Goal: Task Accomplishment & Management: Manage account settings

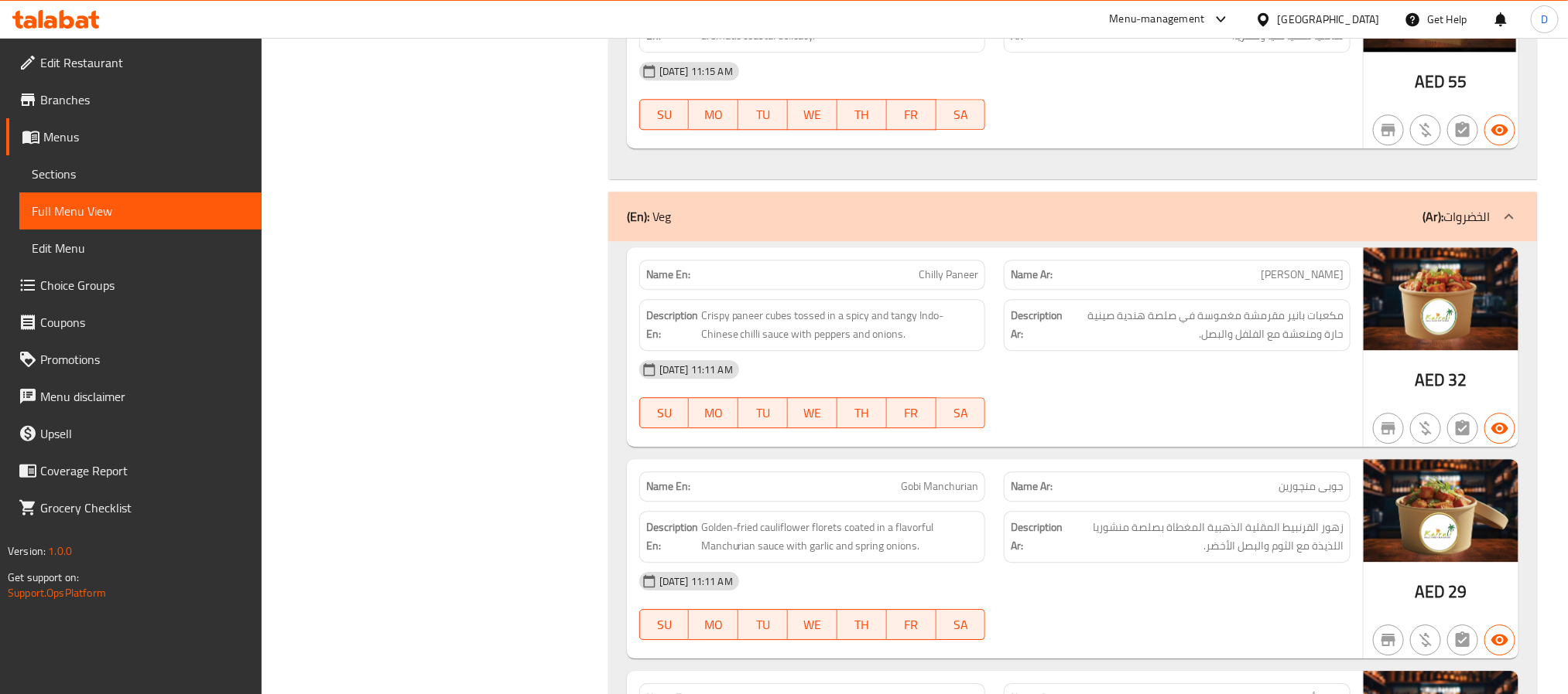
scroll to position [5428, 0]
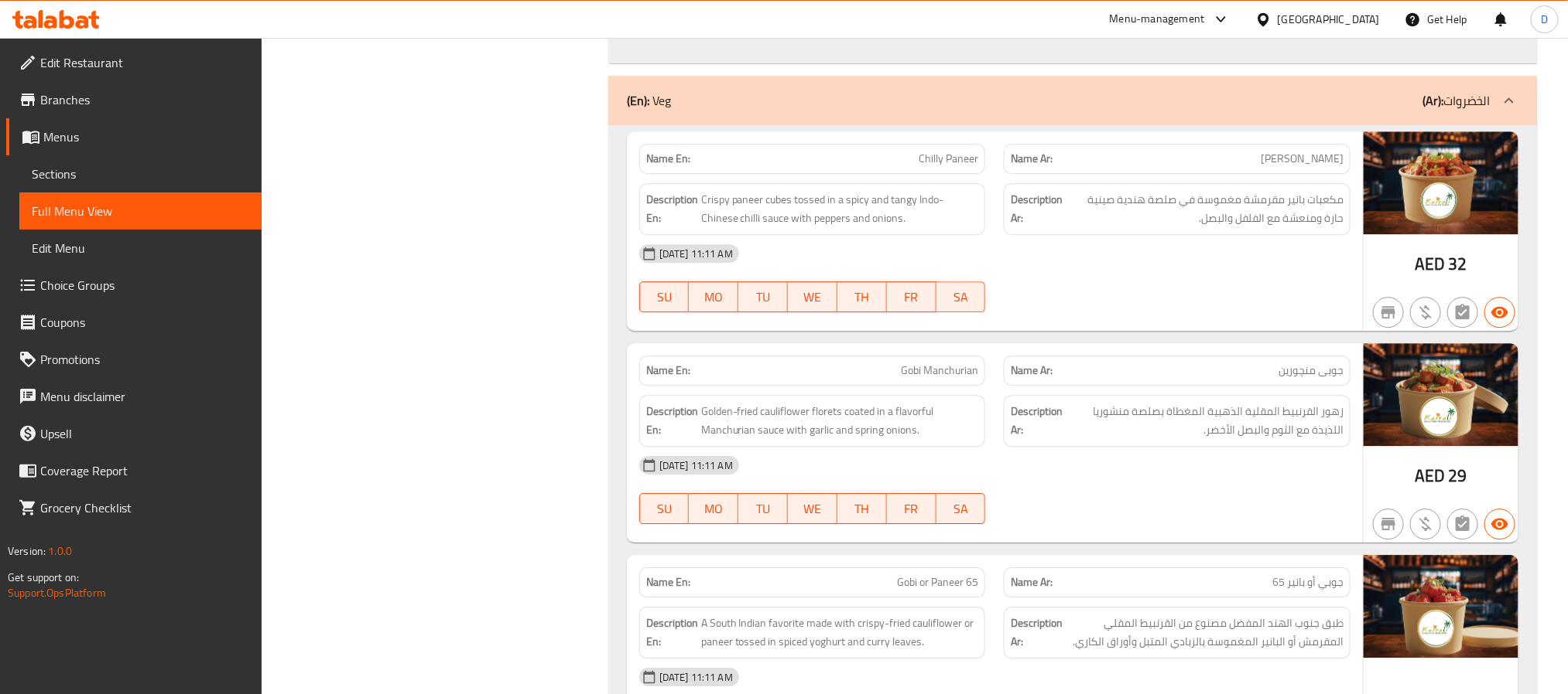
click at [1174, 322] on div "07-10-2025 11:11 AM SU MO TU WE TH FR SA" at bounding box center [994, 278] width 730 height 86
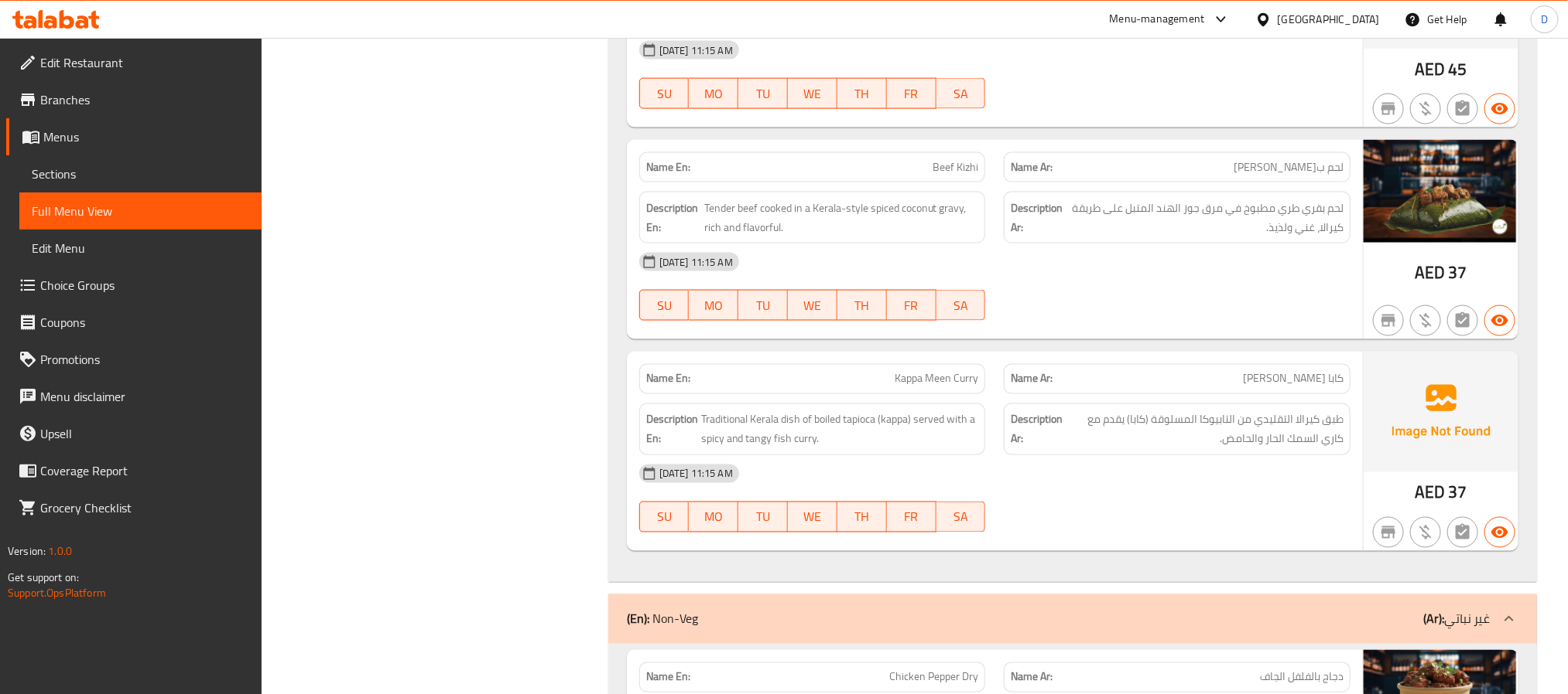
scroll to position [7572, 0]
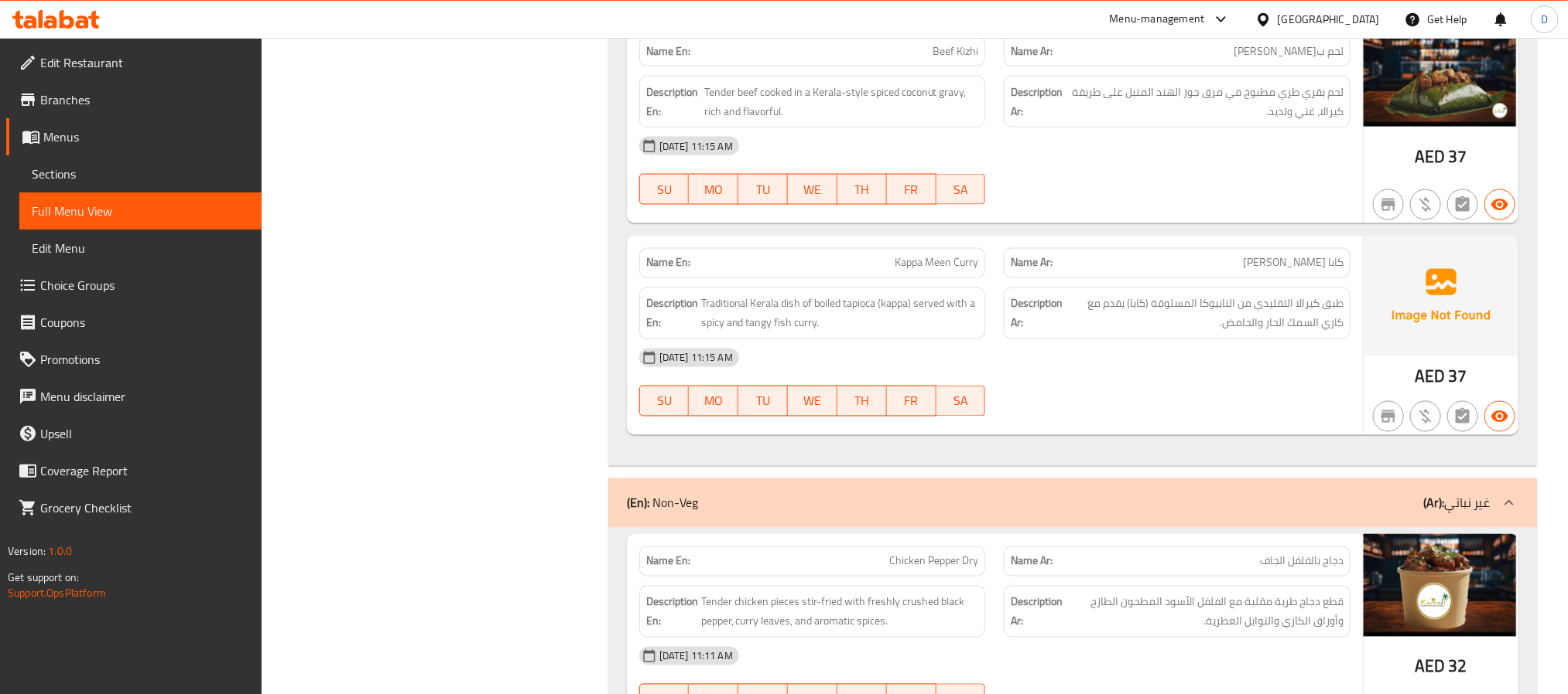
click at [1078, 426] on div "07-10-2025 11:15 AM SU MO TU WE TH FR SA" at bounding box center [994, 382] width 730 height 86
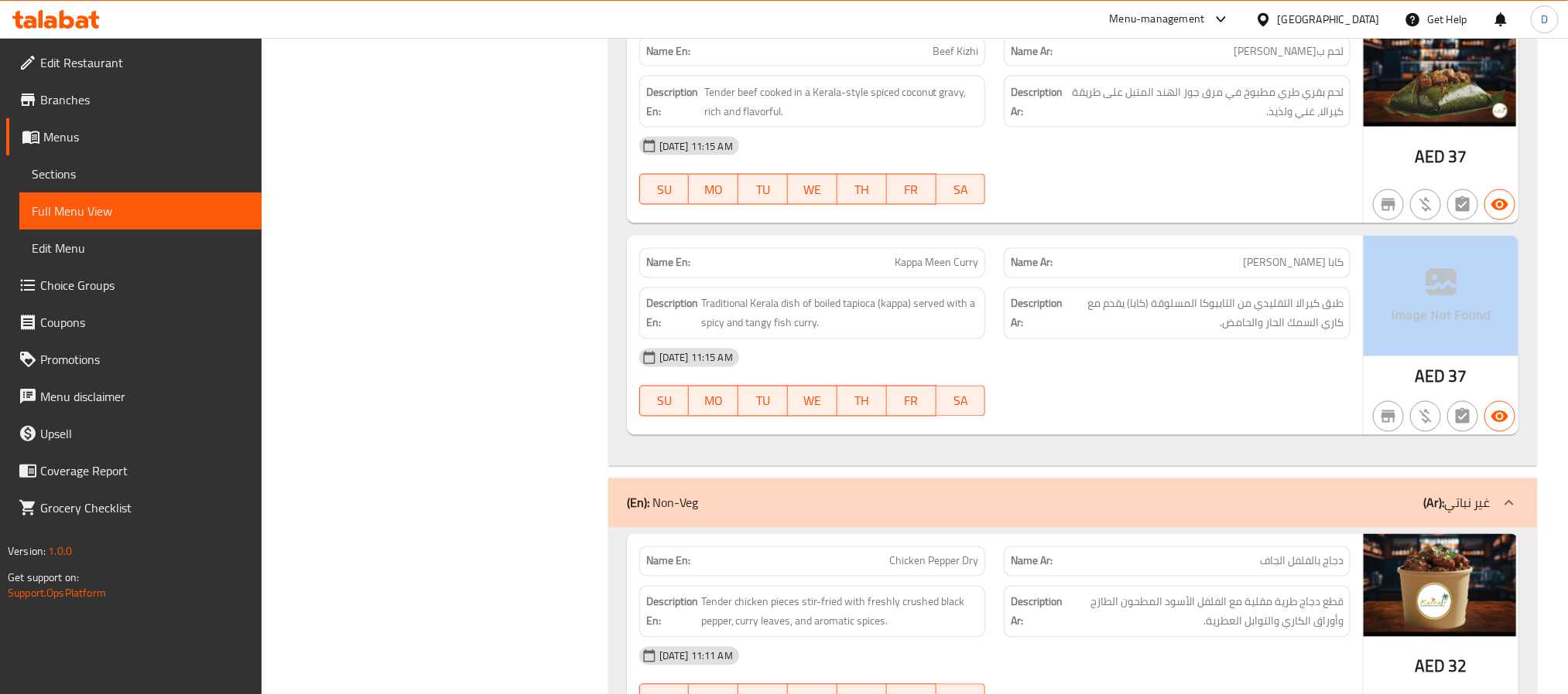
click at [1078, 426] on div "07-10-2025 11:15 AM SU MO TU WE TH FR SA" at bounding box center [994, 382] width 730 height 86
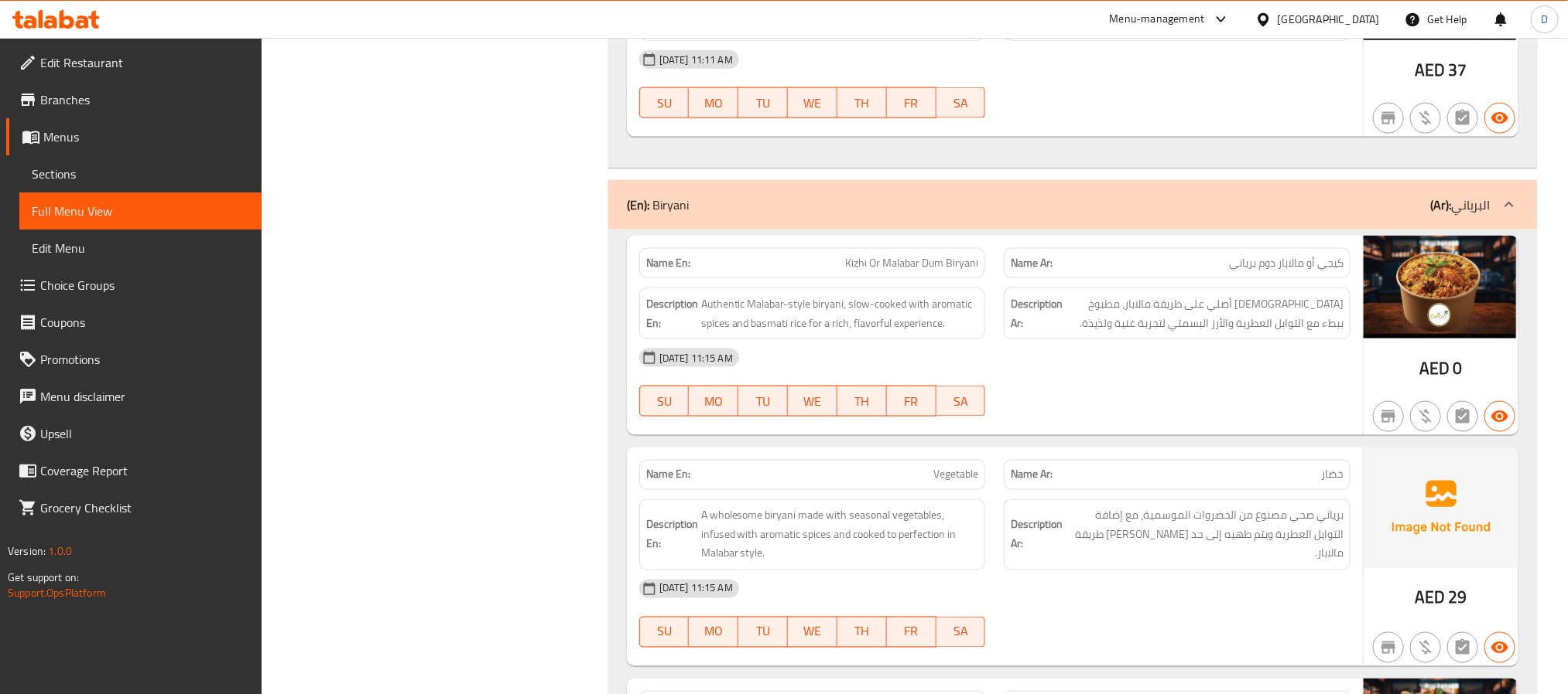
scroll to position [10540, 0]
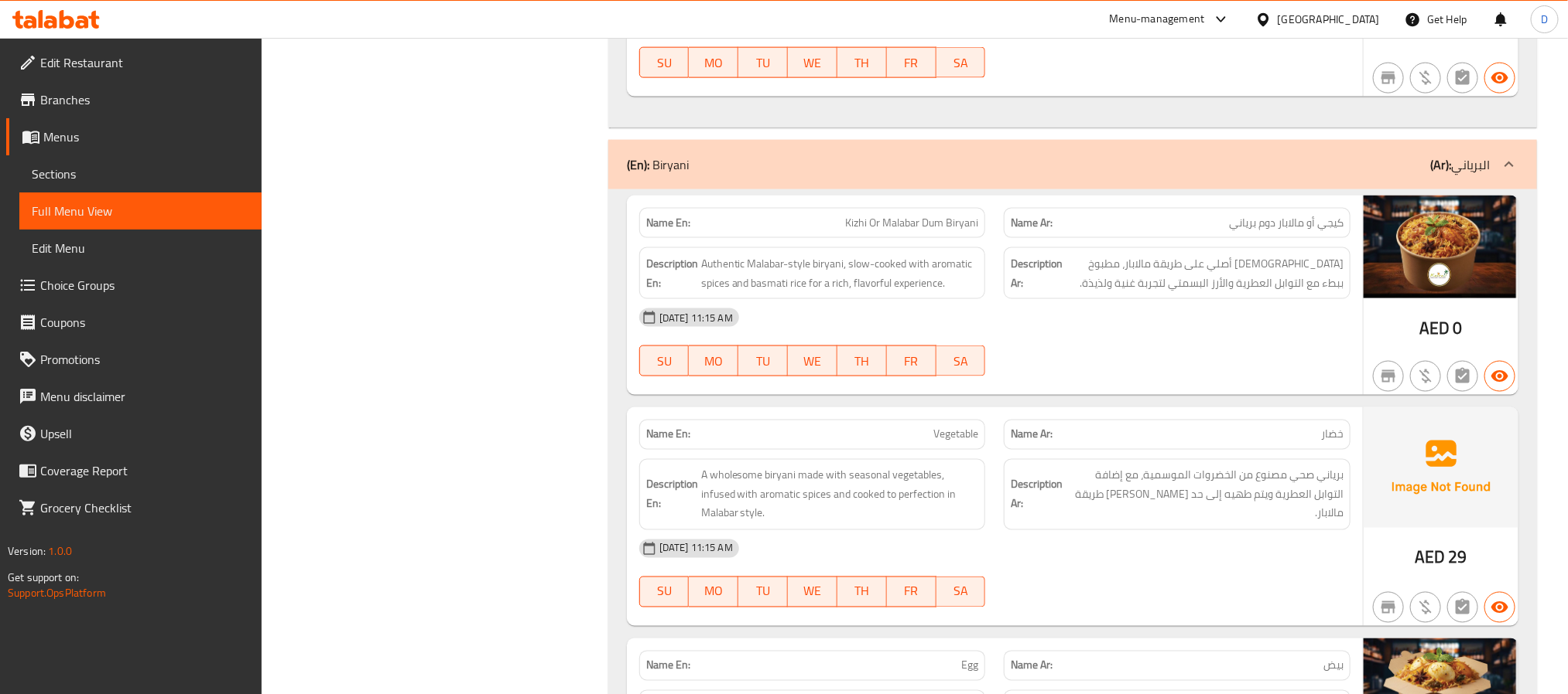
click at [936, 232] on span "Kizhi Or Malabar Dum Biryani" at bounding box center [912, 223] width 133 height 16
copy span "Kizhi Or Malabar Dum Biryani"
click at [906, 232] on span "Kizhi Or Malabar Dum Biryani" at bounding box center [912, 223] width 133 height 16
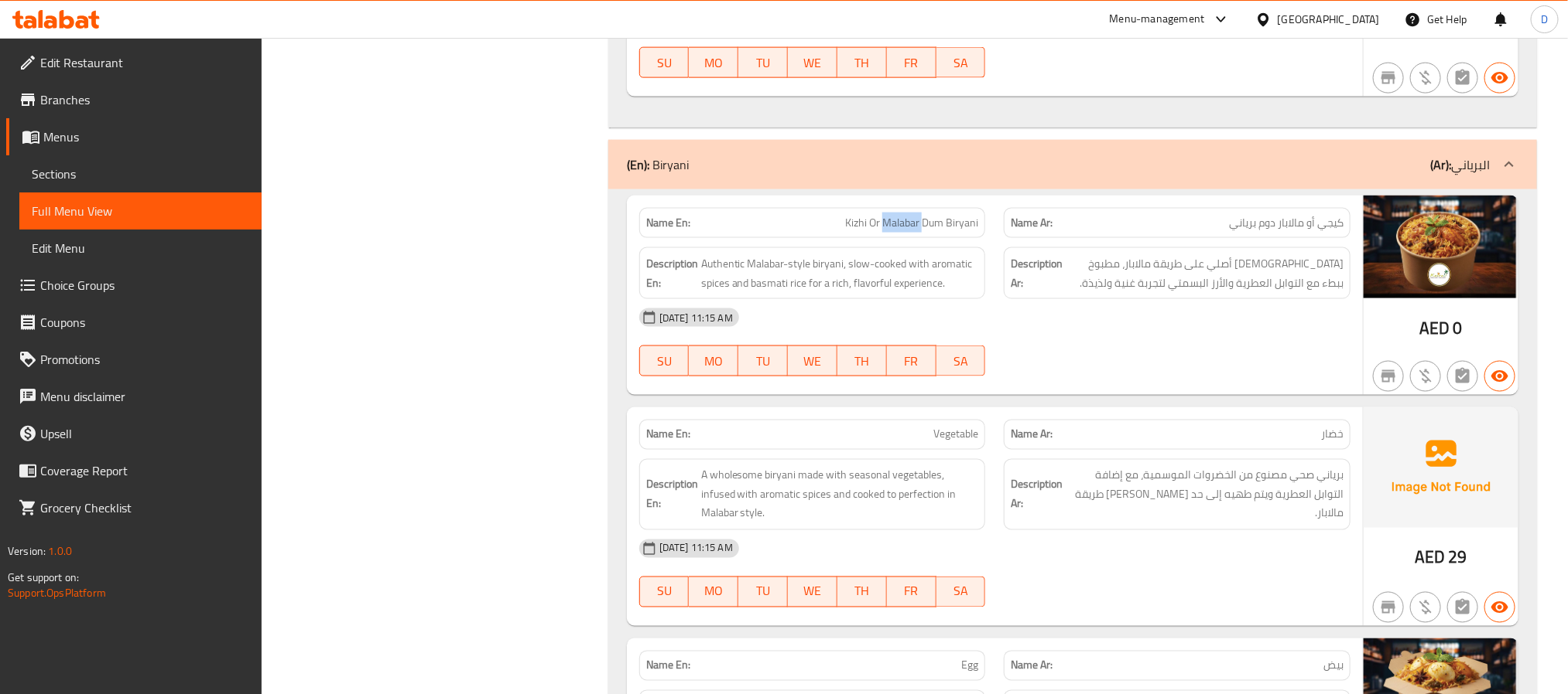
click at [906, 232] on span "Kizhi Or Malabar Dum Biryani" at bounding box center [912, 223] width 133 height 16
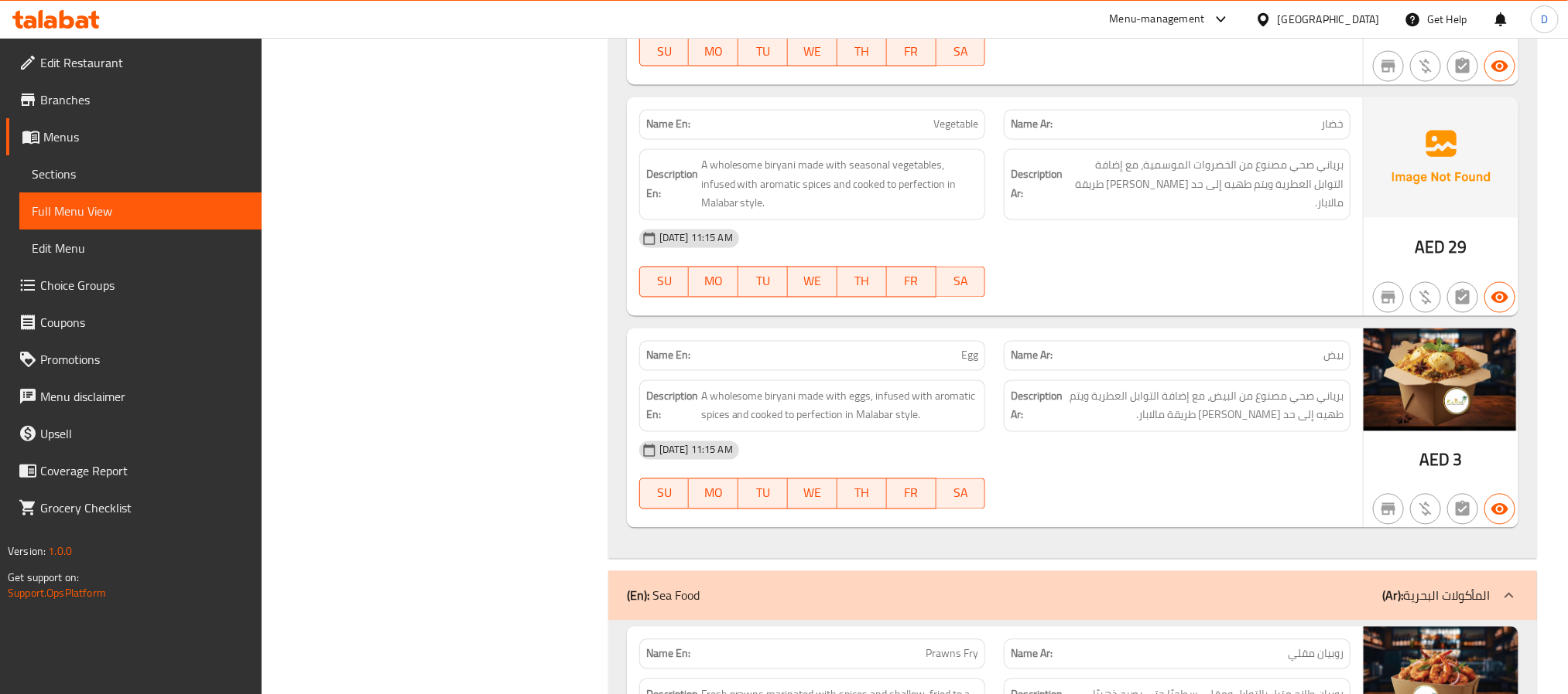
scroll to position [10772, 0]
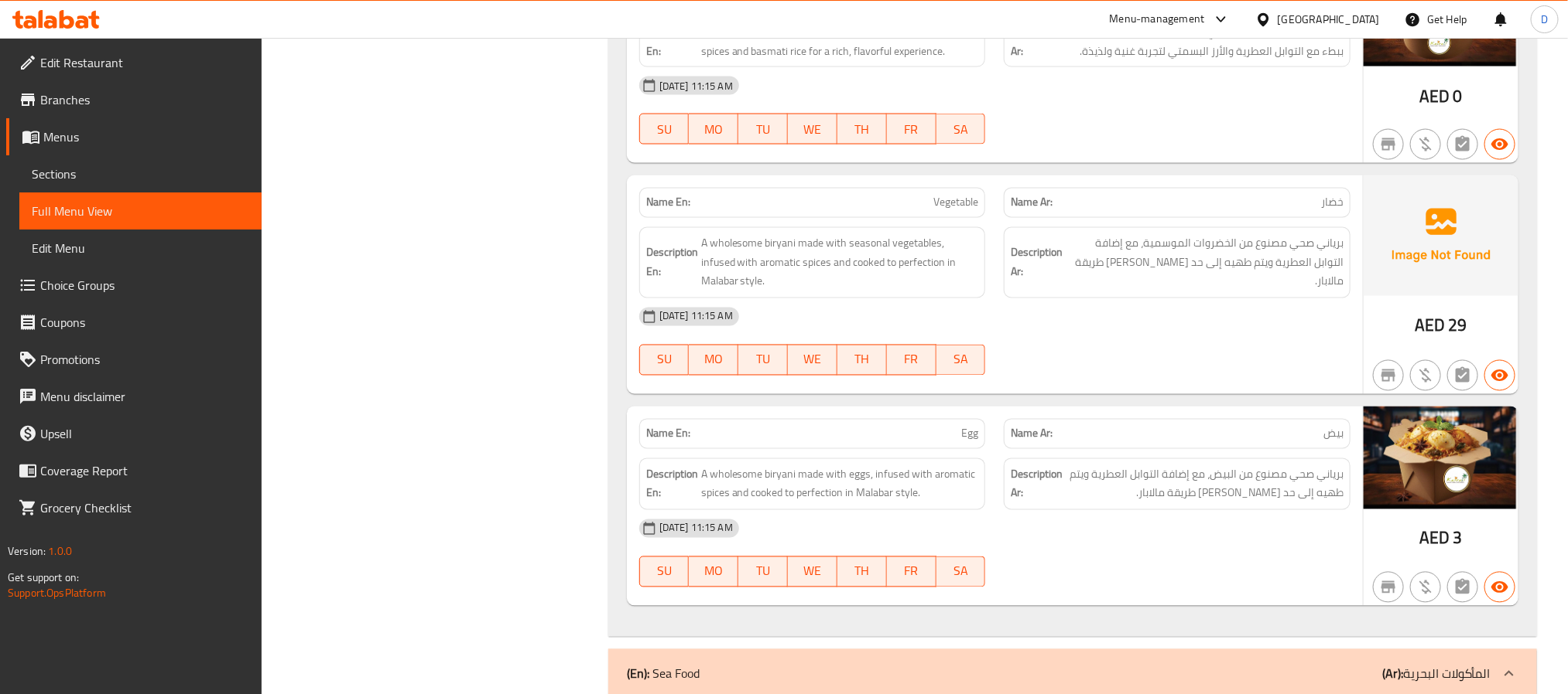
click at [1066, 335] on div "[DATE] 11:15 AM" at bounding box center [994, 317] width 730 height 37
click at [1061, 385] on div "07-10-2025 11:15 AM SU MO TU WE TH FR SA" at bounding box center [994, 342] width 730 height 86
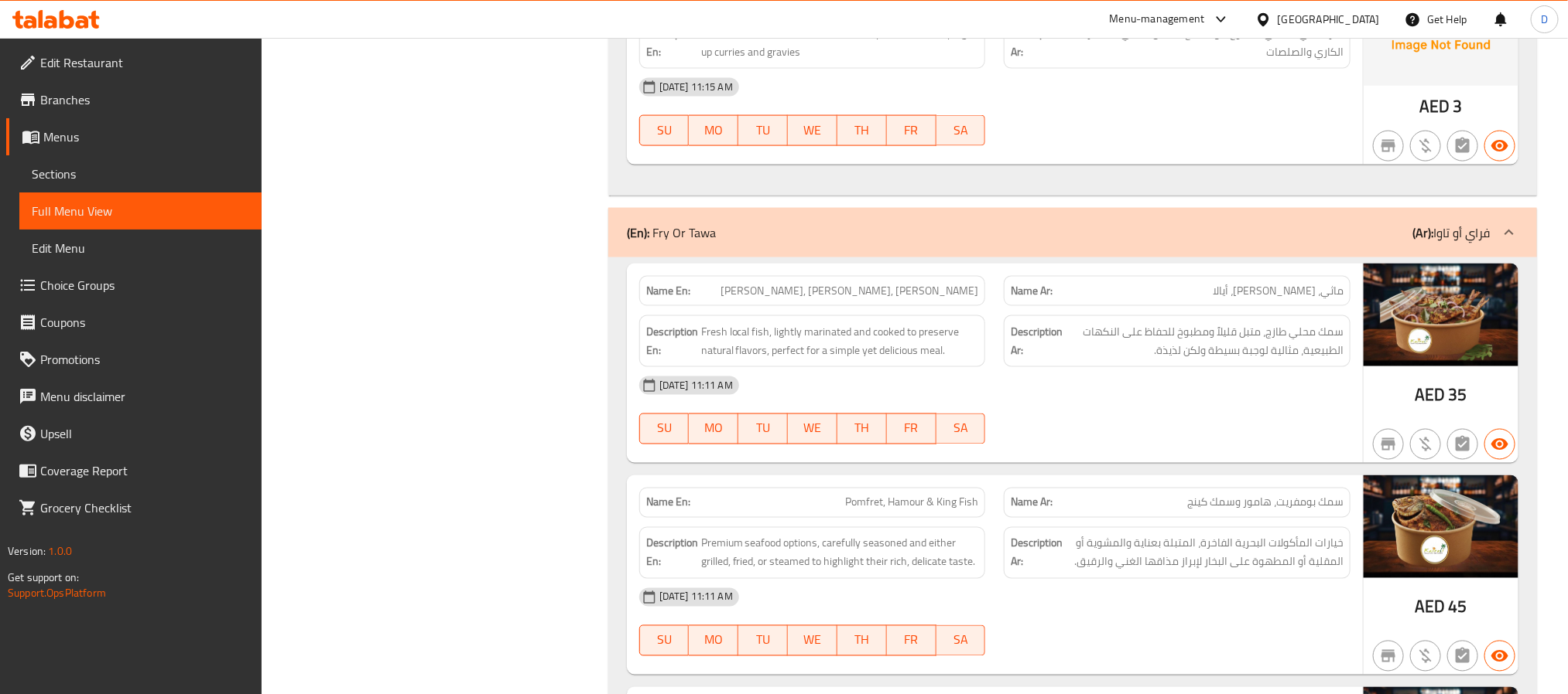
scroll to position [13718, 0]
click at [1263, 462] on div "Name En: Mathi, Nethili, Ayala Name Ar: ماثي، نيثيلي، أيالا Description En: Fre…" at bounding box center [995, 362] width 736 height 200
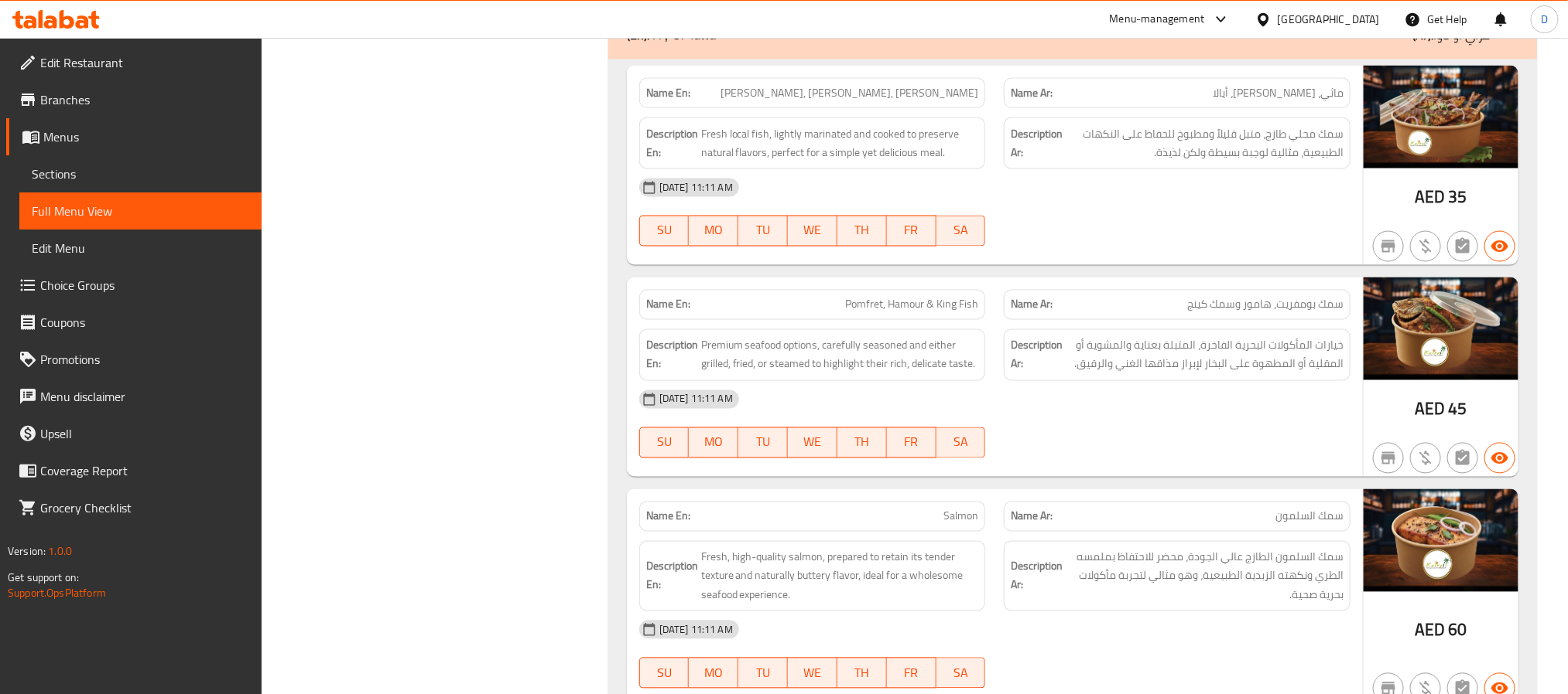
scroll to position [14027, 0]
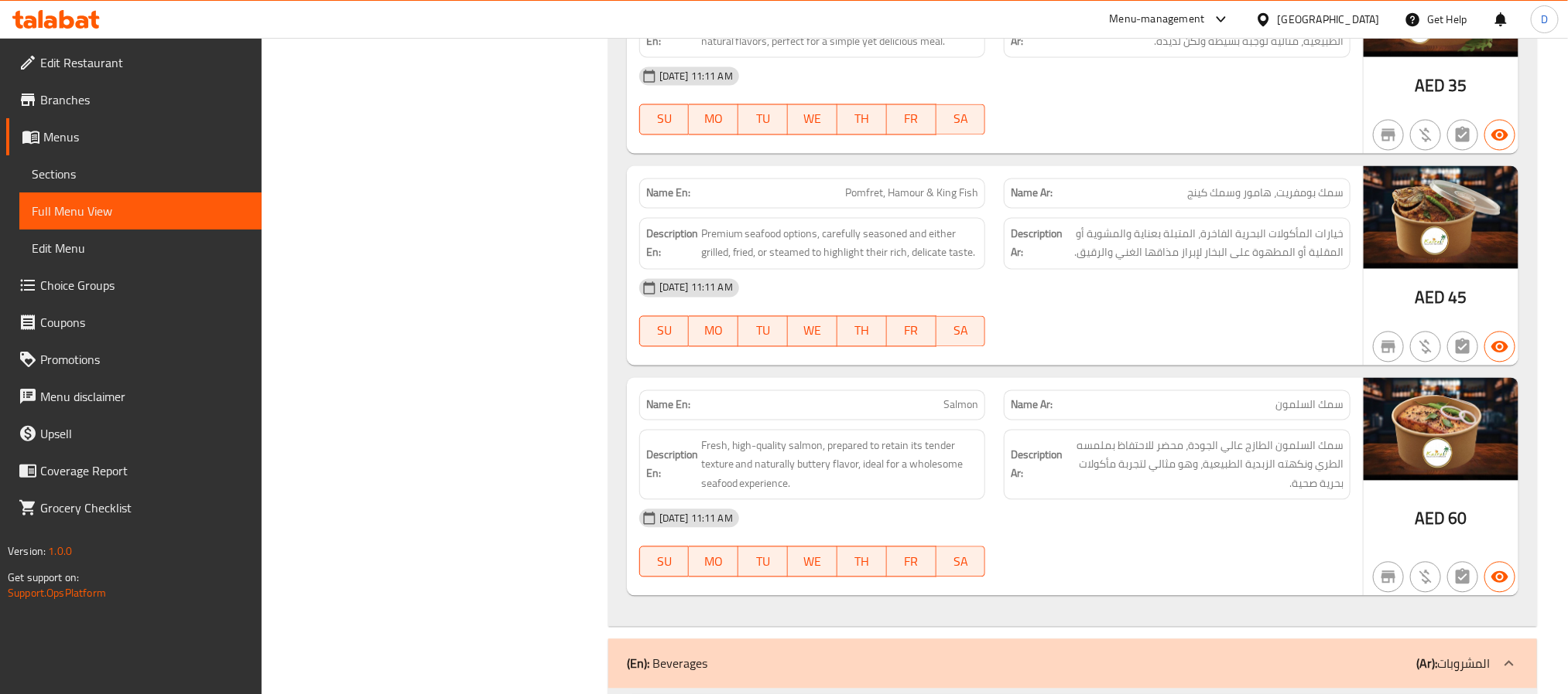
click at [1147, 356] on div "07-10-2025 11:11 AM SU MO TU WE TH FR SA" at bounding box center [994, 312] width 730 height 86
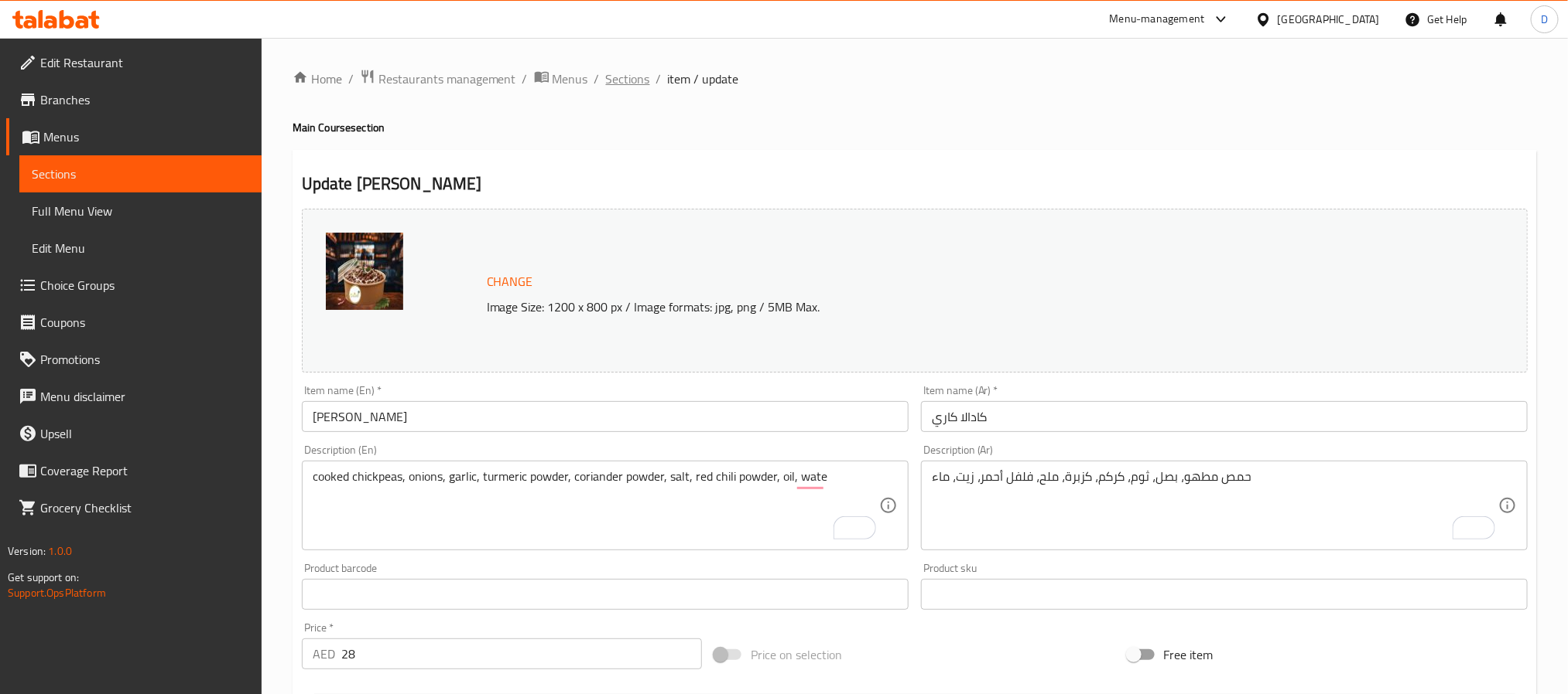
click at [642, 86] on span "Sections" at bounding box center [628, 79] width 45 height 18
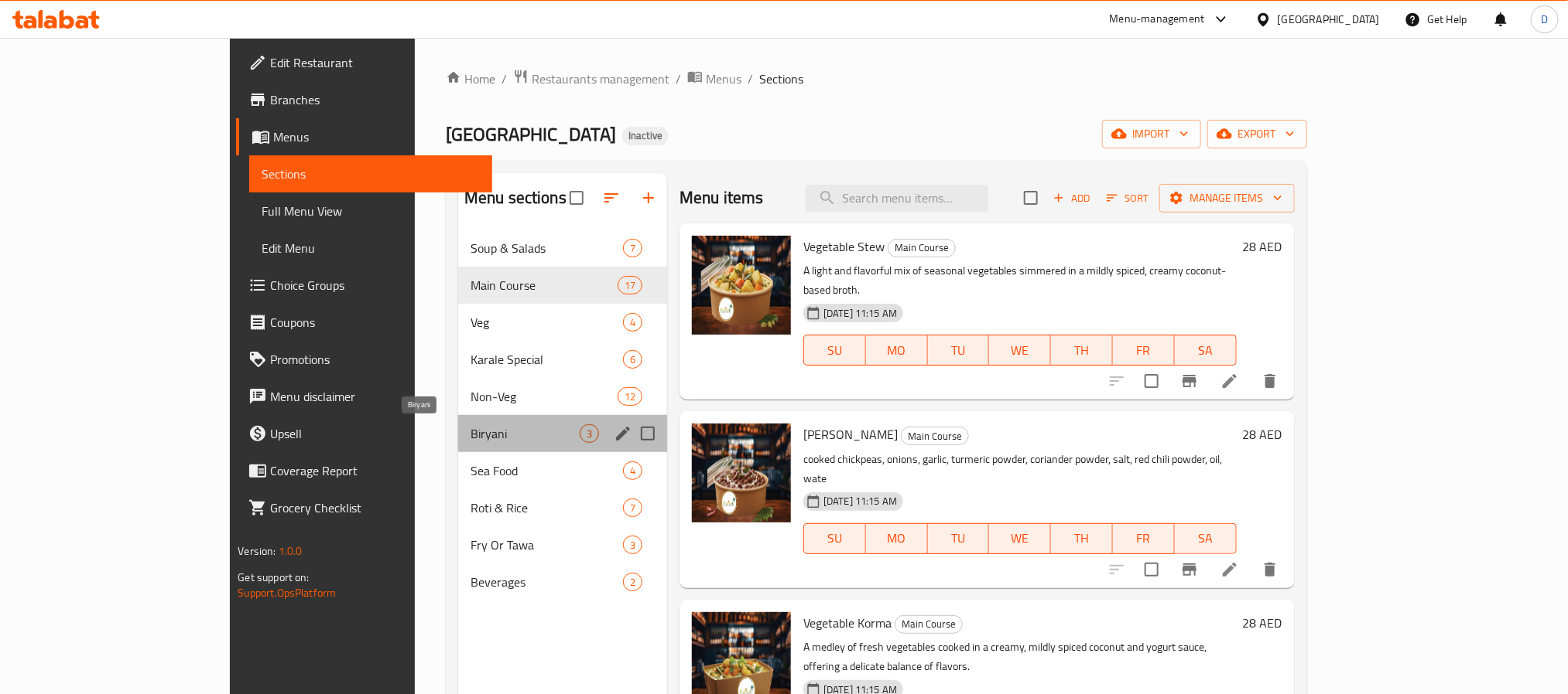
click at [471, 427] on span "Biryani" at bounding box center [525, 433] width 109 height 18
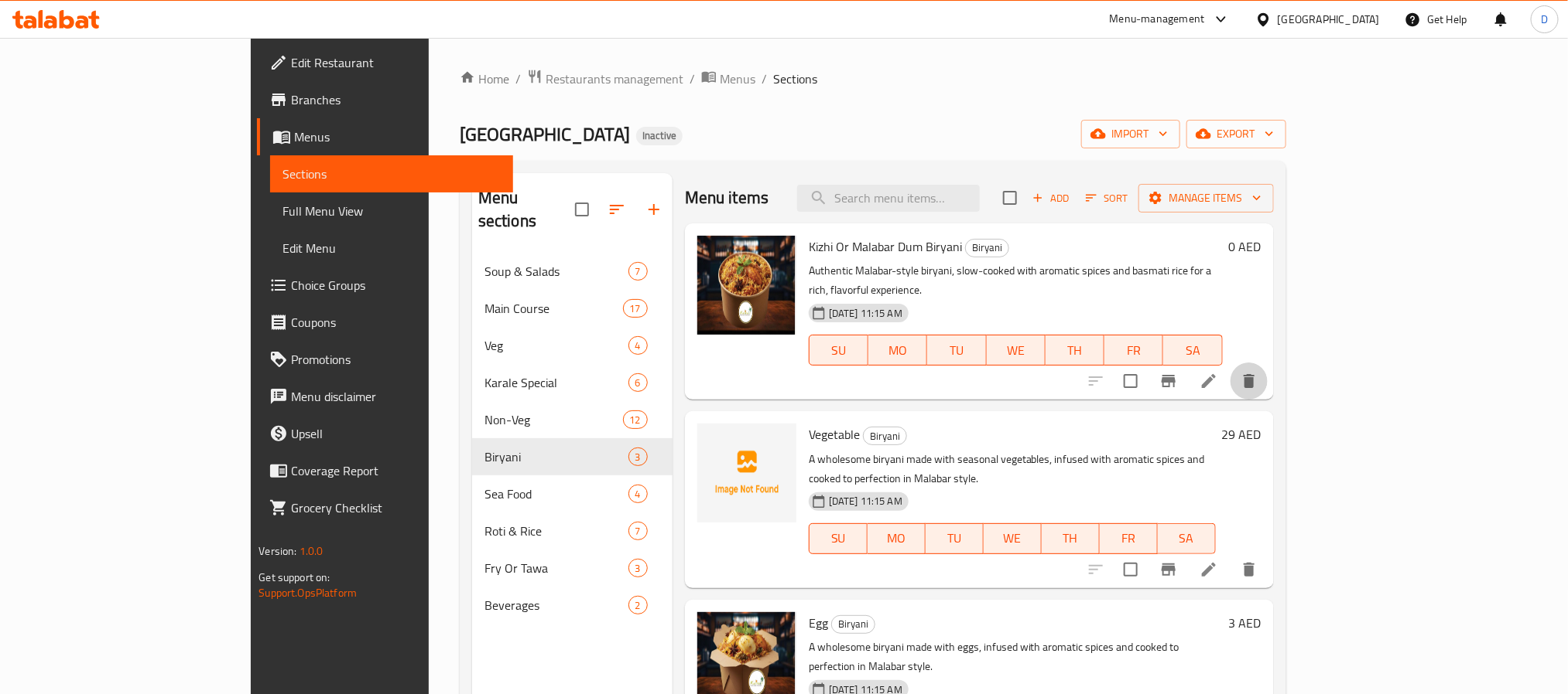
click at [1254, 374] on icon "delete" at bounding box center [1249, 381] width 11 height 14
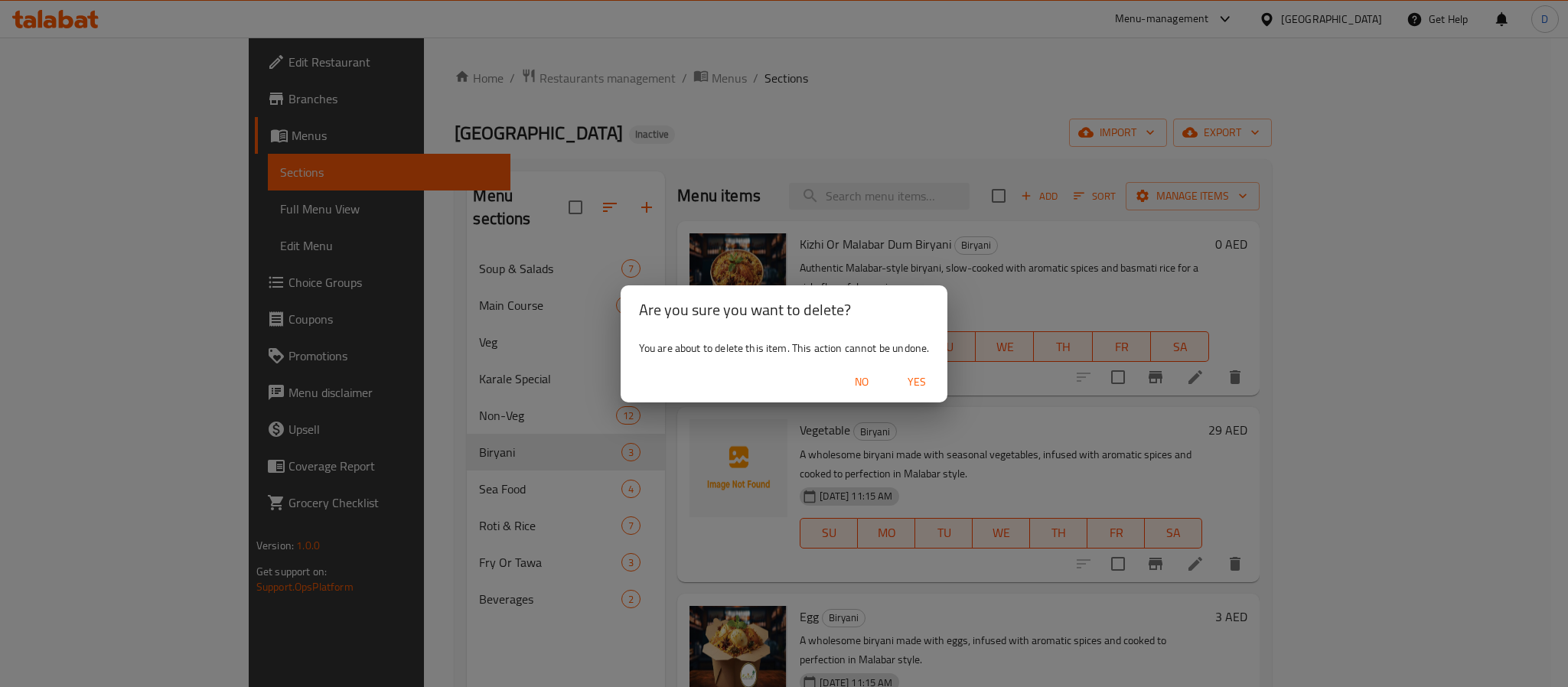
click at [922, 381] on span "Yes" at bounding box center [916, 382] width 37 height 19
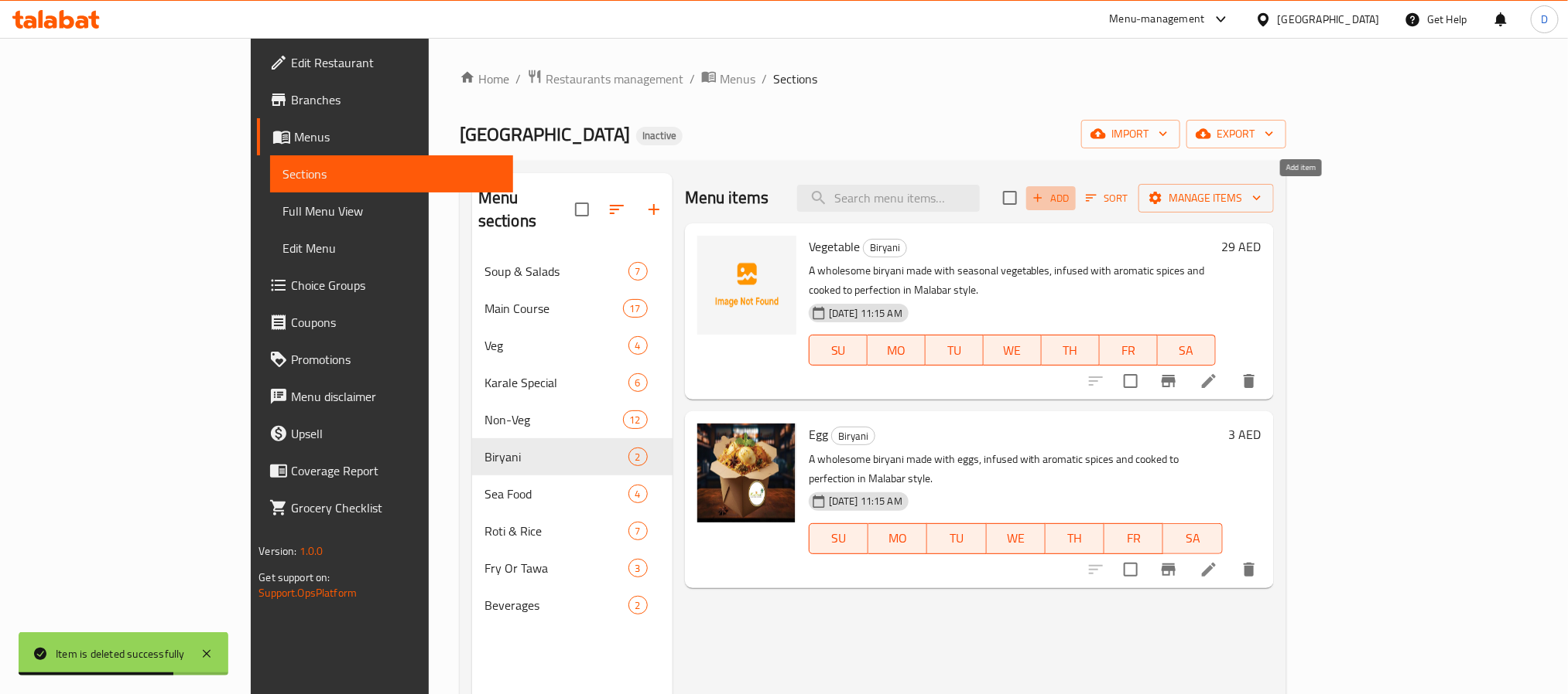
click at [1072, 200] on span "Add" at bounding box center [1051, 199] width 42 height 18
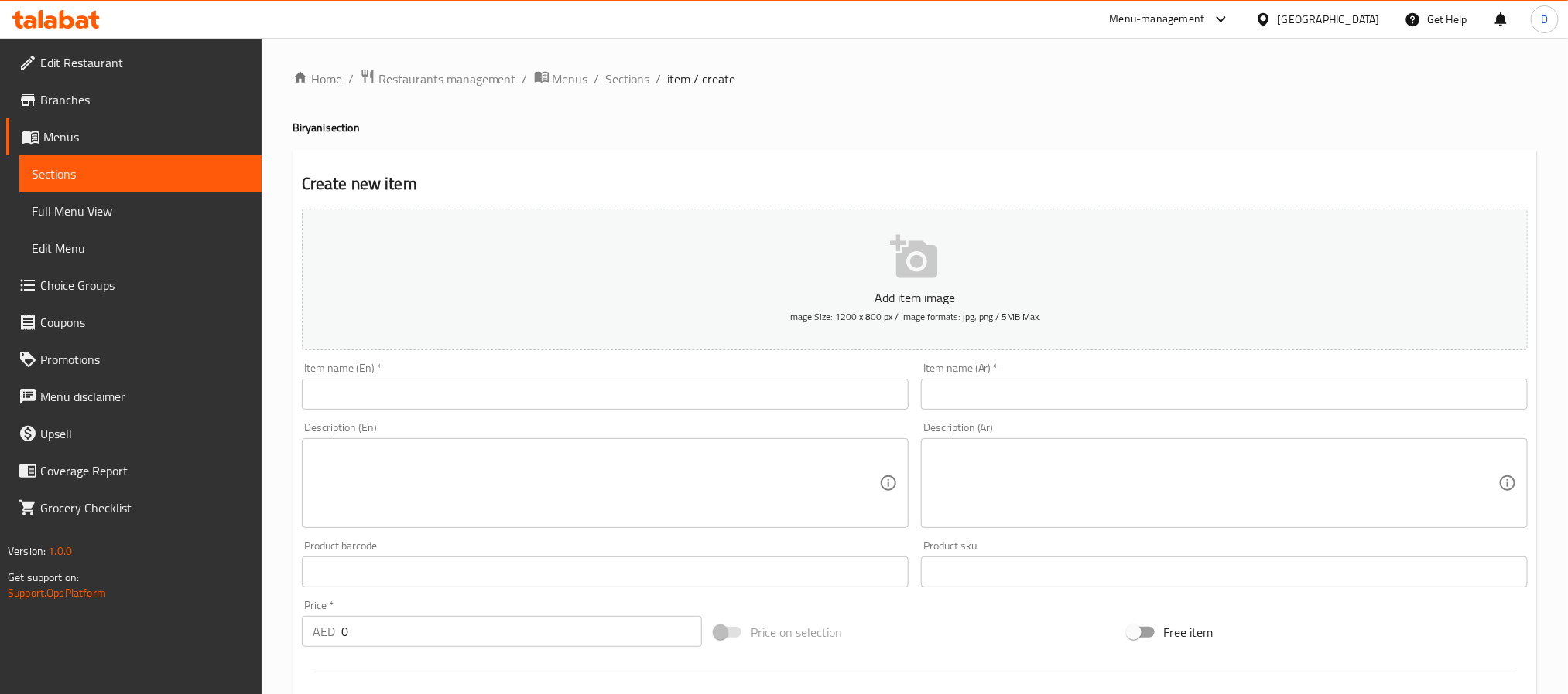
click at [767, 381] on input "text" at bounding box center [604, 394] width 606 height 31
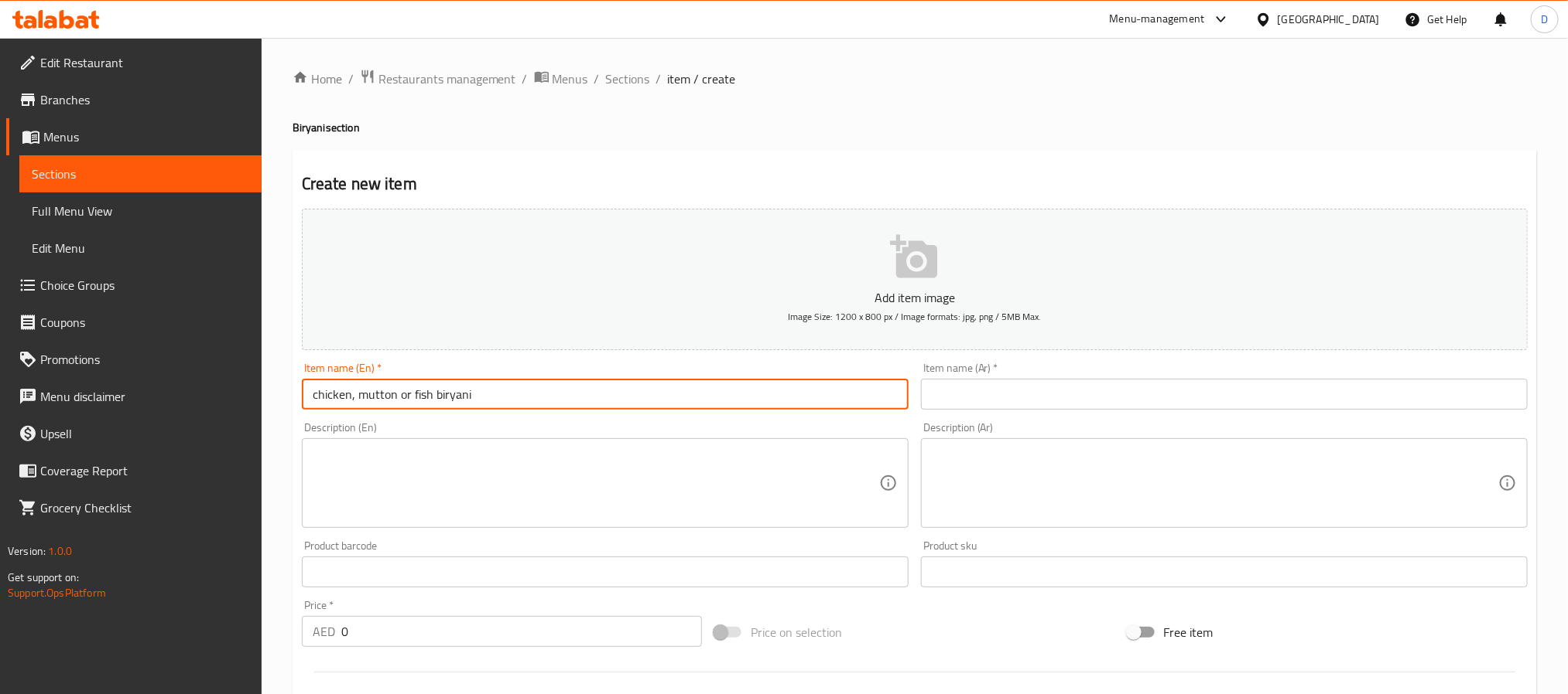
type input "chicken, mutton or fish biryani"
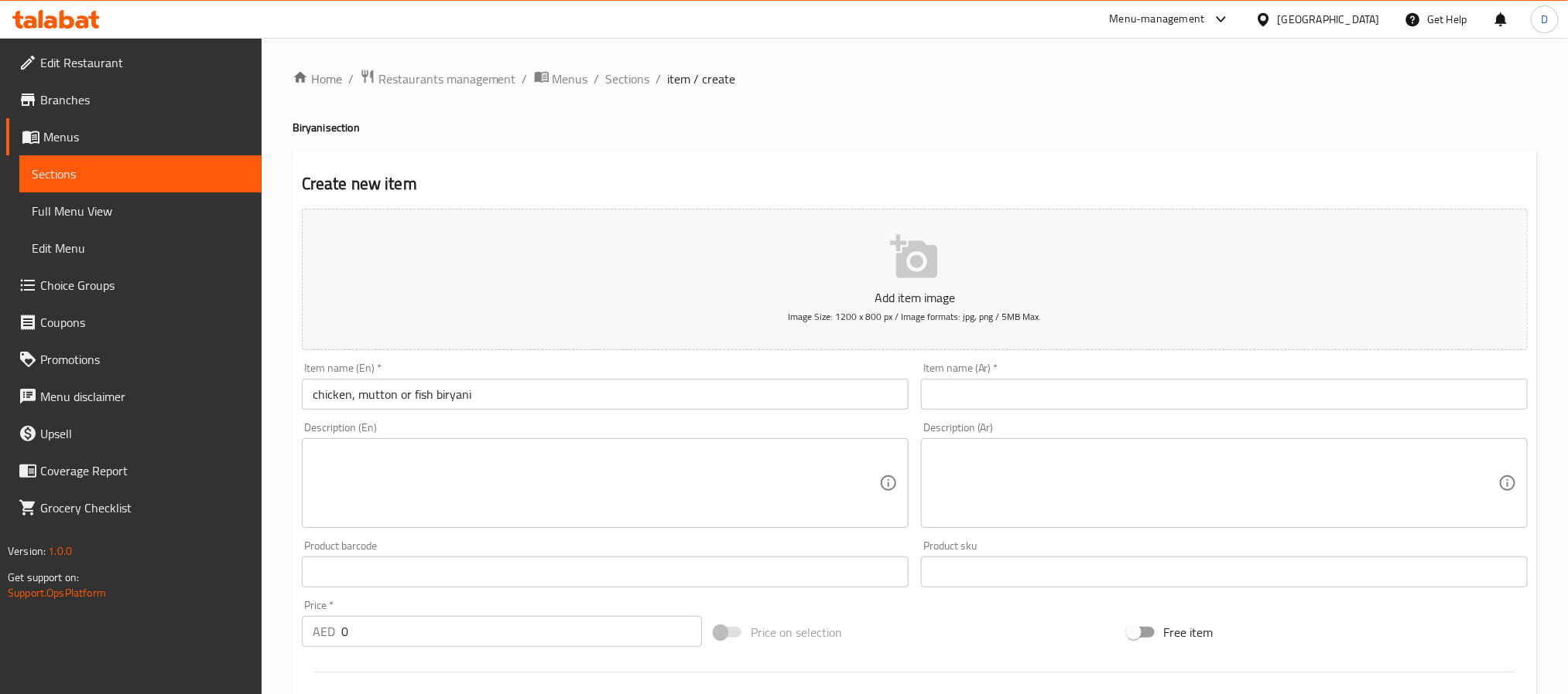
click at [780, 476] on textarea at bounding box center [595, 483] width 566 height 74
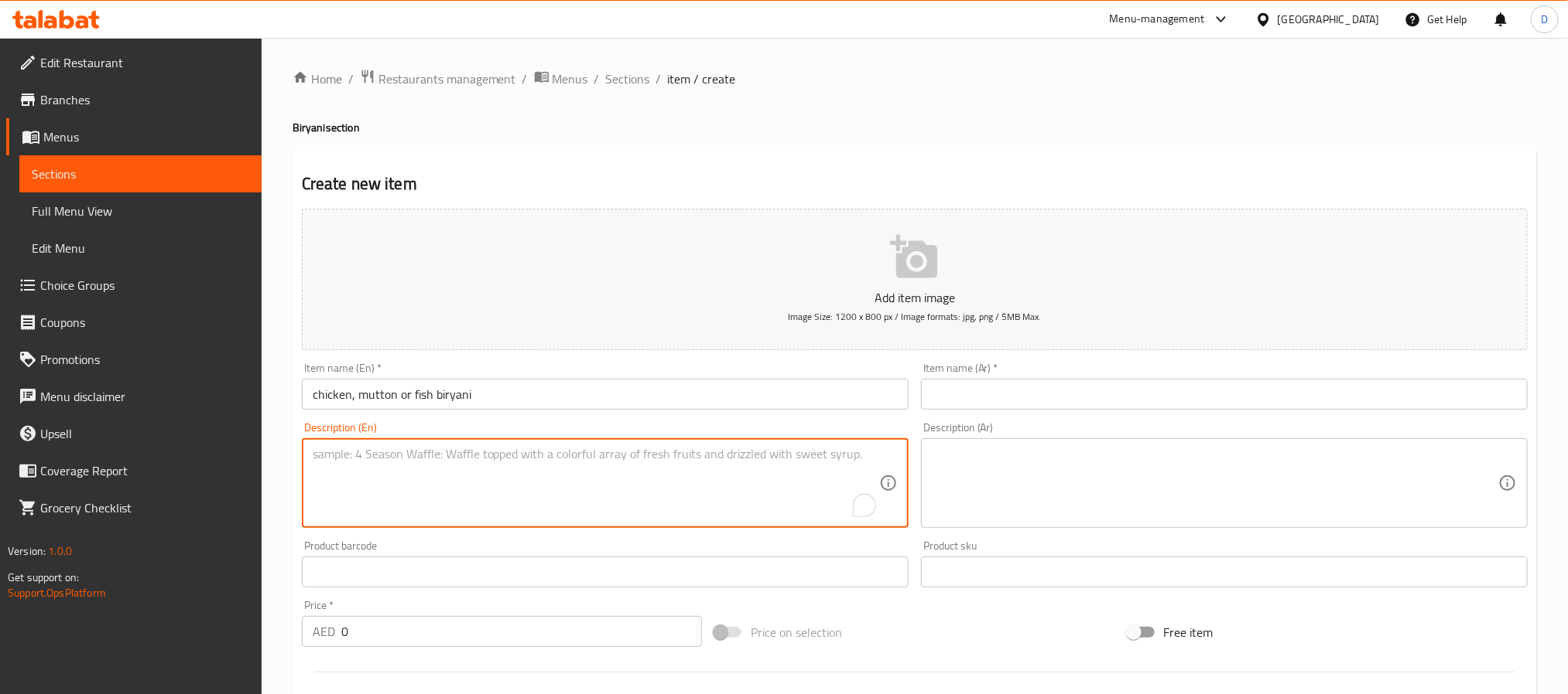
paste textarea "Chicken / Mutton / Fish - Choice of tender chicken, succulent mutton, or fresh …"
type textarea "Chicken / Mutton / Fish - Choice of tender chicken, succulent mutton, or fresh …"
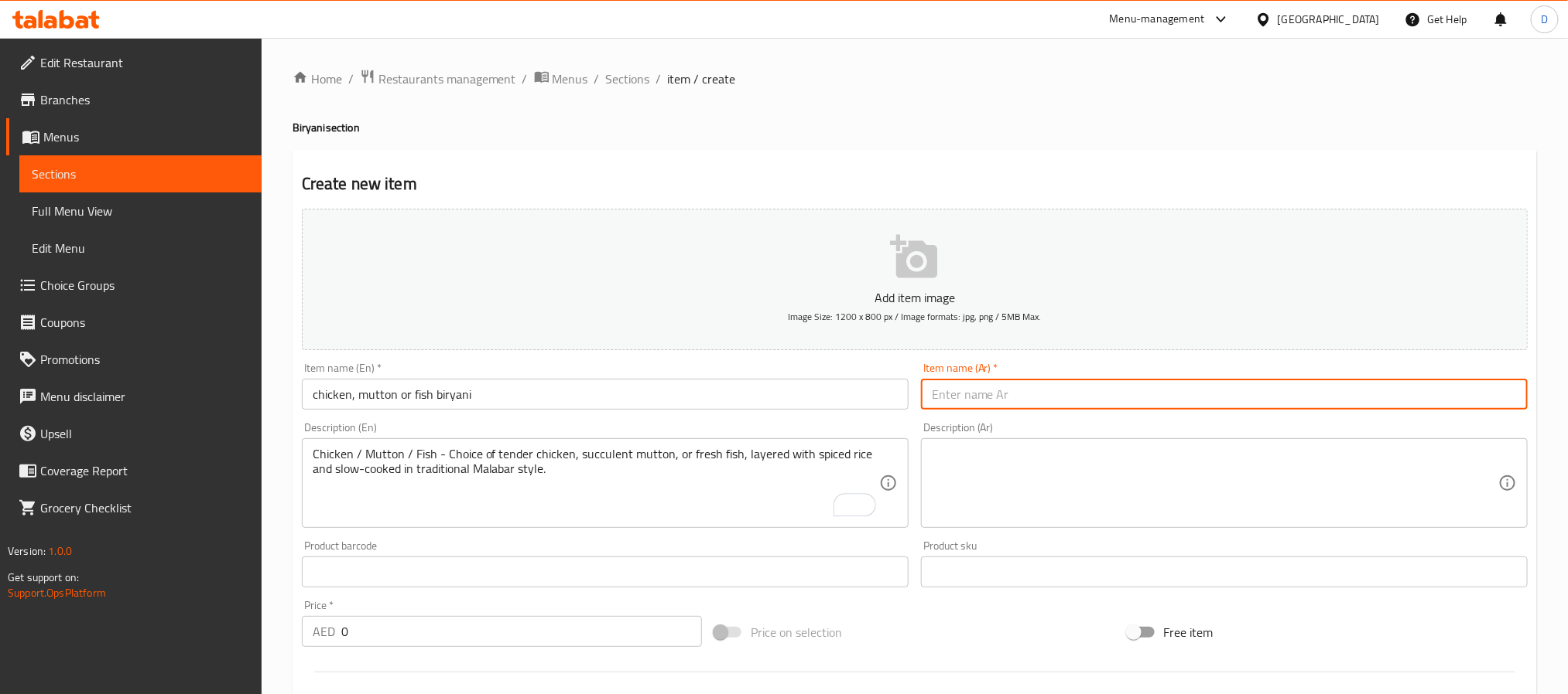
click at [971, 382] on input "text" at bounding box center [1223, 394] width 606 height 31
type input "برياني دجاج/ لحم ضأن او سمك"
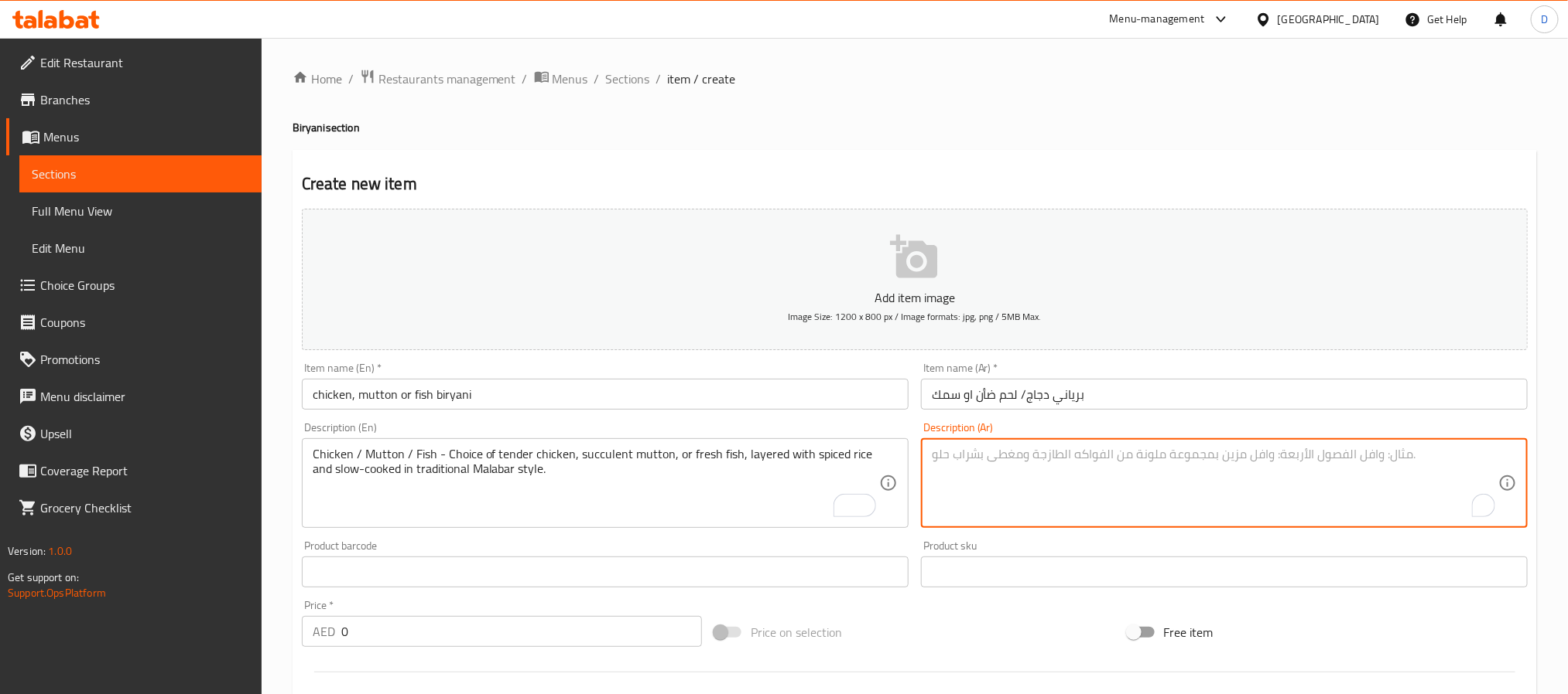
click at [1048, 453] on textarea "To enrich screen reader interactions, please activate Accessibility in Grammarl…" at bounding box center [1214, 483] width 566 height 74
paste textarea "دجاج / لحم ضأن / سمك - اختيار من الدجاج الطري أو لحم الضأن اللذيذ أو السمك الطا…"
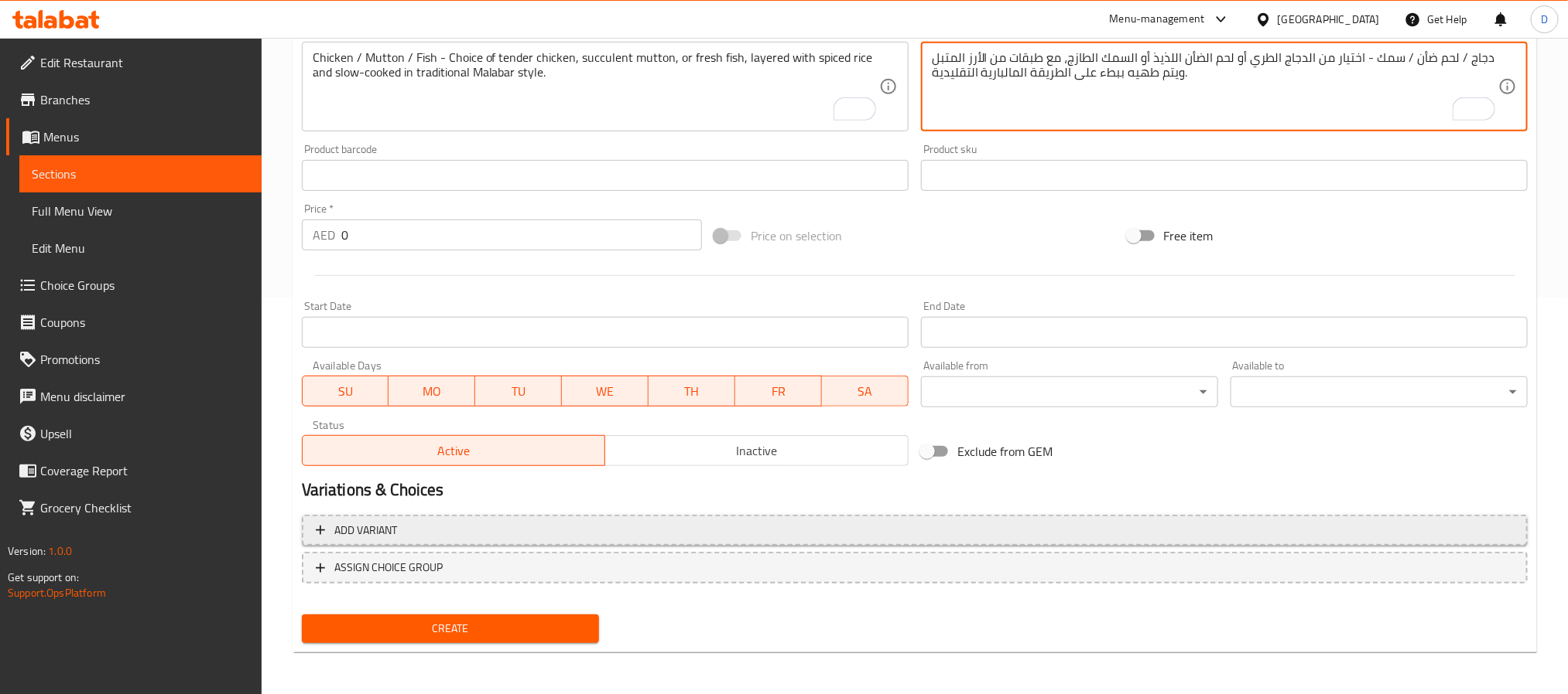
type textarea "دجاج / لحم ضأن / سمك - اختيار من الدجاج الطري أو لحم الضأن اللذيذ أو السمك الطا…"
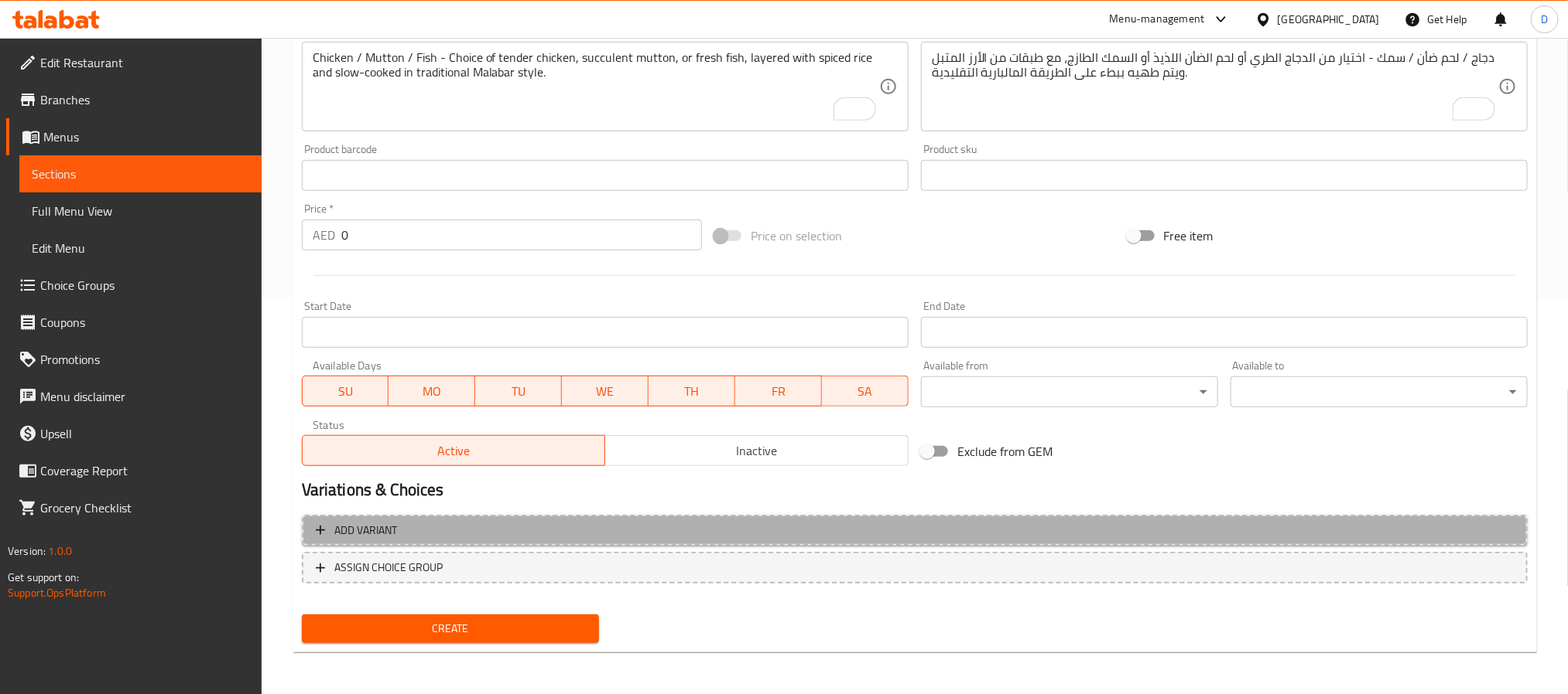
click at [843, 541] on button "Add variant" at bounding box center [914, 530] width 1225 height 32
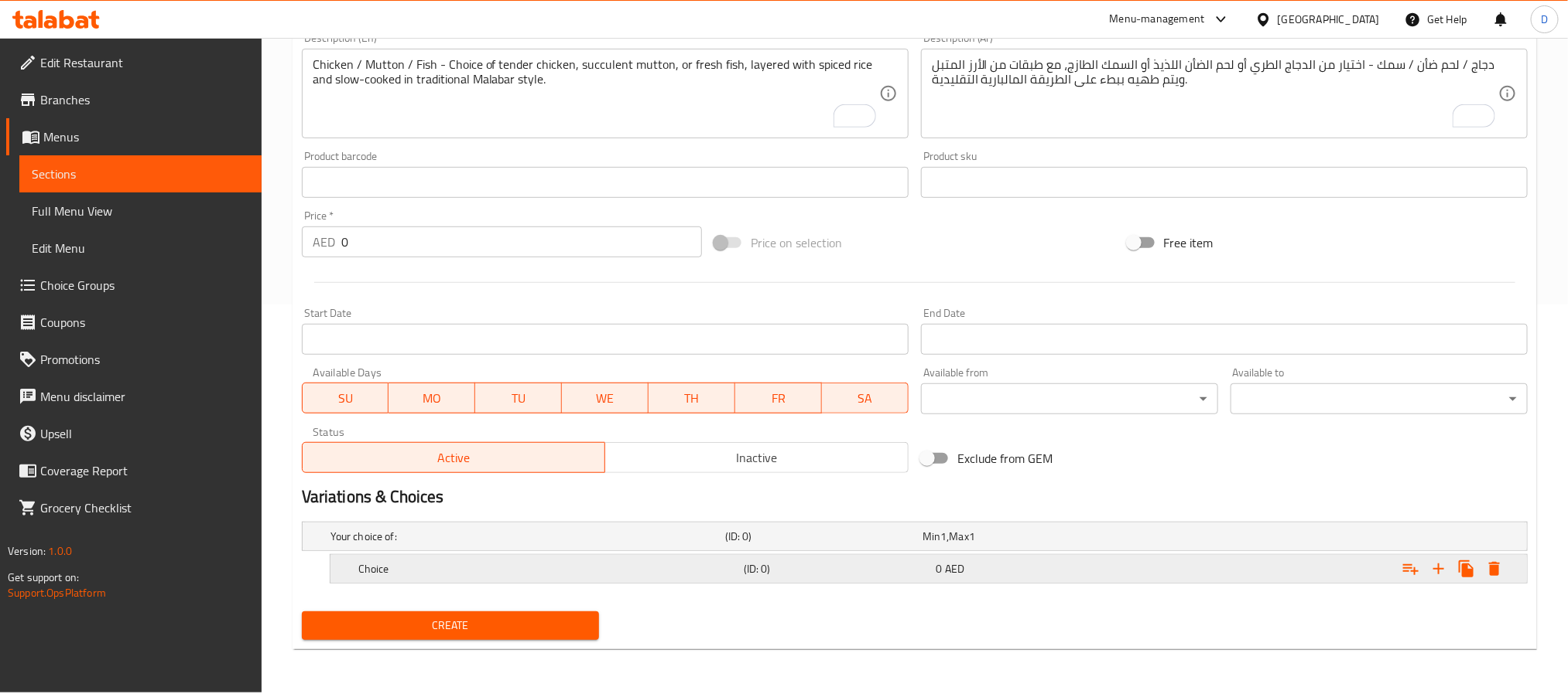
click at [823, 579] on div "(ID: 0)" at bounding box center [837, 570] width 193 height 22
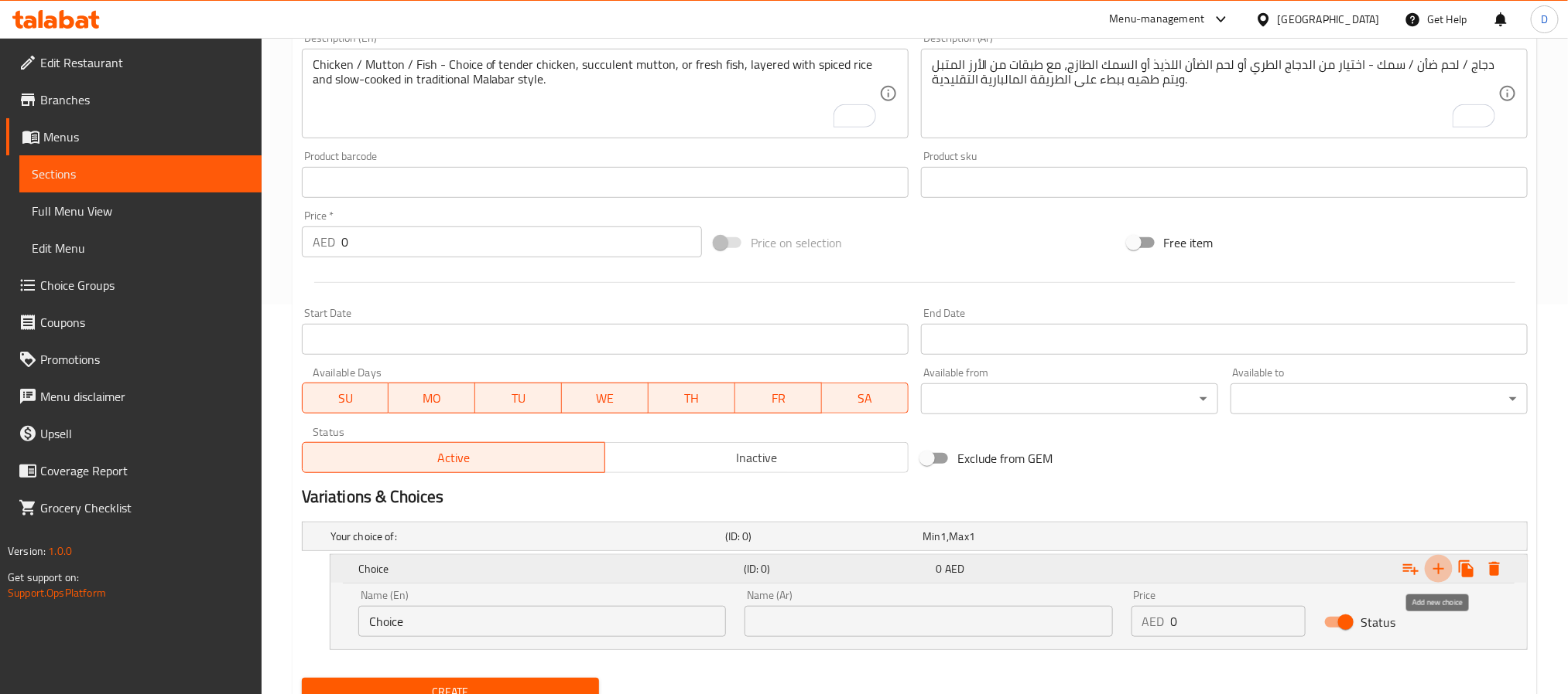
click at [1444, 570] on icon "Expand" at bounding box center [1438, 569] width 18 height 18
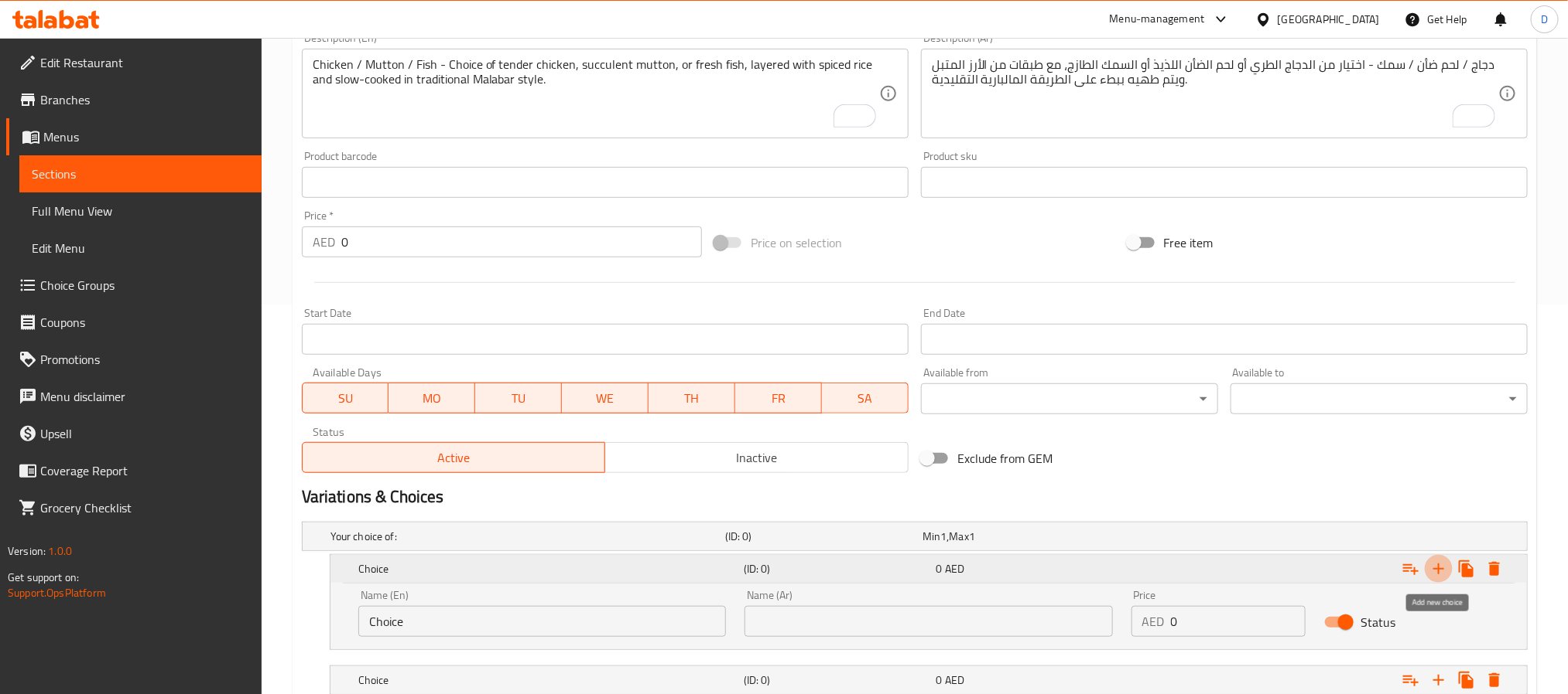
click at [1444, 570] on icon "Expand" at bounding box center [1438, 569] width 18 height 18
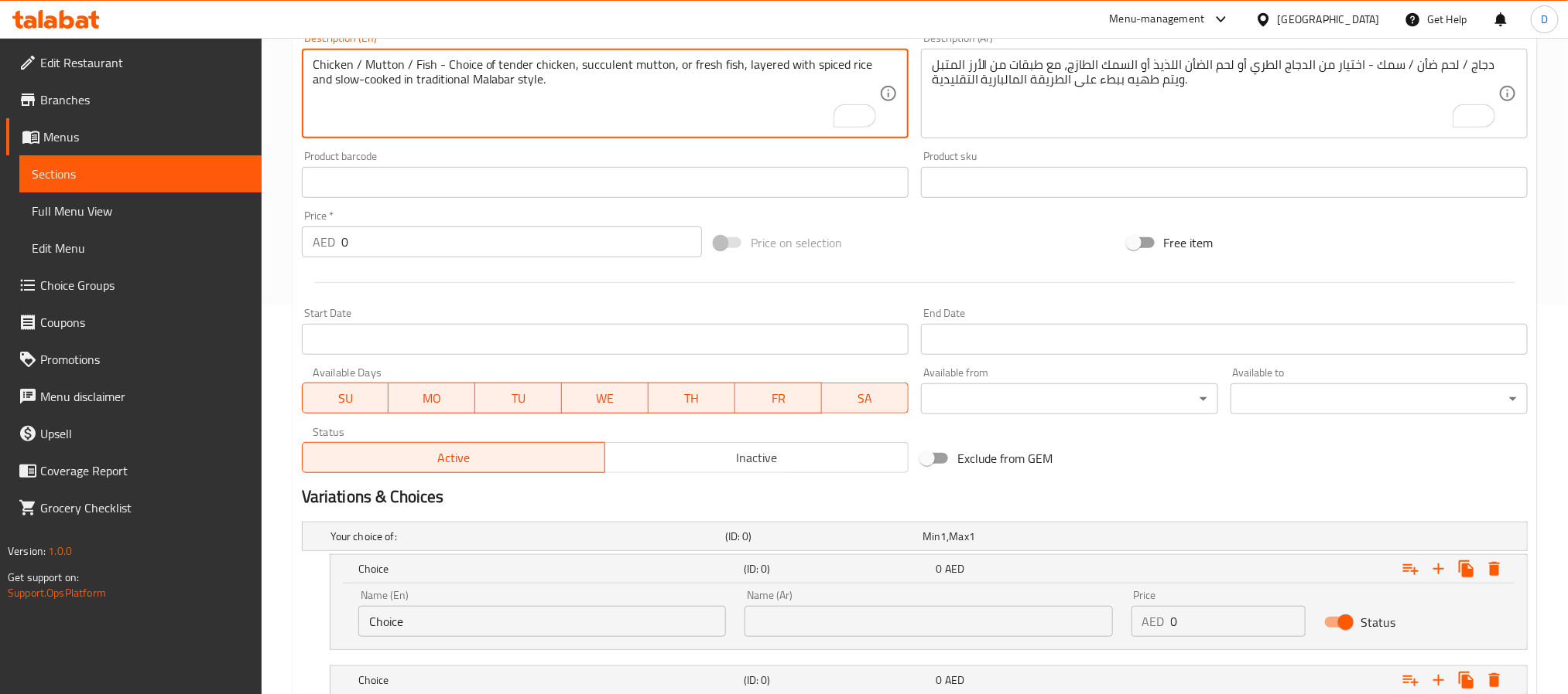
click at [328, 67] on textarea "Chicken / Mutton / Fish - Choice of tender chicken, succulent mutton, or fresh …" at bounding box center [595, 94] width 566 height 74
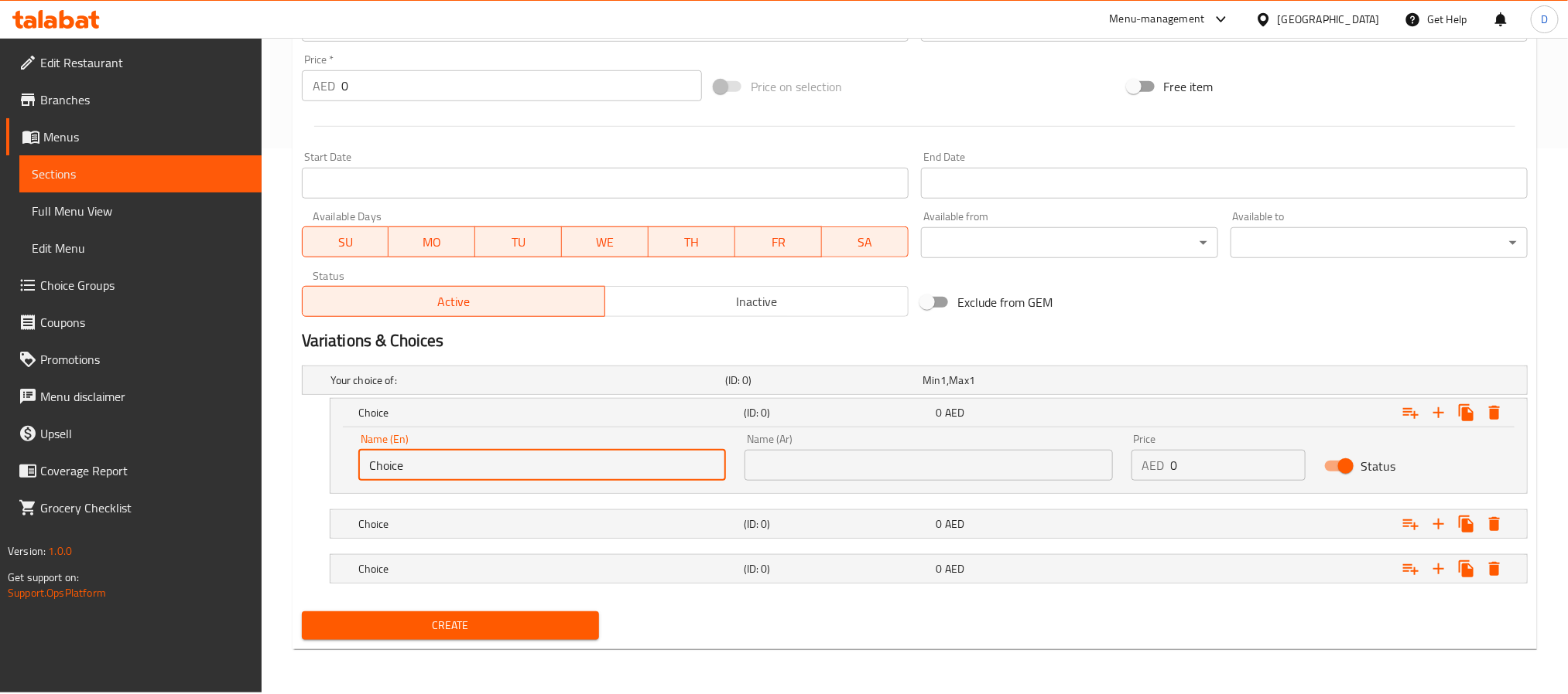
click at [534, 461] on input "Choice" at bounding box center [542, 465] width 367 height 31
paste input "icken"
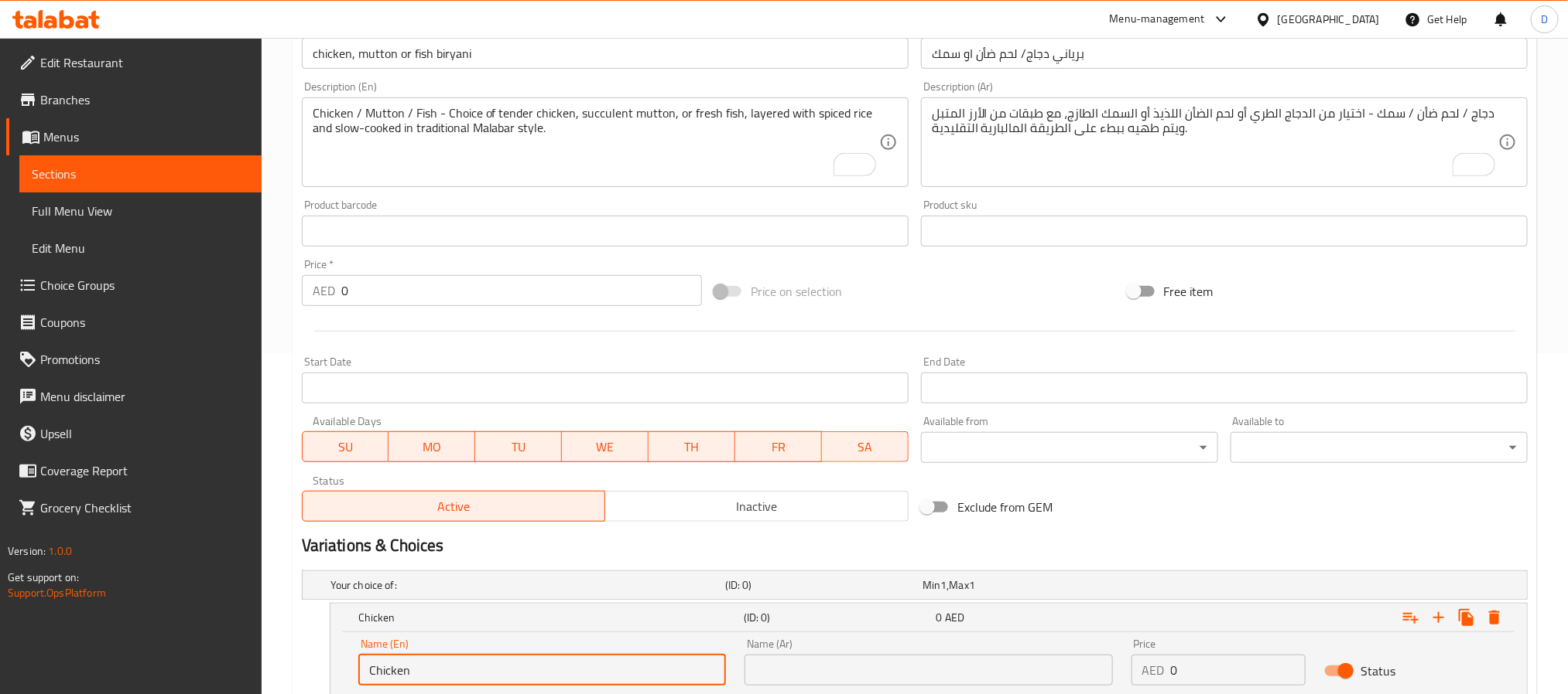
scroll to position [340, 0]
type input "Chicken"
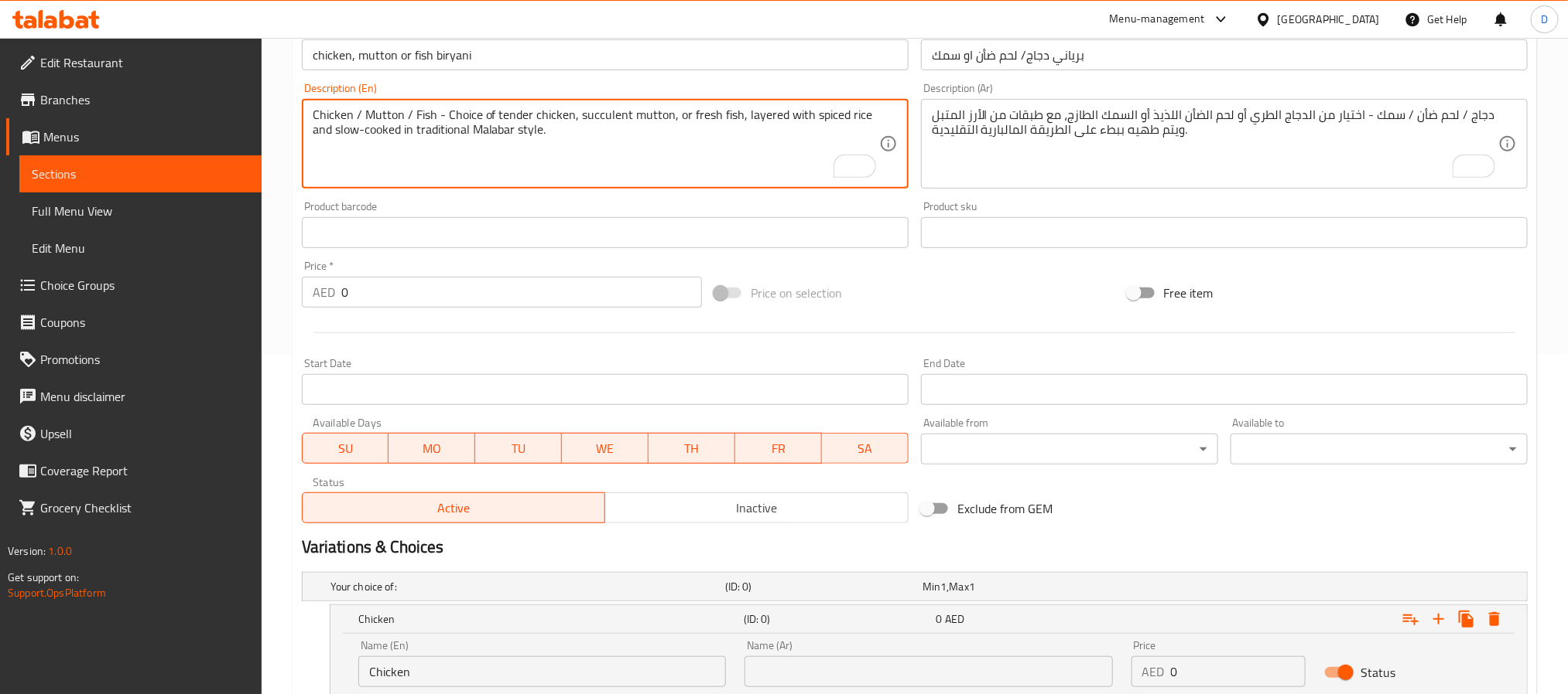
click at [377, 114] on textarea "Chicken / Mutton / Fish - Choice of tender chicken, succulent mutton, or fresh …" at bounding box center [595, 144] width 566 height 74
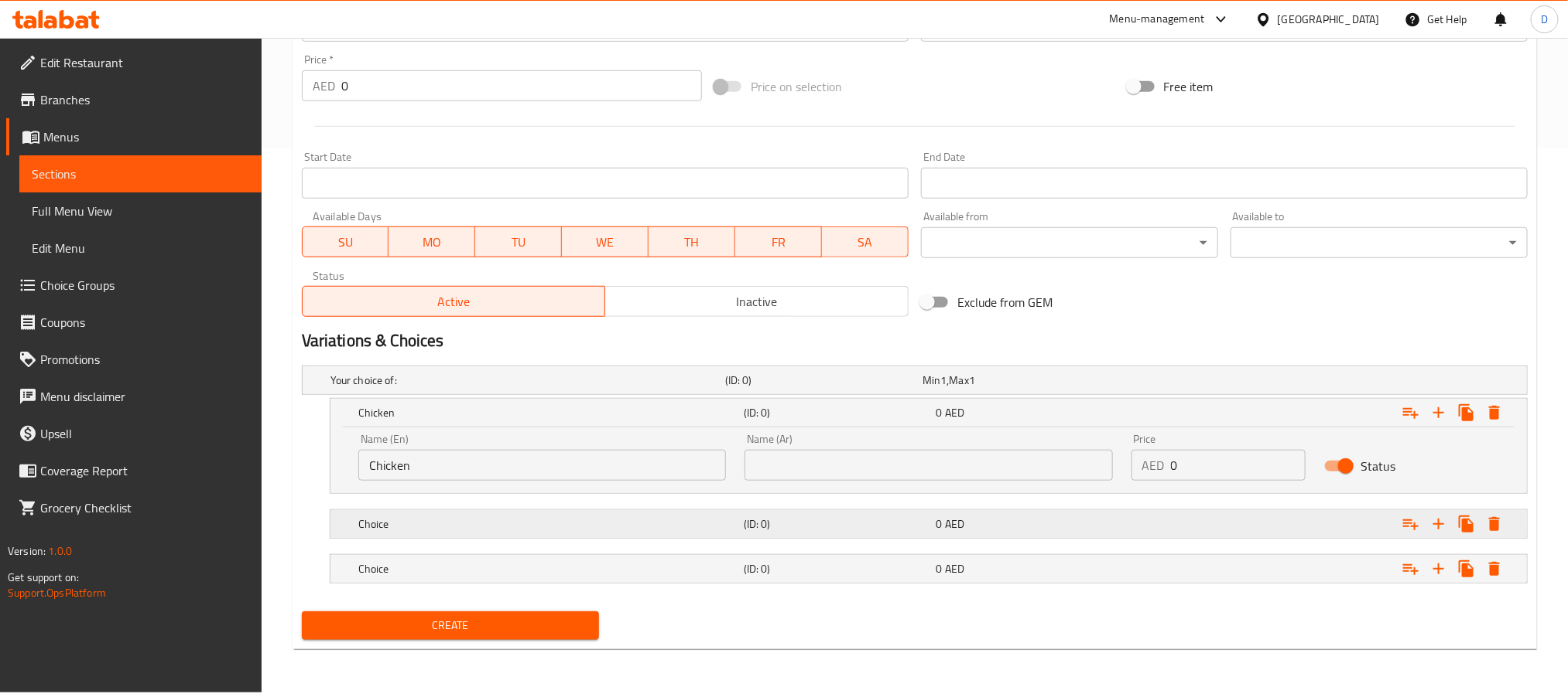
click at [570, 527] on h5 "Choice" at bounding box center [547, 524] width 379 height 15
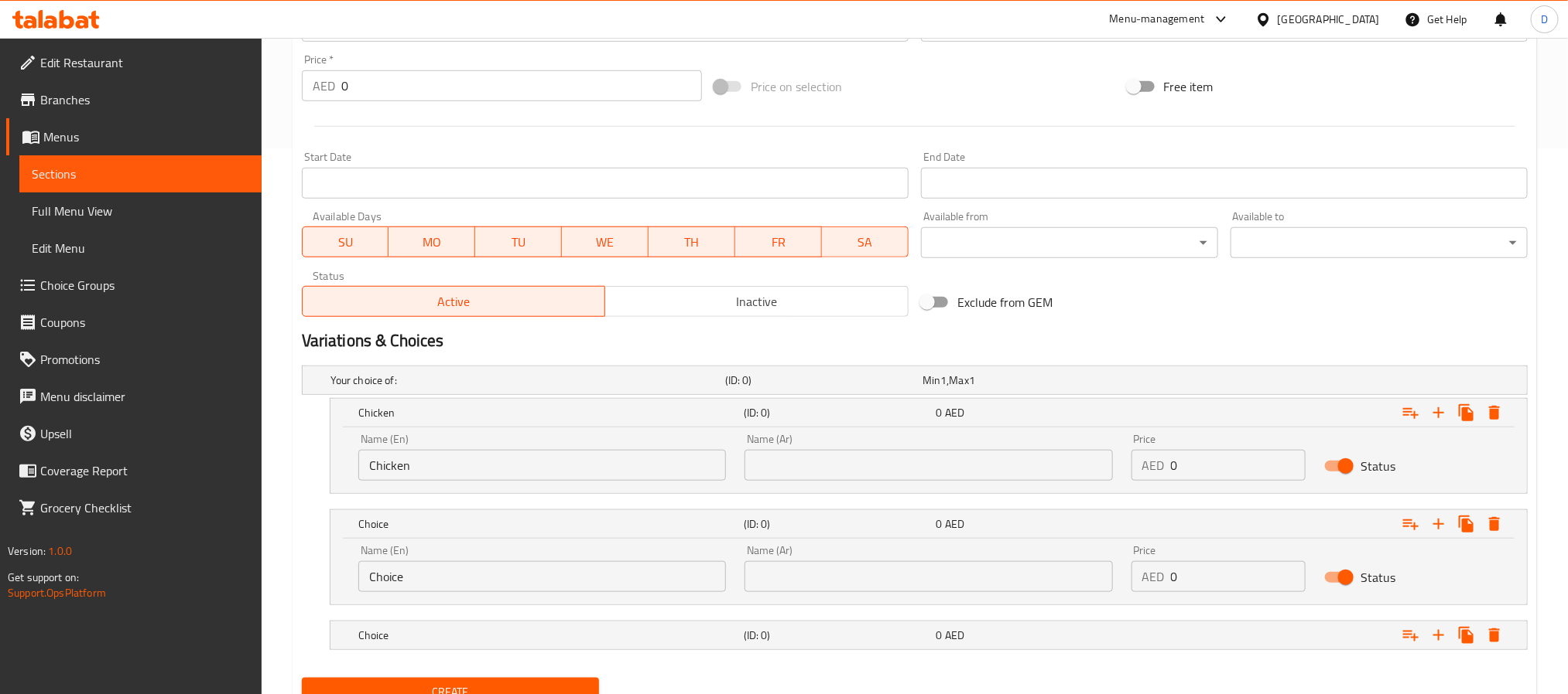
click at [528, 576] on input "Choice" at bounding box center [542, 577] width 367 height 31
paste input "Mutton"
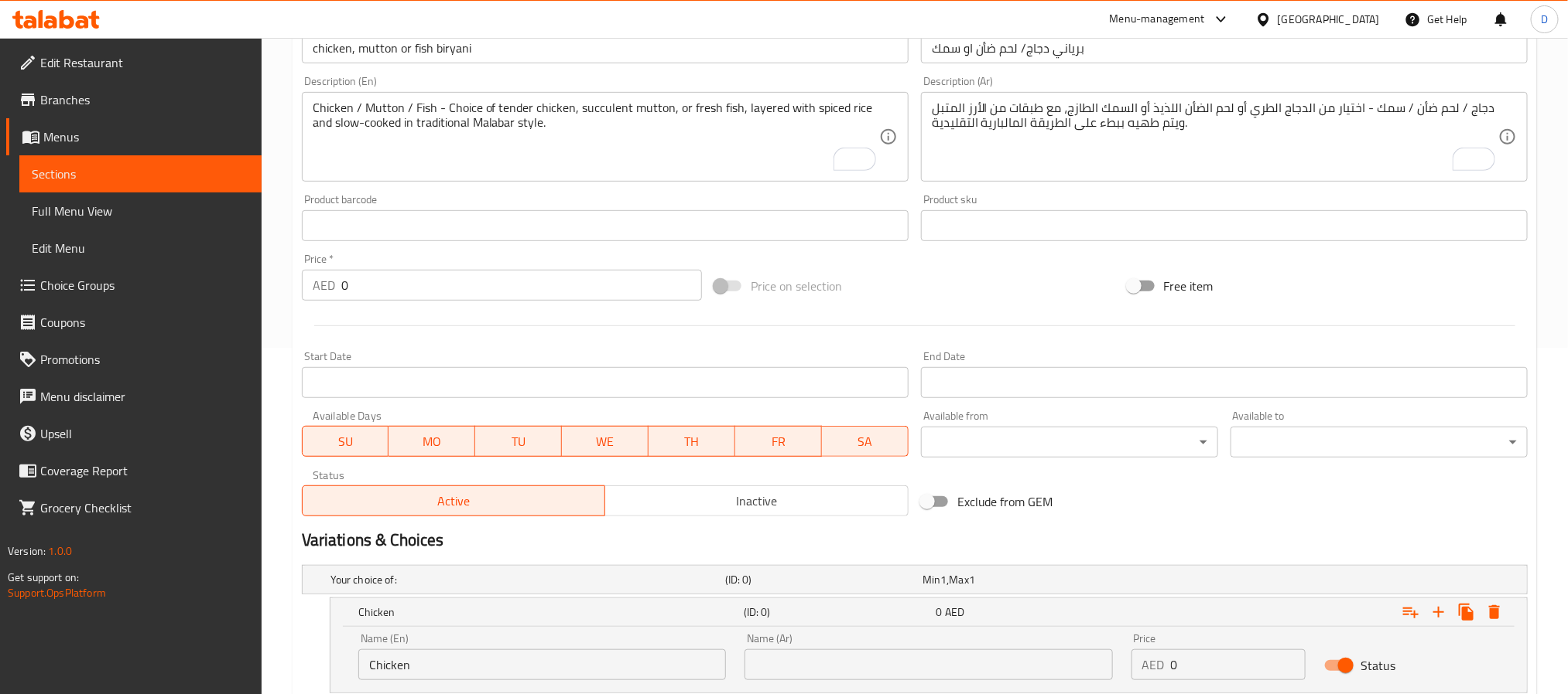
scroll to position [336, 0]
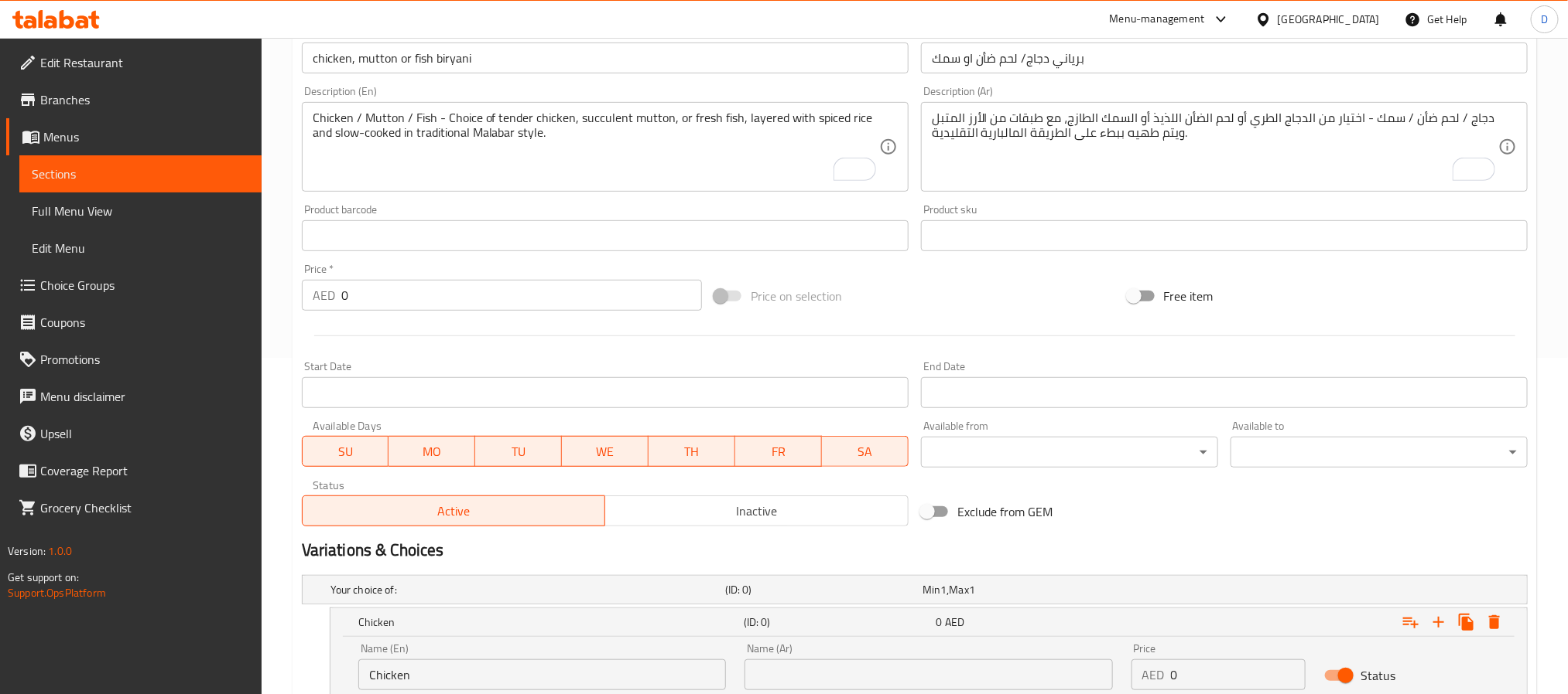
type input "Mutton"
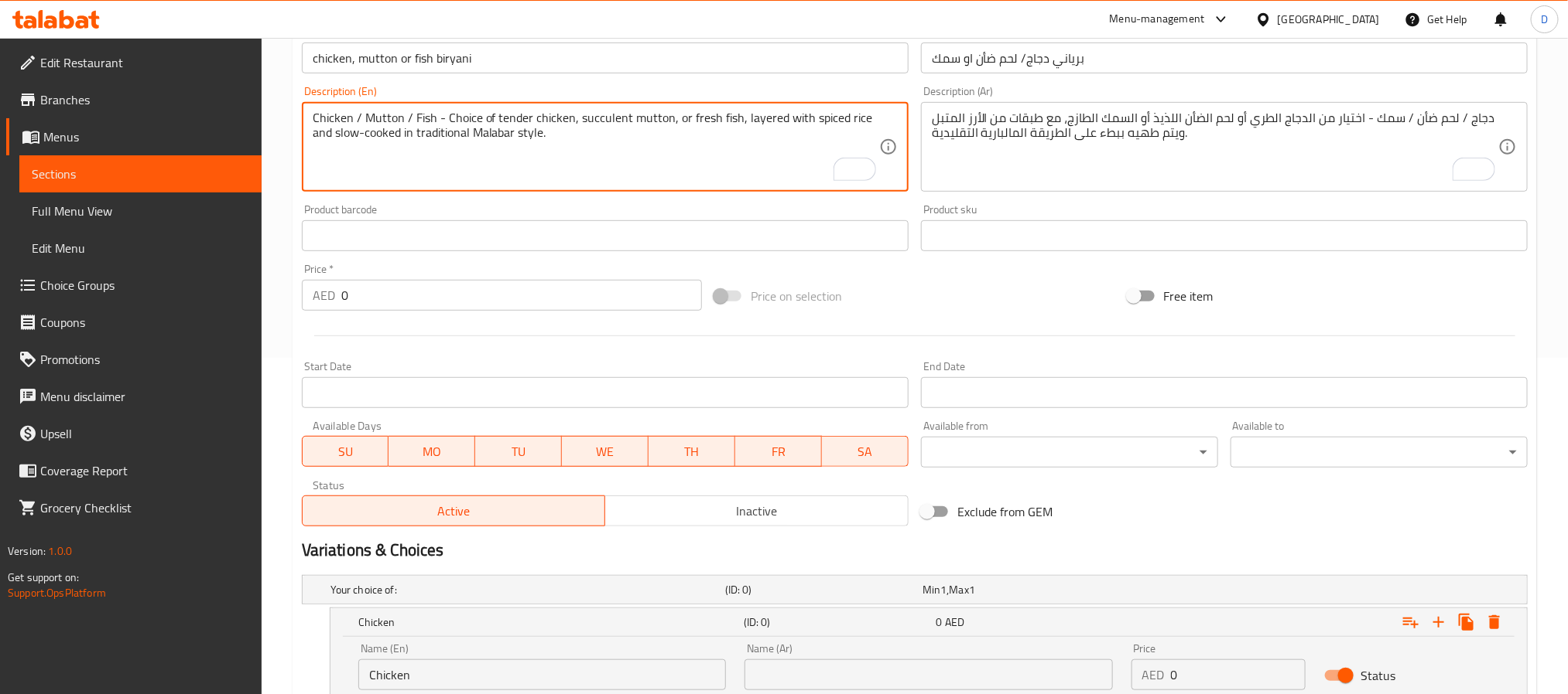
click at [418, 125] on textarea "Chicken / Mutton / Fish - Choice of tender chicken, succulent mutton, or fresh …" at bounding box center [595, 147] width 566 height 74
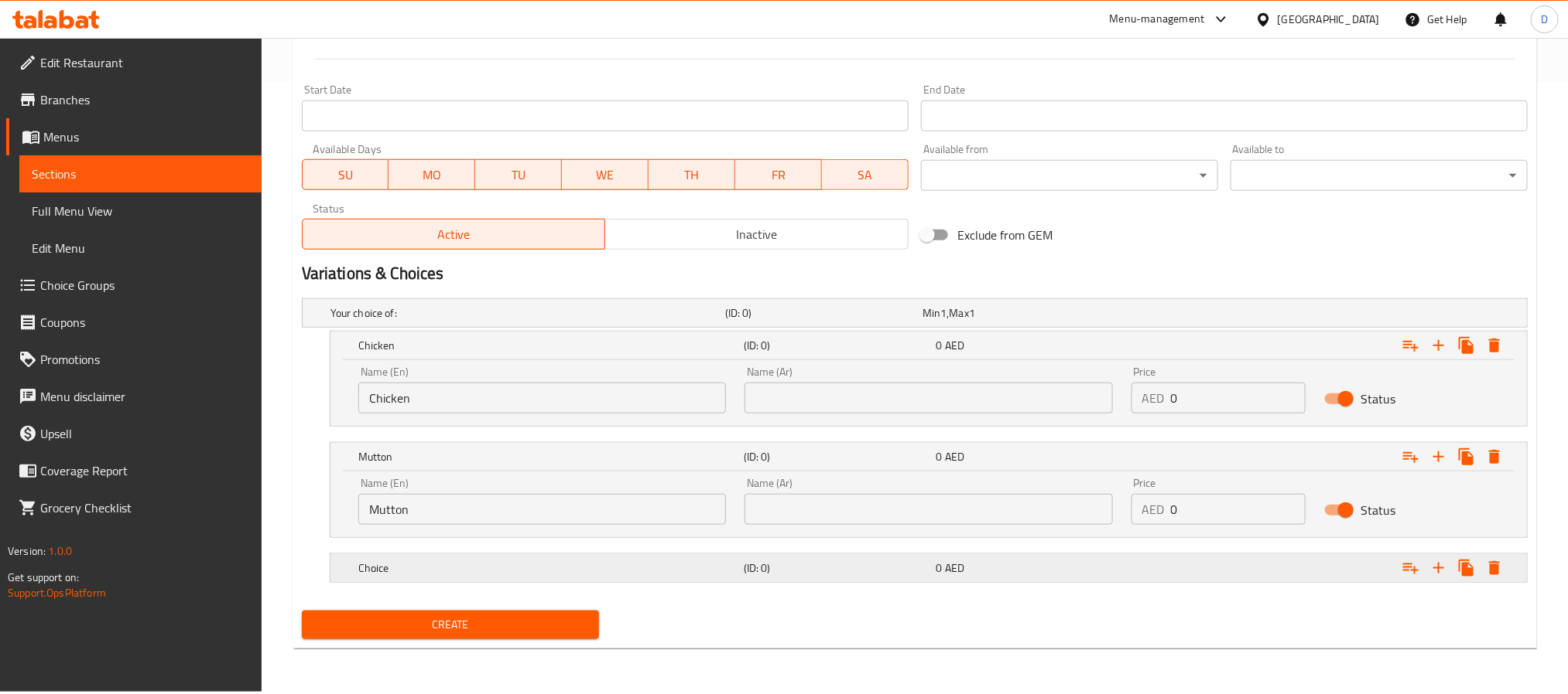
click at [630, 575] on h5 "Choice" at bounding box center [547, 568] width 379 height 15
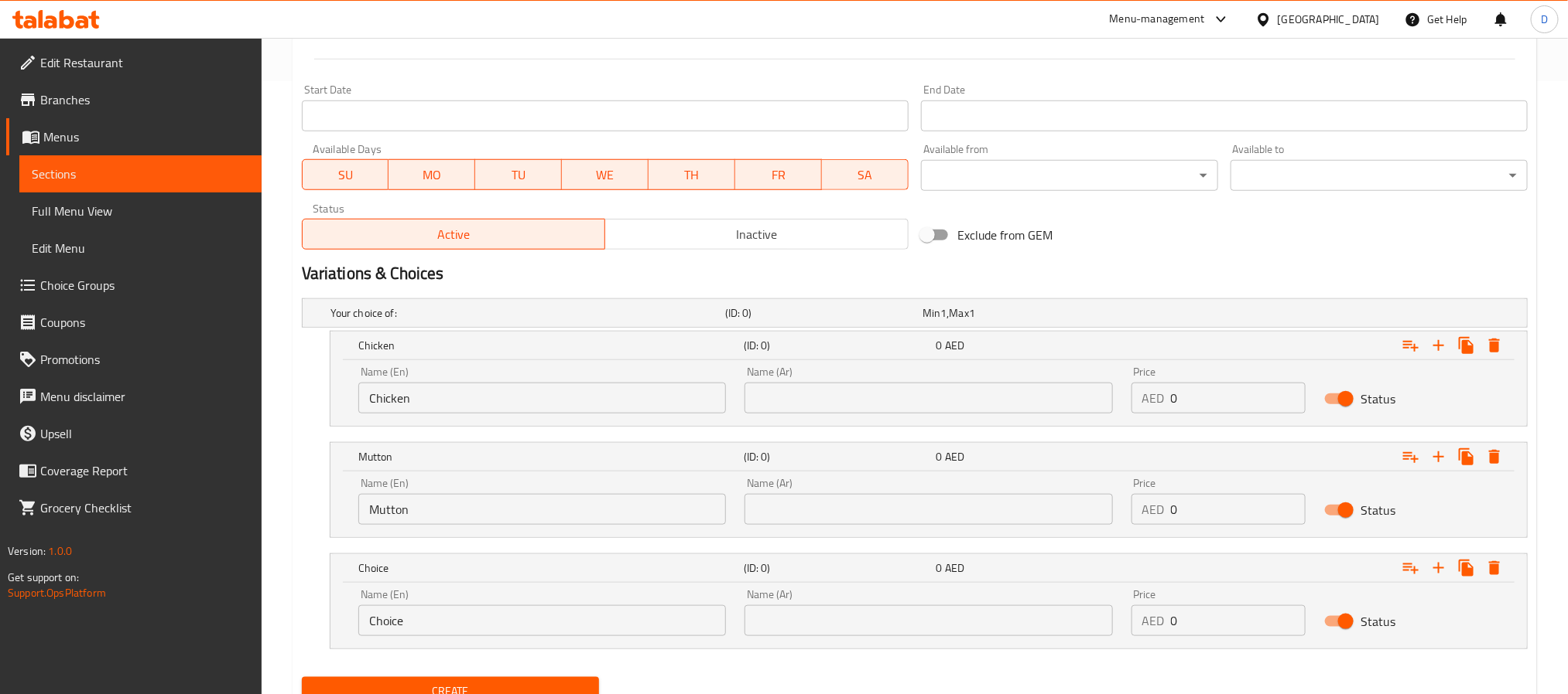
click at [554, 630] on input "Choice" at bounding box center [542, 621] width 367 height 31
paste input "Fish"
click at [554, 630] on input "Choice" at bounding box center [542, 621] width 367 height 31
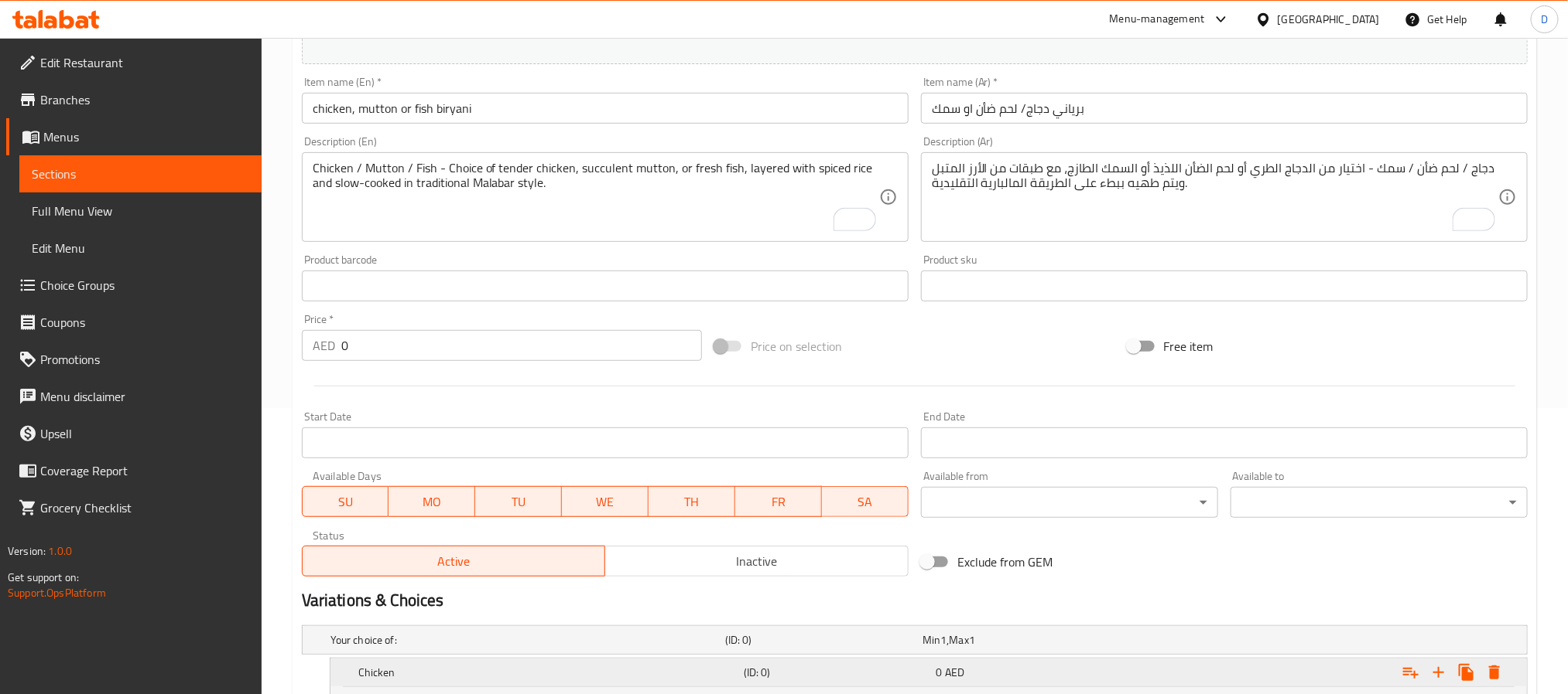
scroll to position [276, 0]
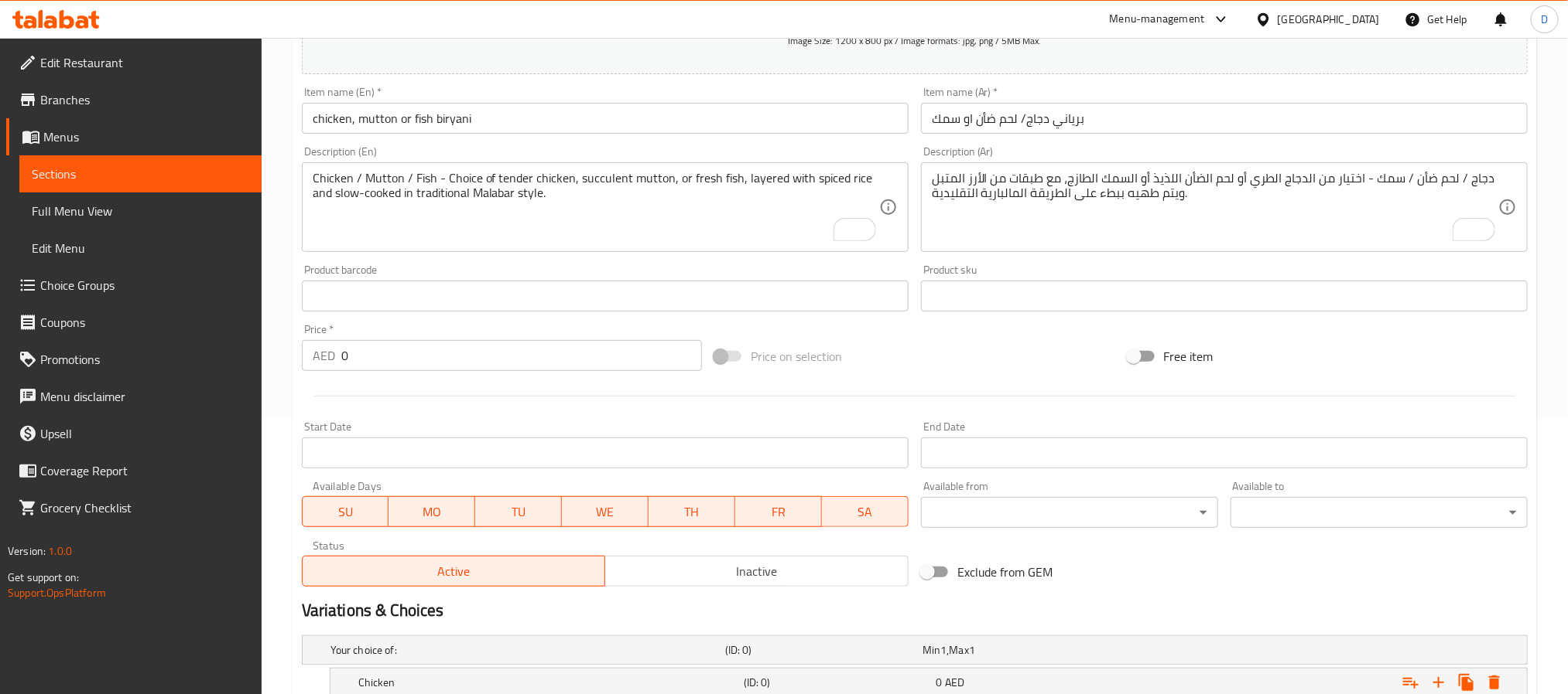
type input "Fish"
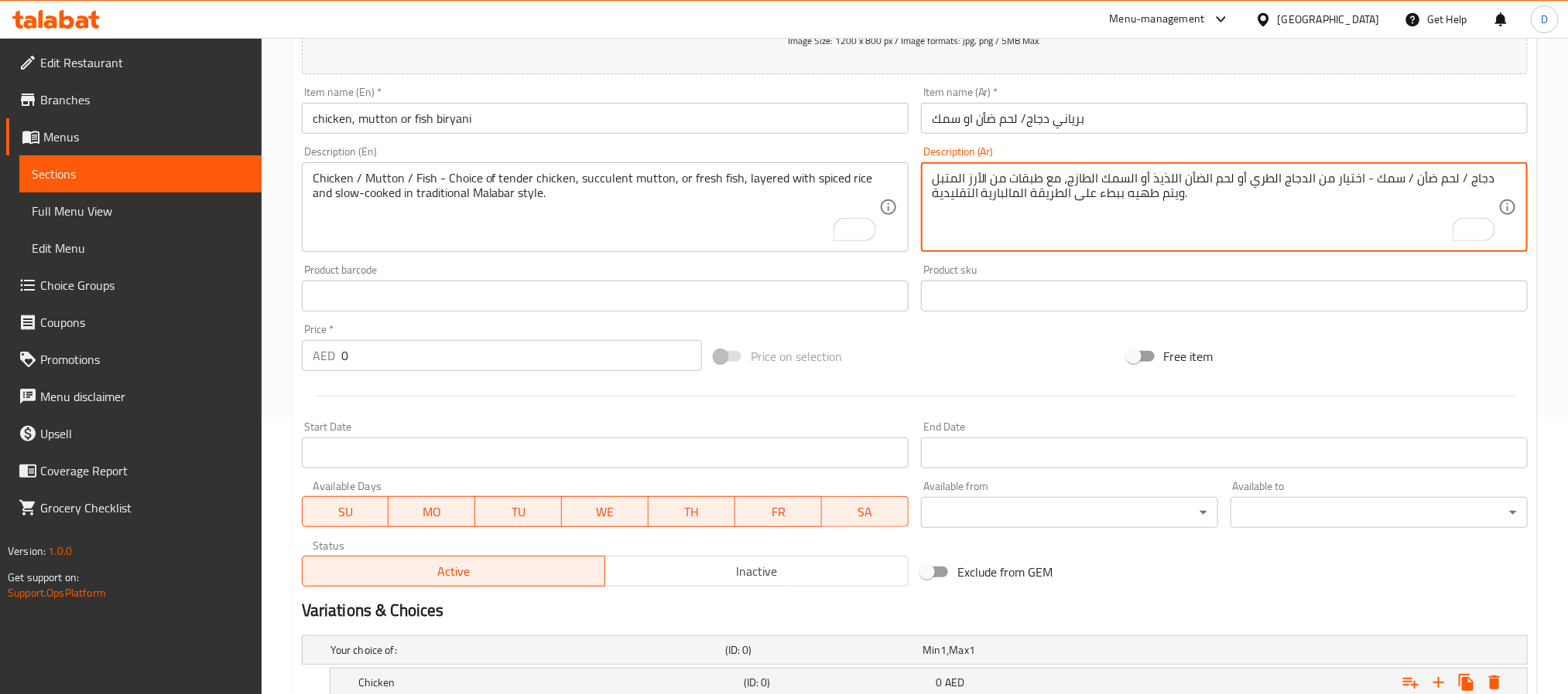
click at [1473, 174] on textarea "دجاج / لحم ضأن / سمك - اختيار من الدجاج الطري أو لحم الضأن اللذيذ أو السمك الطا…" at bounding box center [1214, 207] width 566 height 74
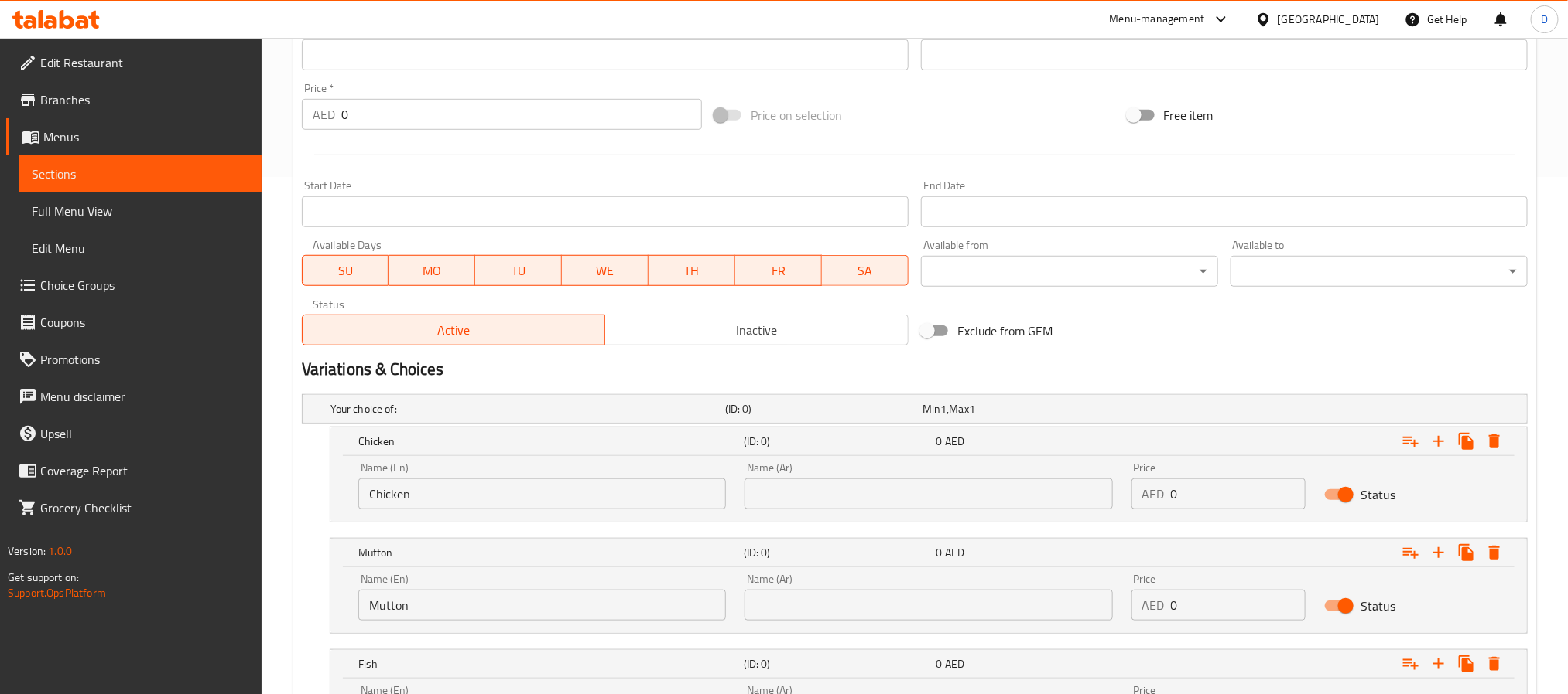
scroll to position [520, 0]
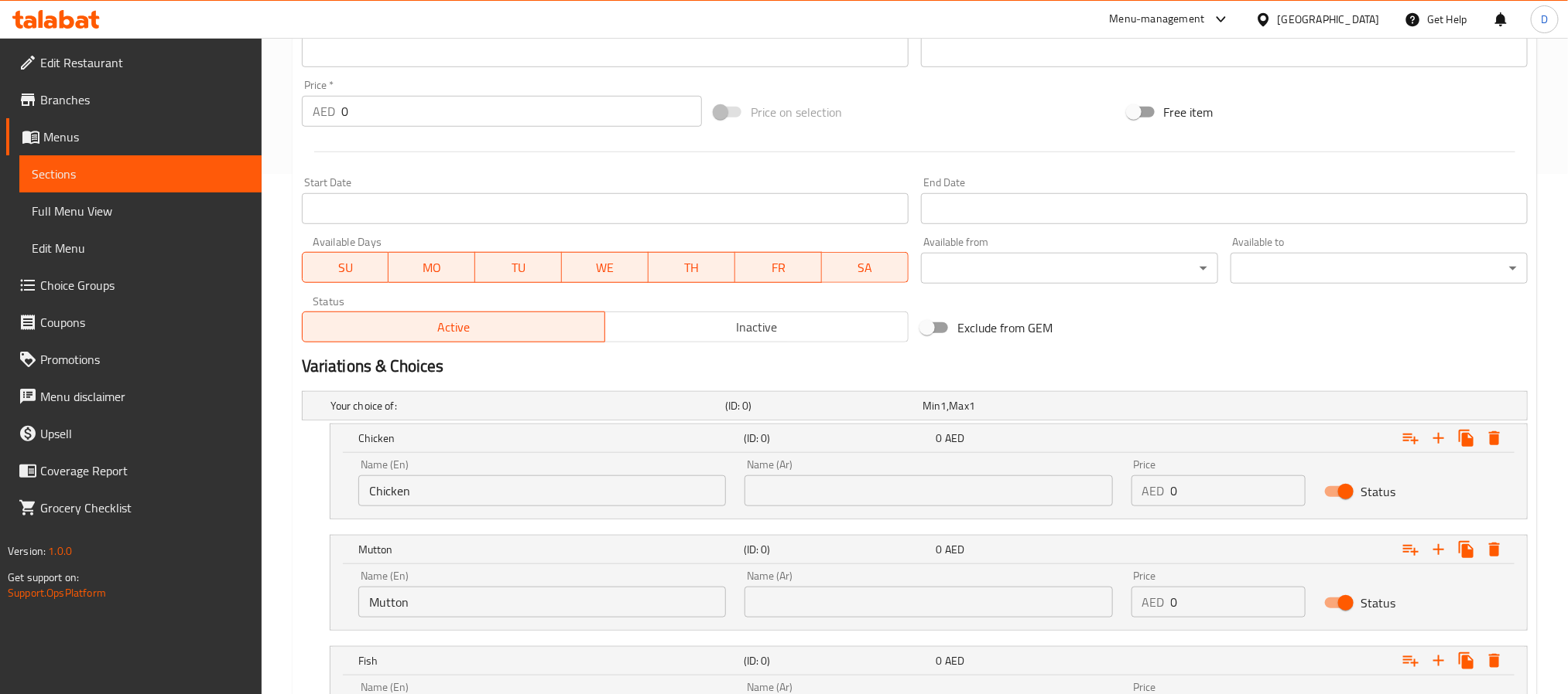
click at [1007, 501] on input "text" at bounding box center [928, 491] width 367 height 31
paste input "دجاج"
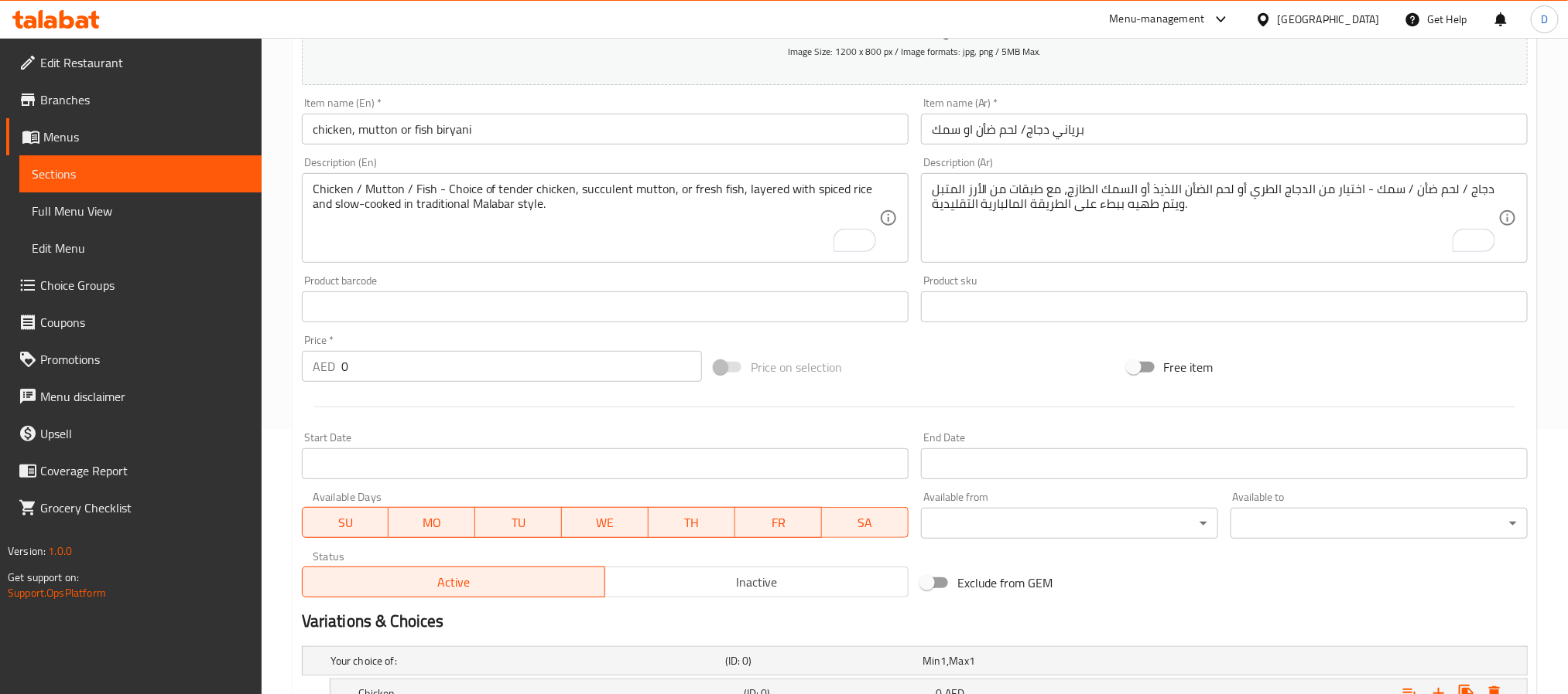
scroll to position [264, 0]
type input "دجاج"
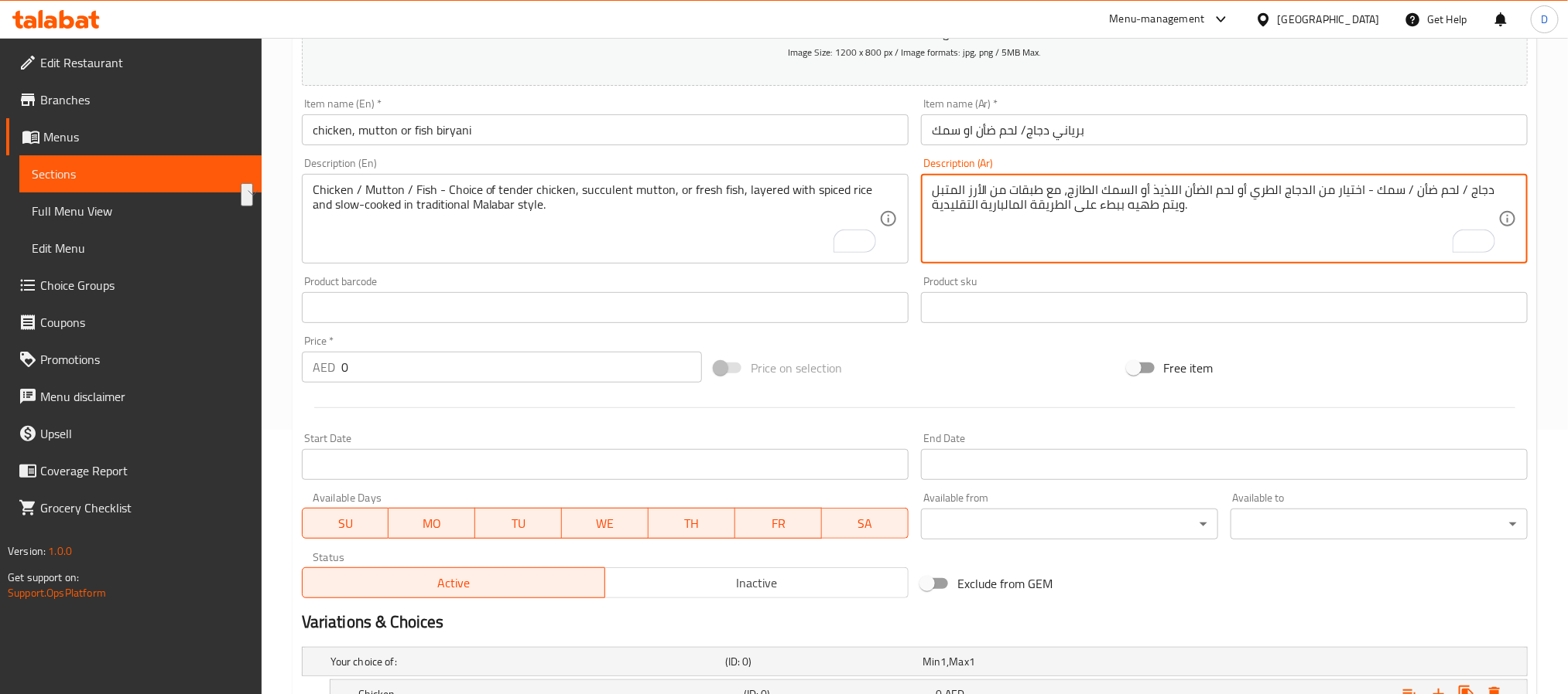
drag, startPoint x: 1409, startPoint y: 193, endPoint x: 1452, endPoint y: 193, distance: 43.0
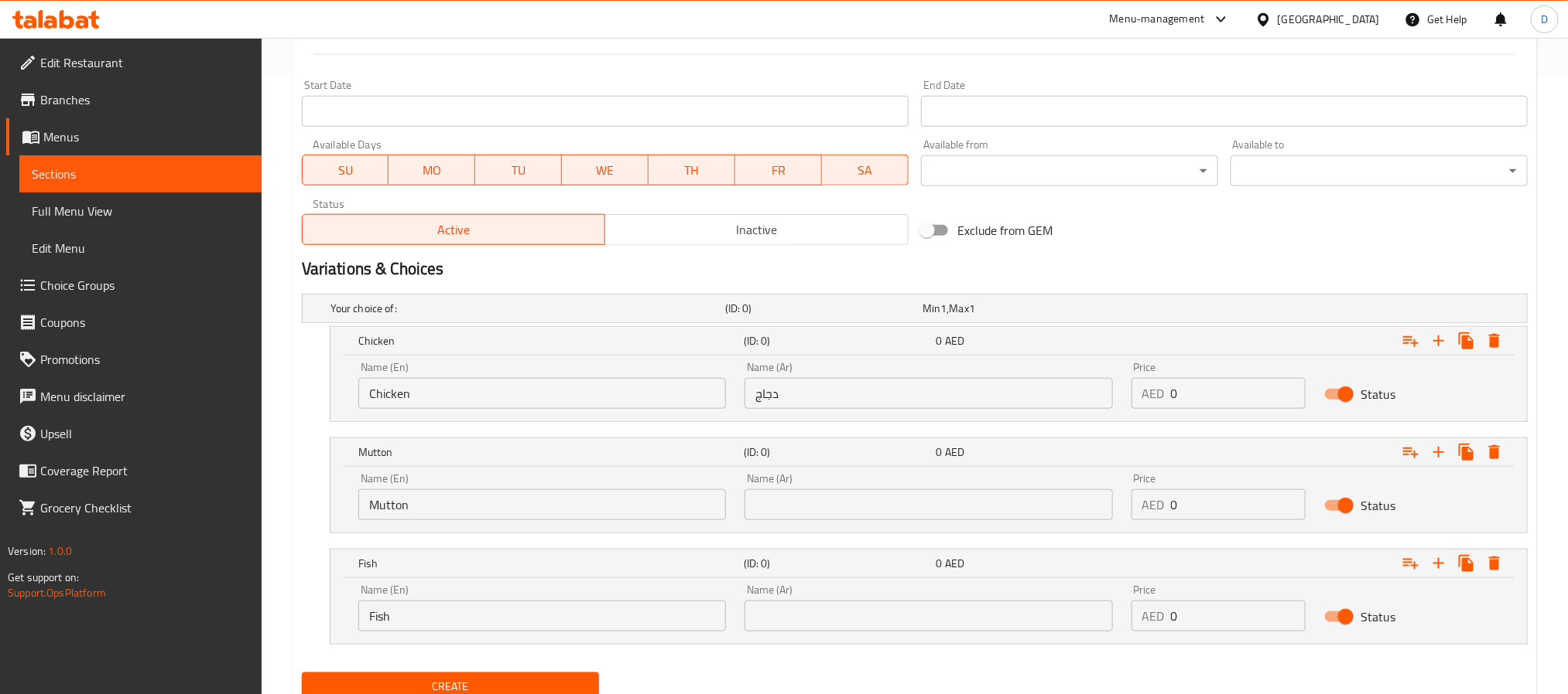
scroll to position [630, 0]
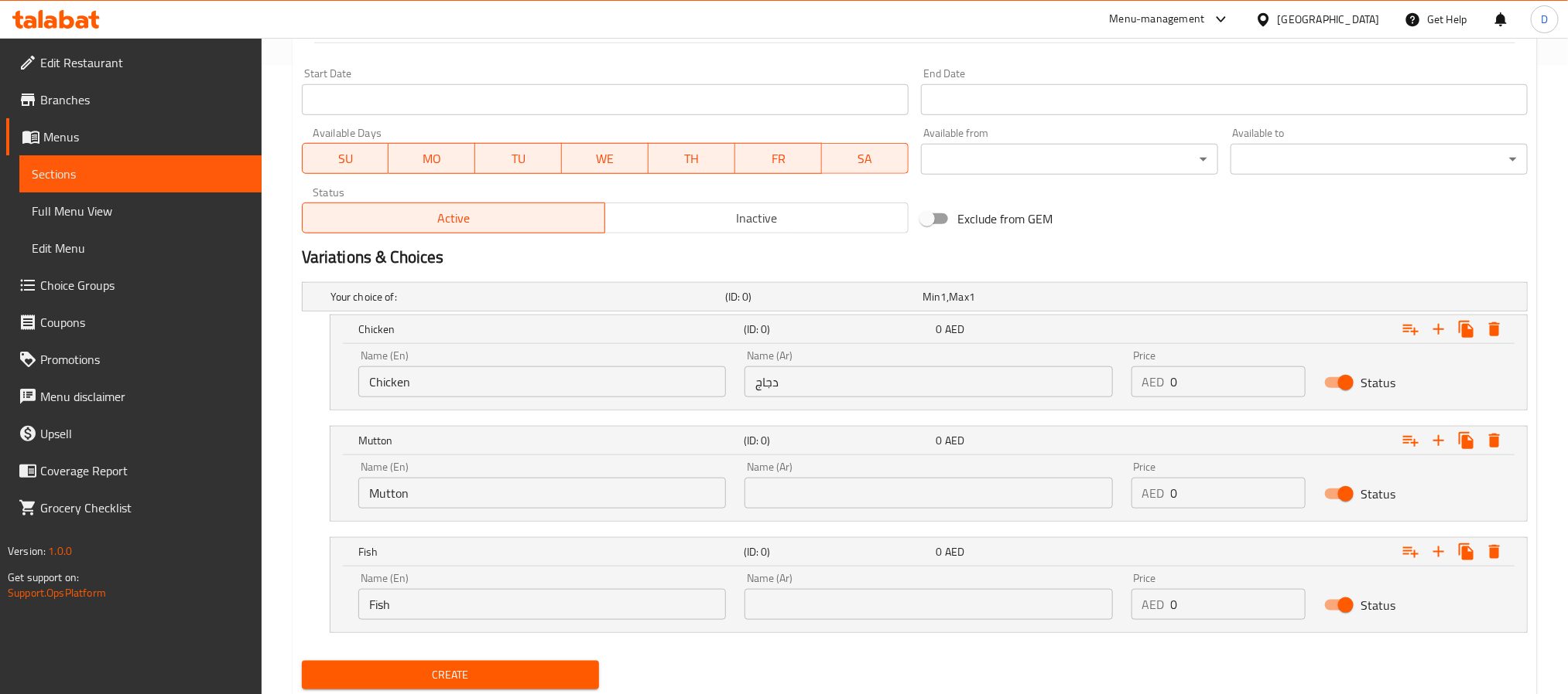
paste input "لحم ضأن"
click at [1001, 509] on input "text" at bounding box center [928, 493] width 367 height 31
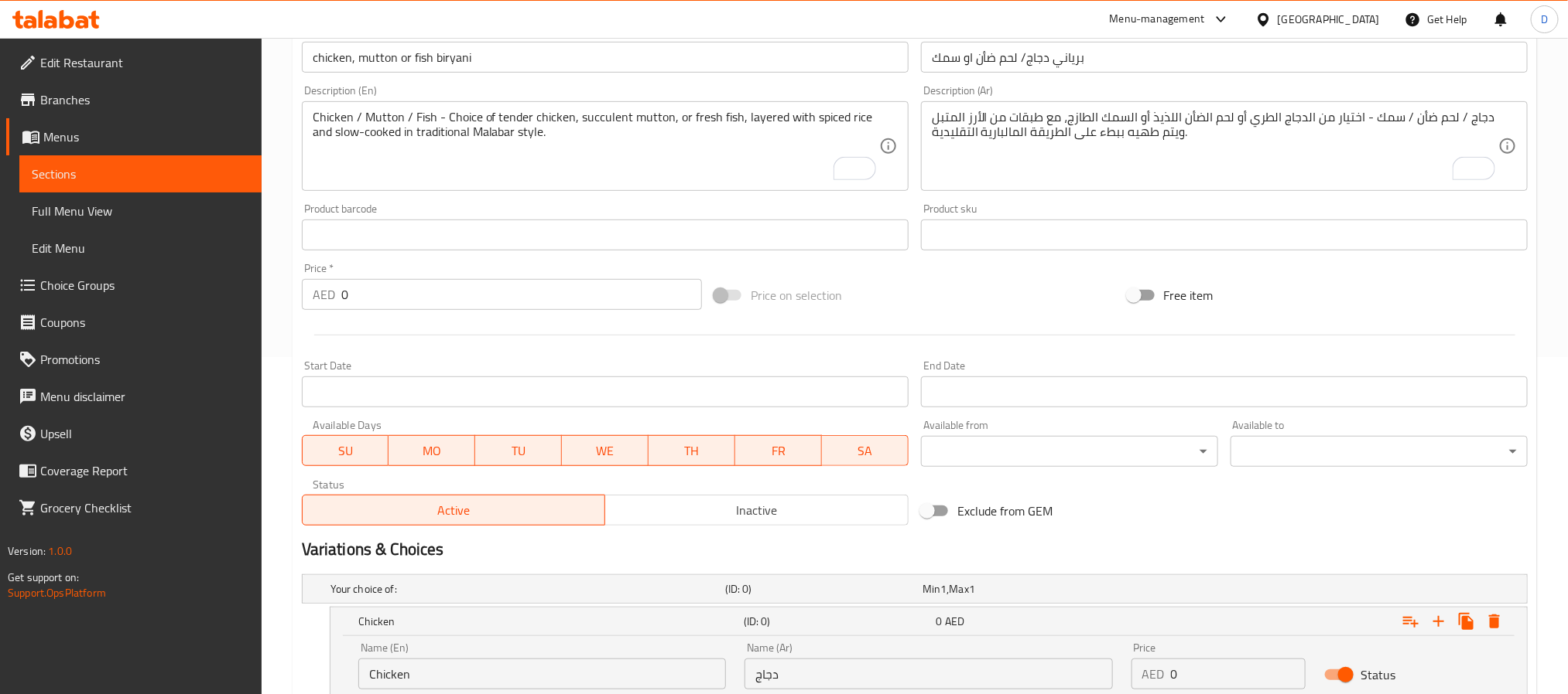
scroll to position [323, 0]
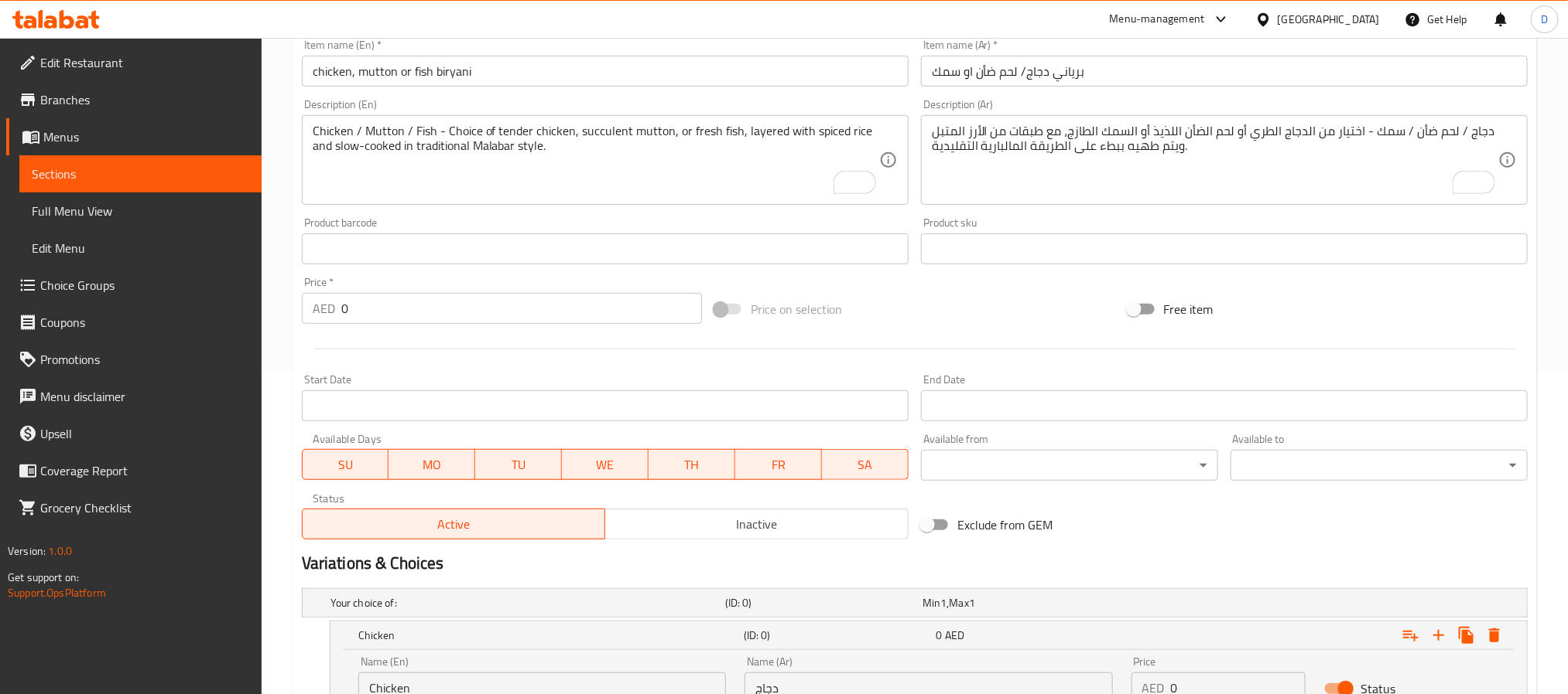
type input "لحم ضأن"
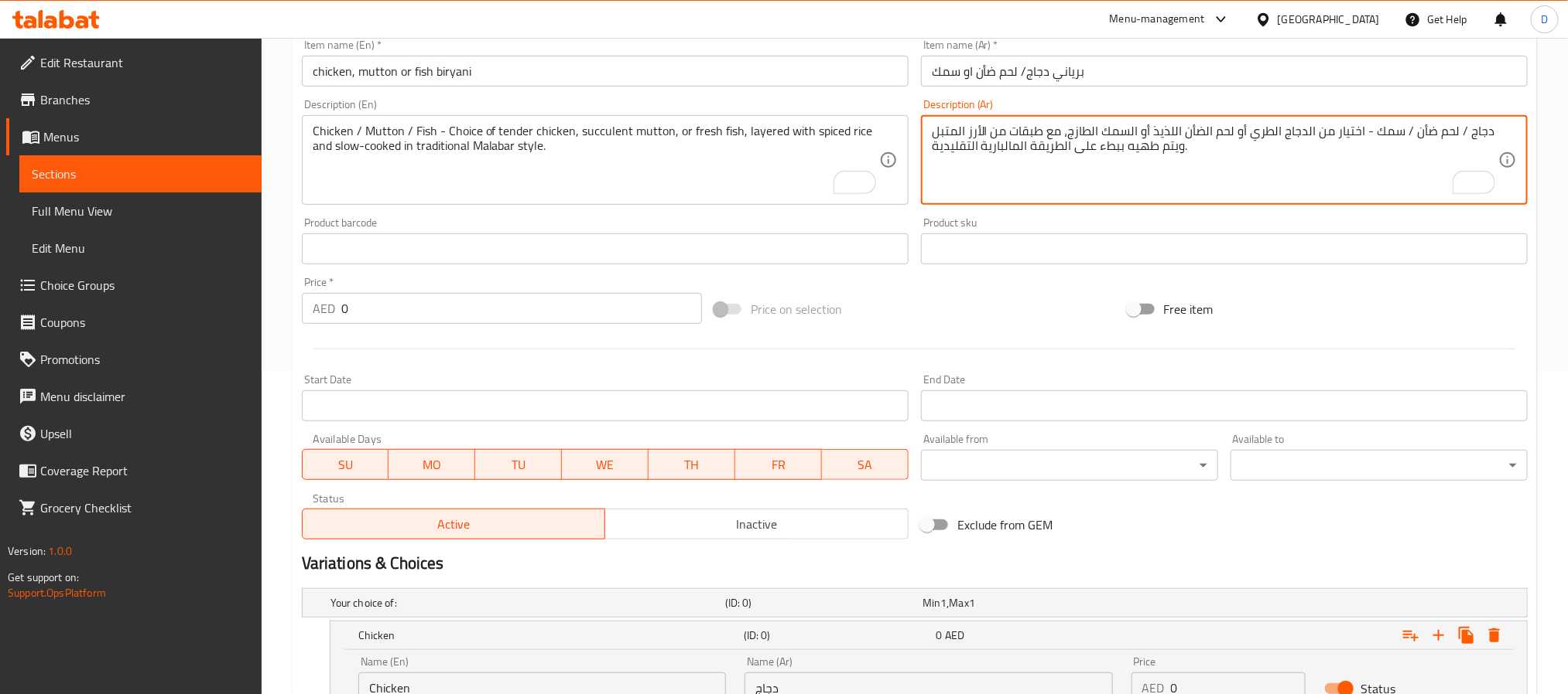
click at [1380, 137] on textarea "دجاج / لحم ضأن / سمك - اختيار من الدجاج الطري أو لحم الضأن اللذيذ أو السمك الطا…" at bounding box center [1214, 160] width 566 height 74
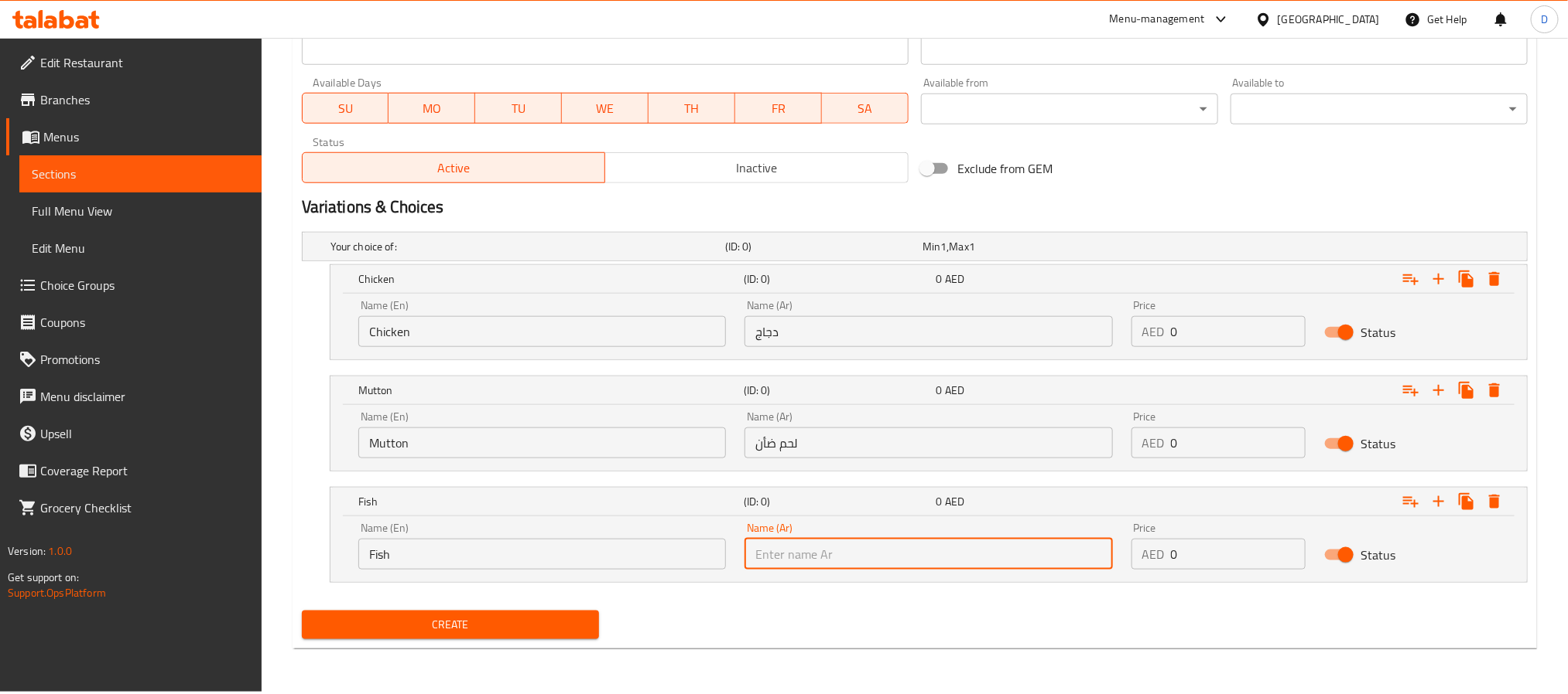
click at [939, 564] on input "text" at bounding box center [928, 554] width 367 height 31
paste input "سمك"
type input "سمك"
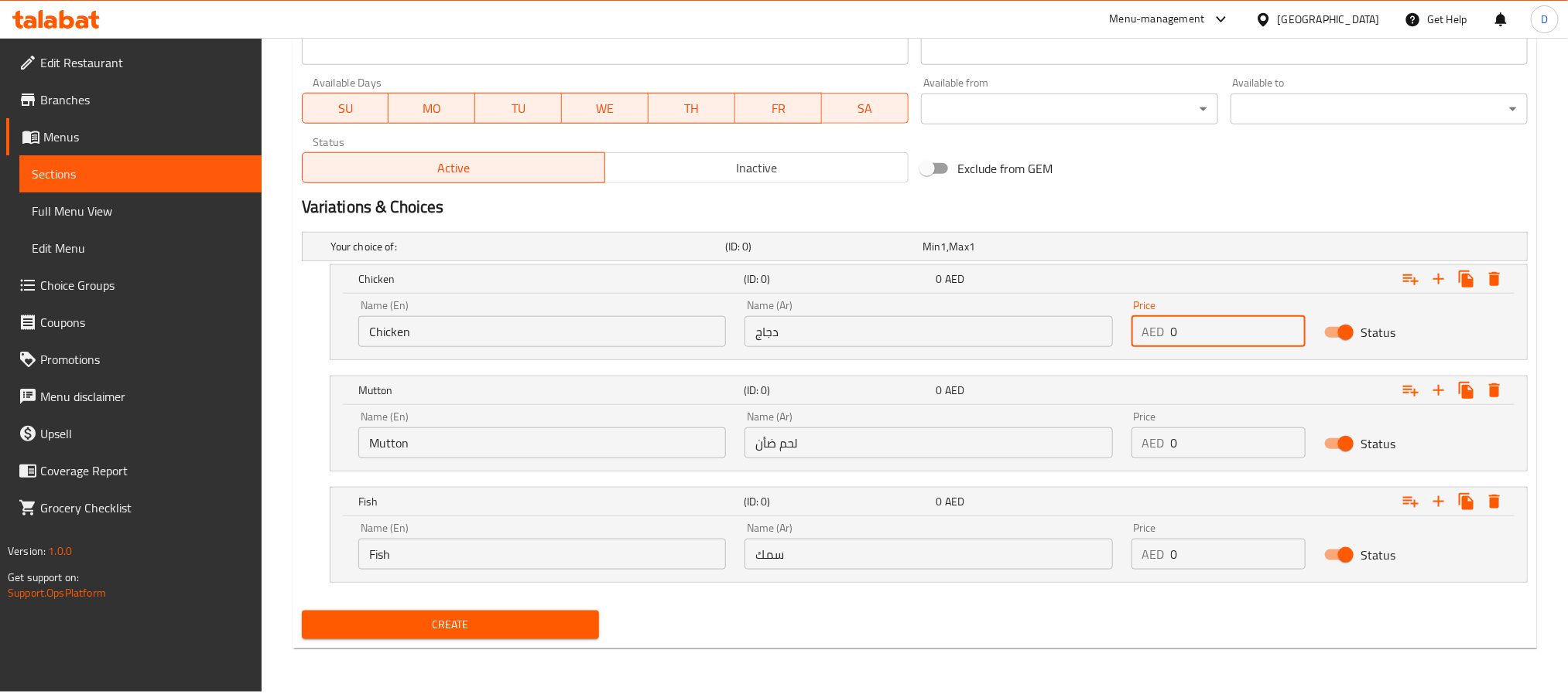
drag, startPoint x: 1205, startPoint y: 341, endPoint x: 1159, endPoint y: 332, distance: 46.9
click at [1159, 332] on div "AED 0 Price" at bounding box center [1219, 332] width 175 height 31
type input "35"
drag, startPoint x: 1208, startPoint y: 449, endPoint x: 1153, endPoint y: 440, distance: 55.7
click at [1153, 440] on div "AED 0 Price" at bounding box center [1219, 443] width 175 height 31
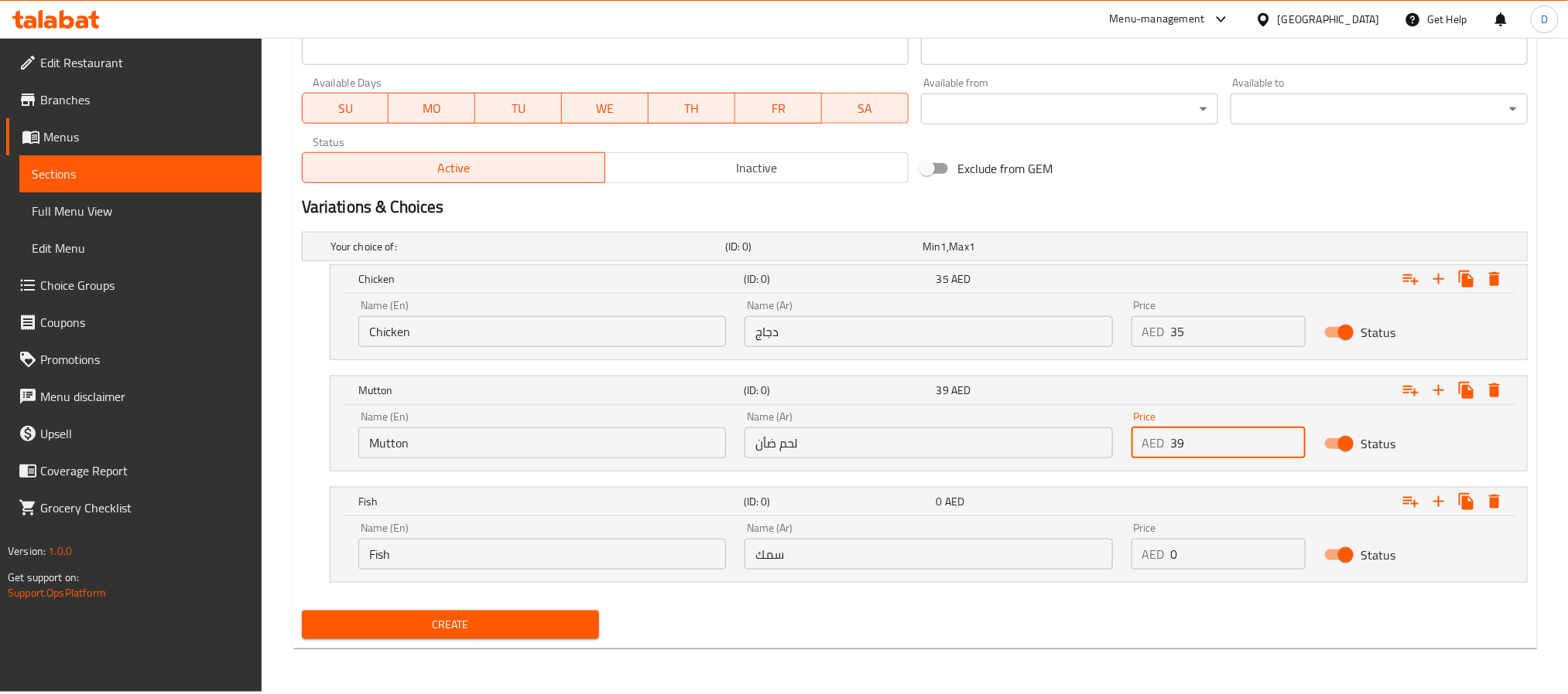
type input "39"
drag, startPoint x: 1201, startPoint y: 550, endPoint x: 1120, endPoint y: 552, distance: 81.0
click at [1120, 552] on div "Name (En) Fish Name (En) Name (Ar) سمك Name (Ar) Price AED 0 Price Status" at bounding box center [928, 546] width 1159 height 65
type input "39"
click at [446, 635] on span "Create" at bounding box center [451, 625] width 273 height 19
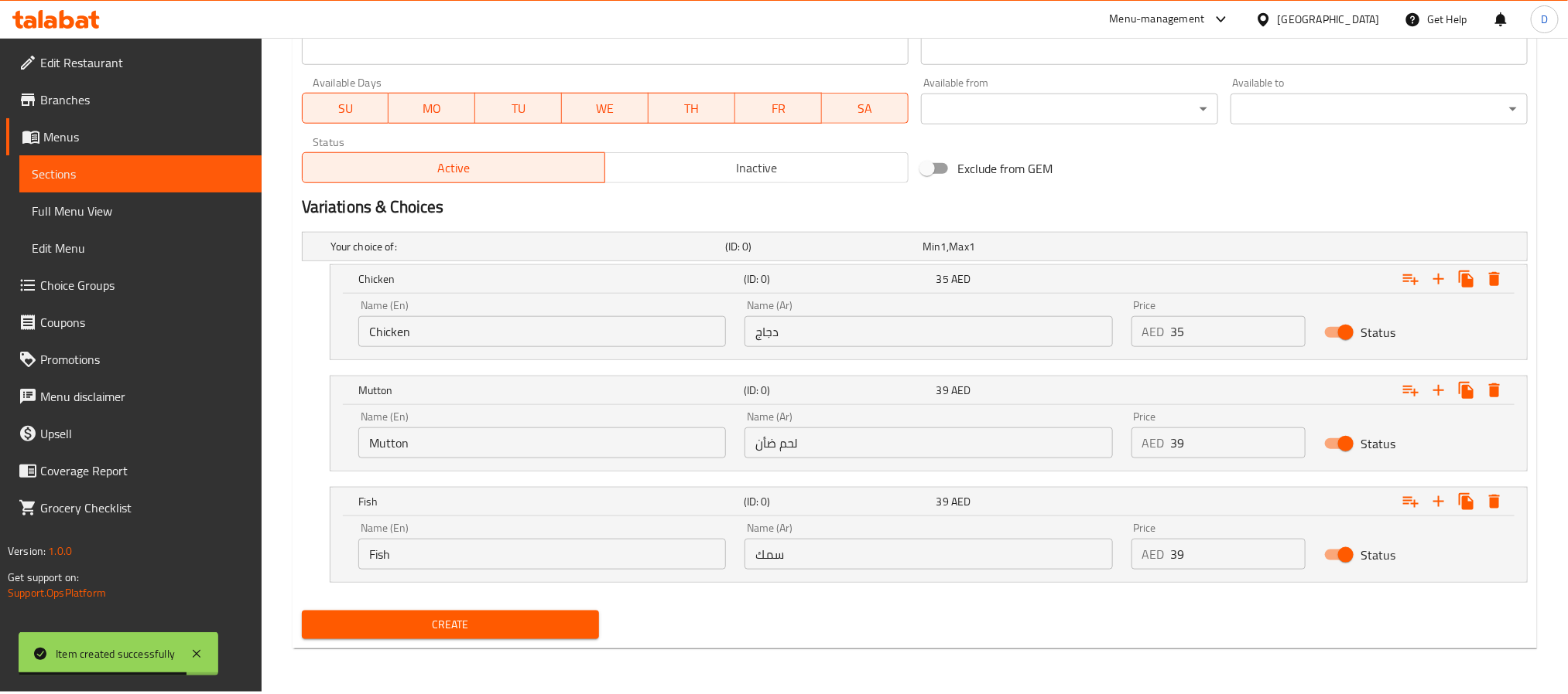
scroll to position [0, 0]
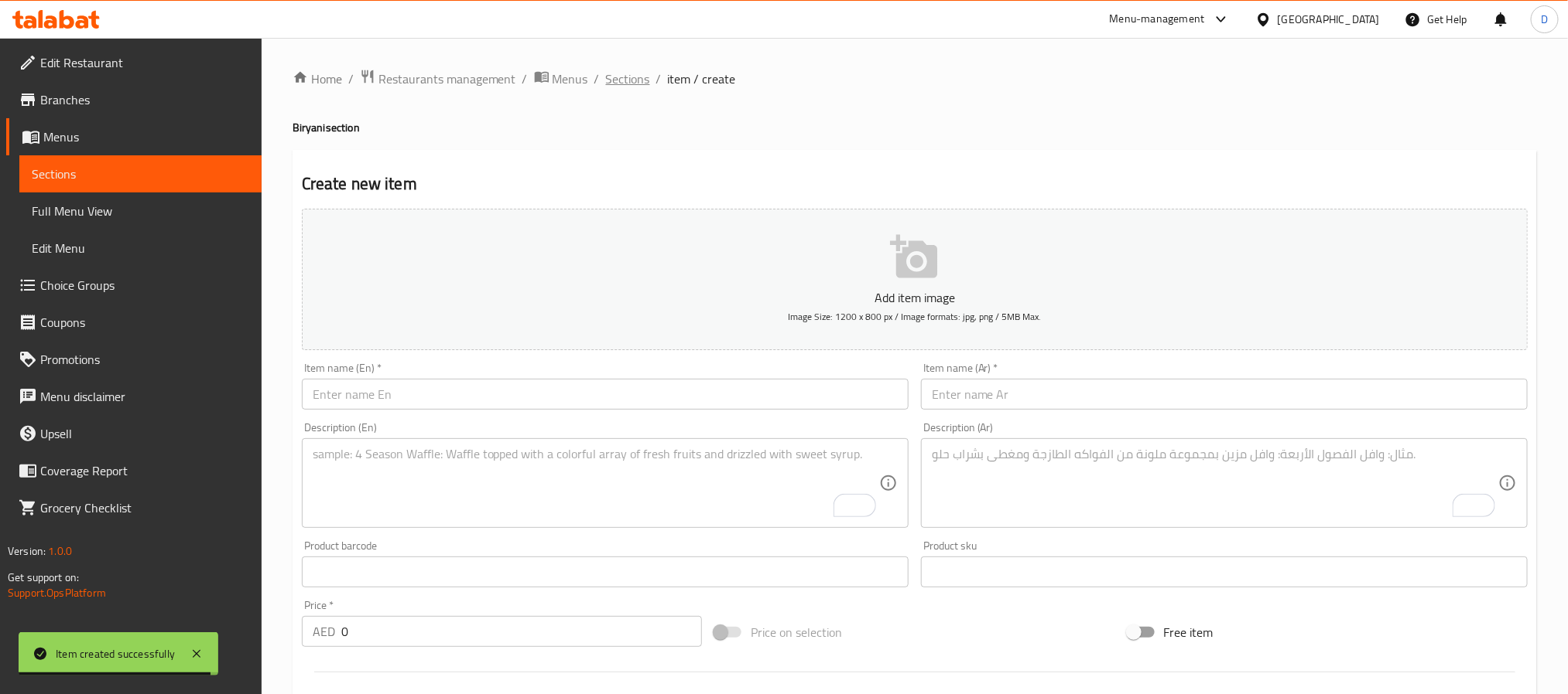
click at [621, 76] on span "Sections" at bounding box center [628, 79] width 45 height 18
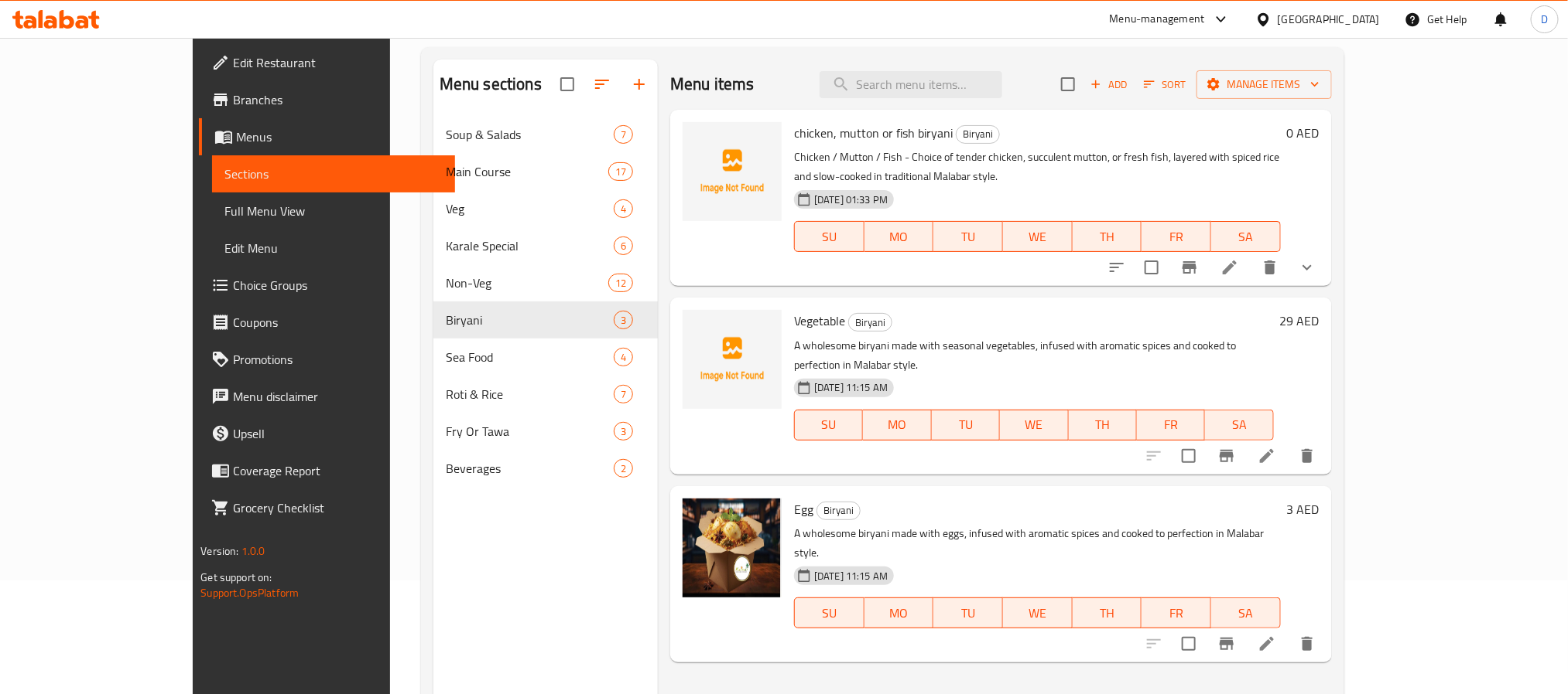
scroll to position [114, 0]
click at [1316, 634] on icon "delete" at bounding box center [1307, 643] width 18 height 18
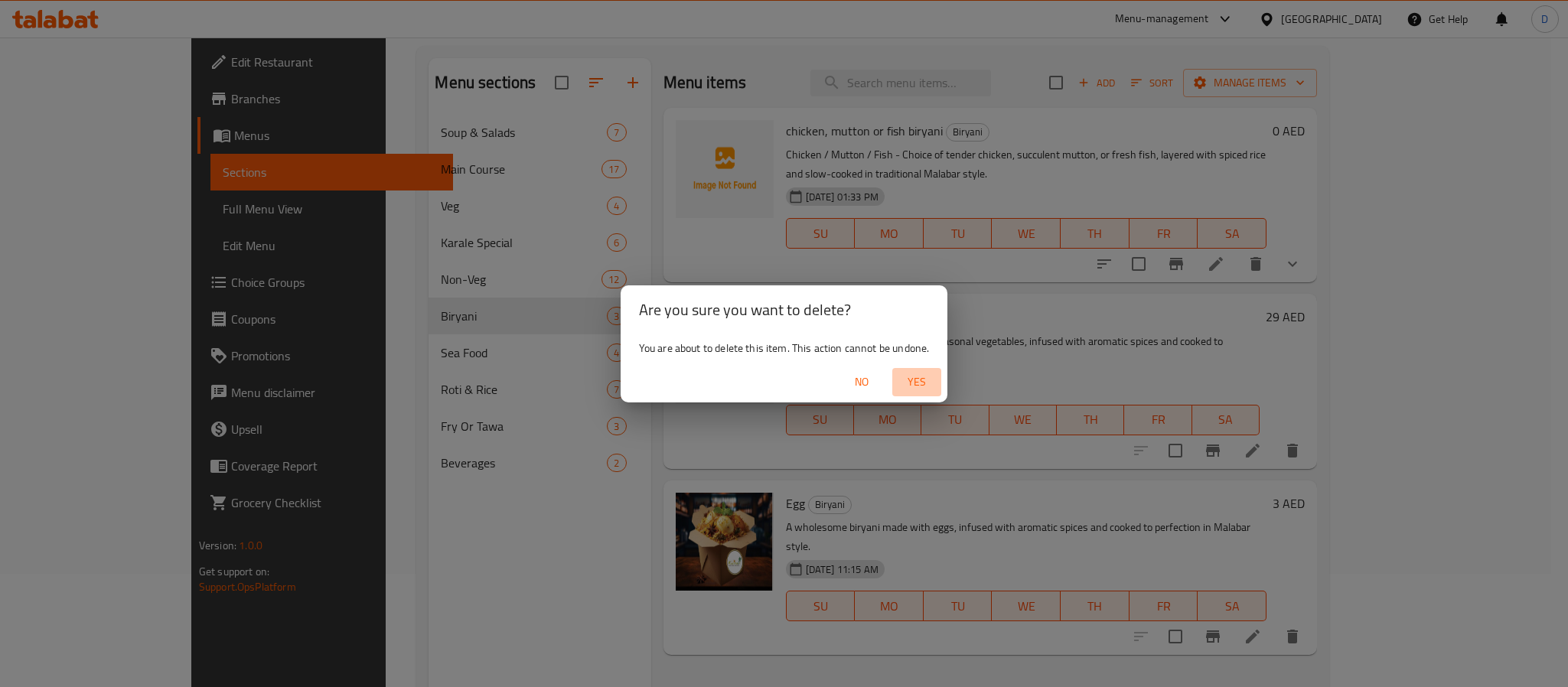
click at [913, 388] on span "Yes" at bounding box center [916, 382] width 37 height 19
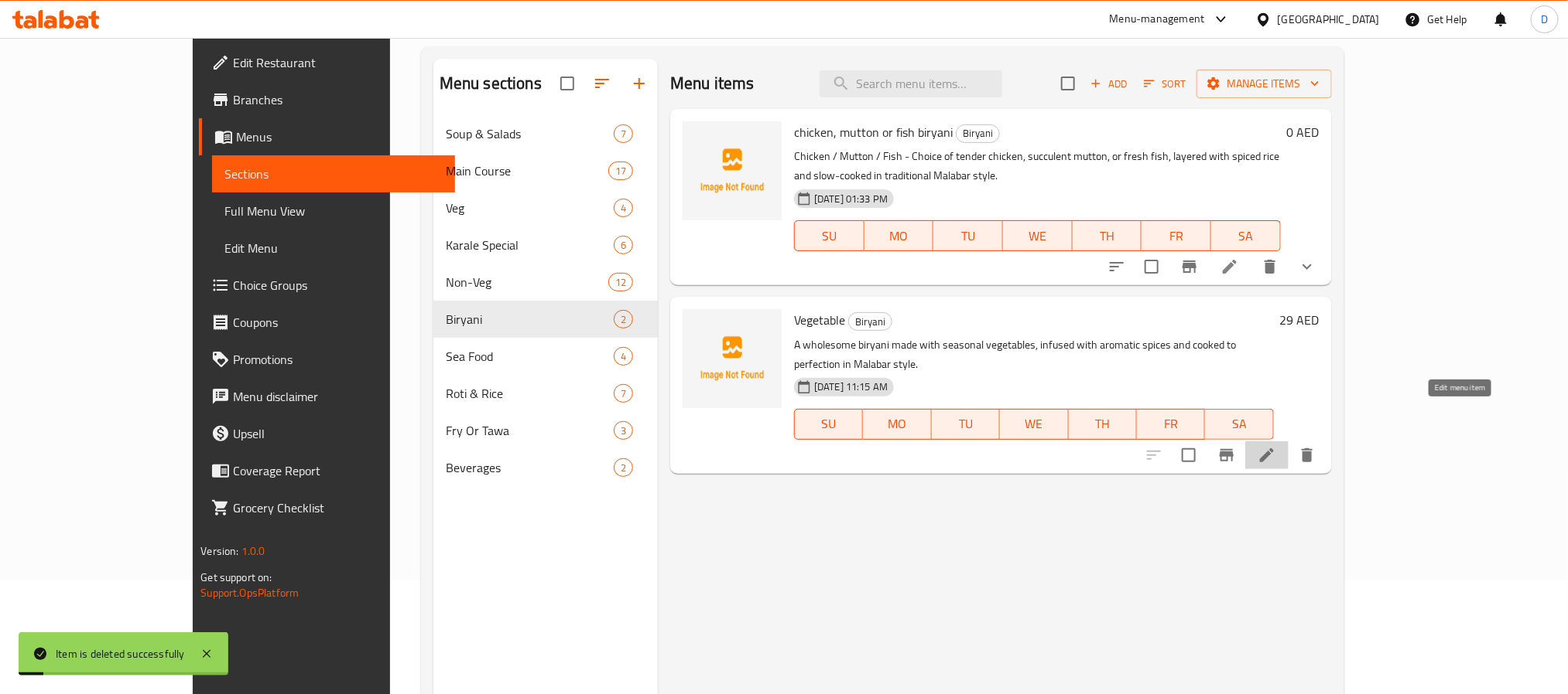
click at [1276, 446] on icon at bounding box center [1266, 455] width 18 height 18
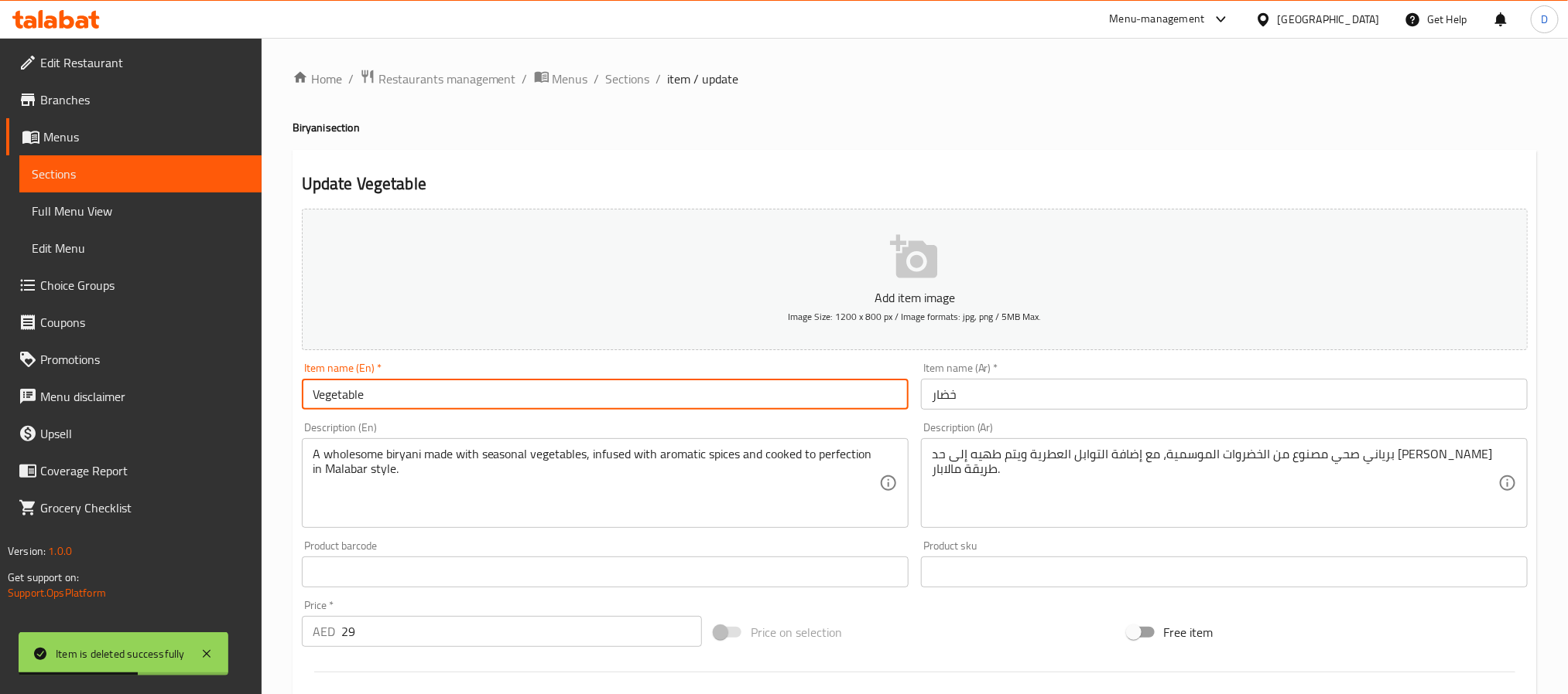
click at [525, 394] on input "Vegetable" at bounding box center [604, 394] width 606 height 31
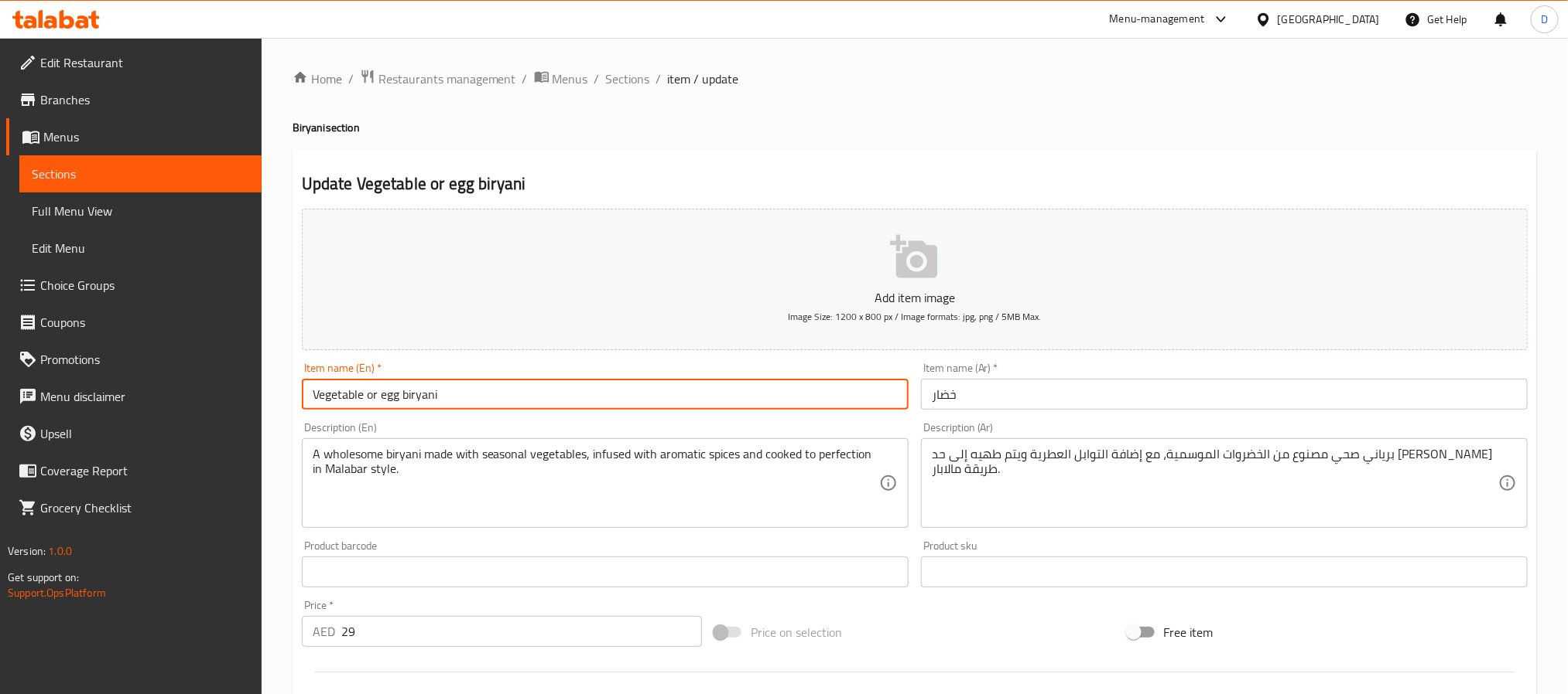
type input "Vegetable or egg biryani"
click at [944, 400] on input "خضار" at bounding box center [1223, 394] width 606 height 31
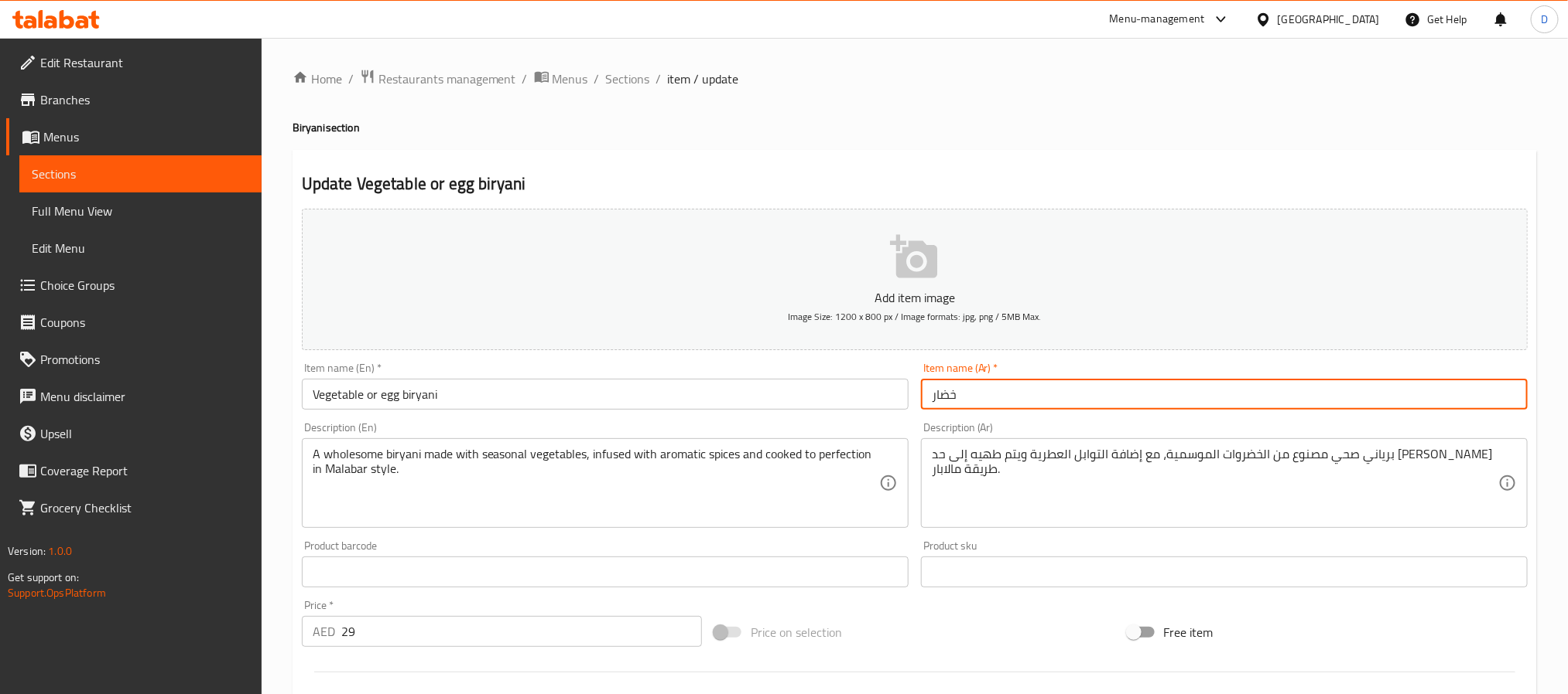
click at [944, 400] on input "خضار" at bounding box center [1223, 394] width 606 height 31
type input "برياني خضار او بيض"
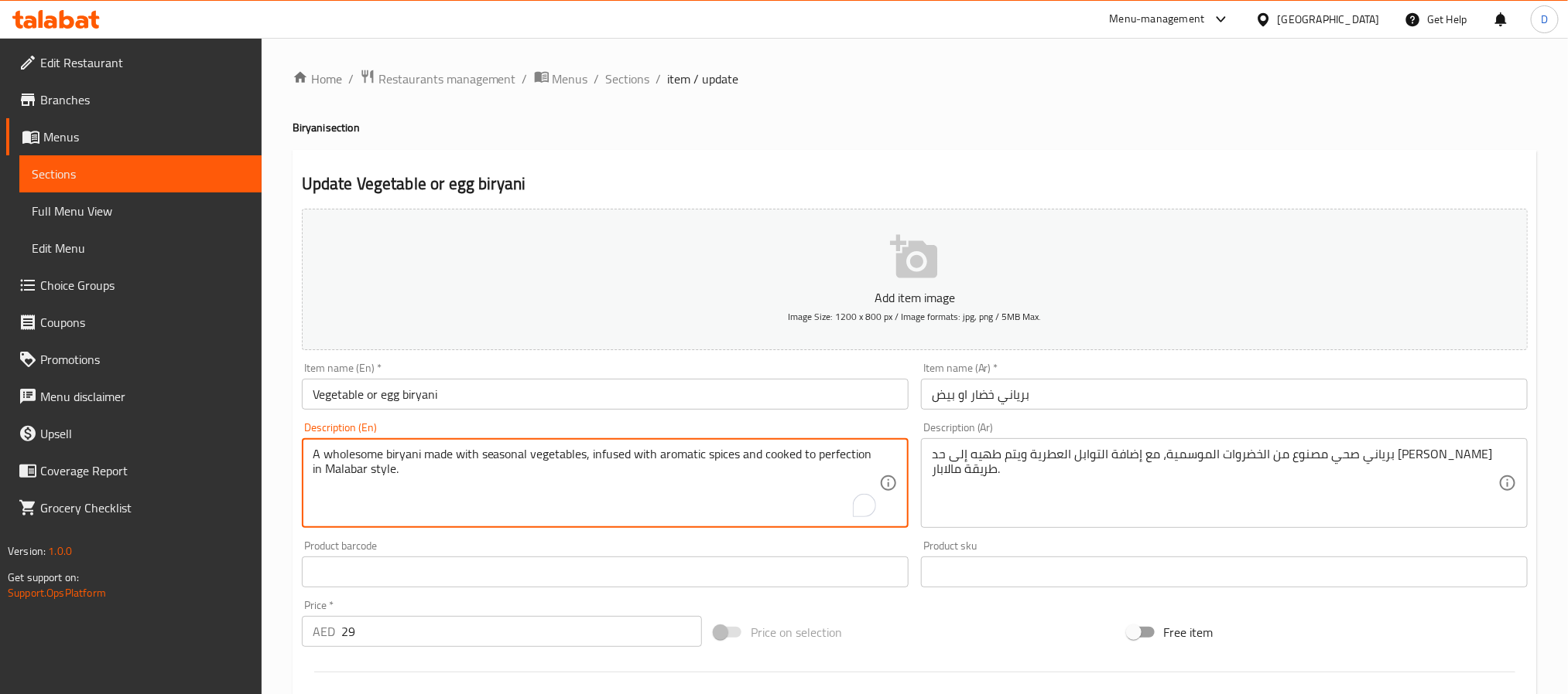
click at [757, 457] on textarea "A wholesome biryani made with seasonal vegetables, infused with aromatic spices…" at bounding box center [595, 483] width 566 height 74
paste textarea "Vegetable or Egg Biryani - A wholesome biryani made with seasonal vegetables or…"
type textarea "Vegetable or Egg Biryani - A wholesome biryani made with seasonal vegetables or…"
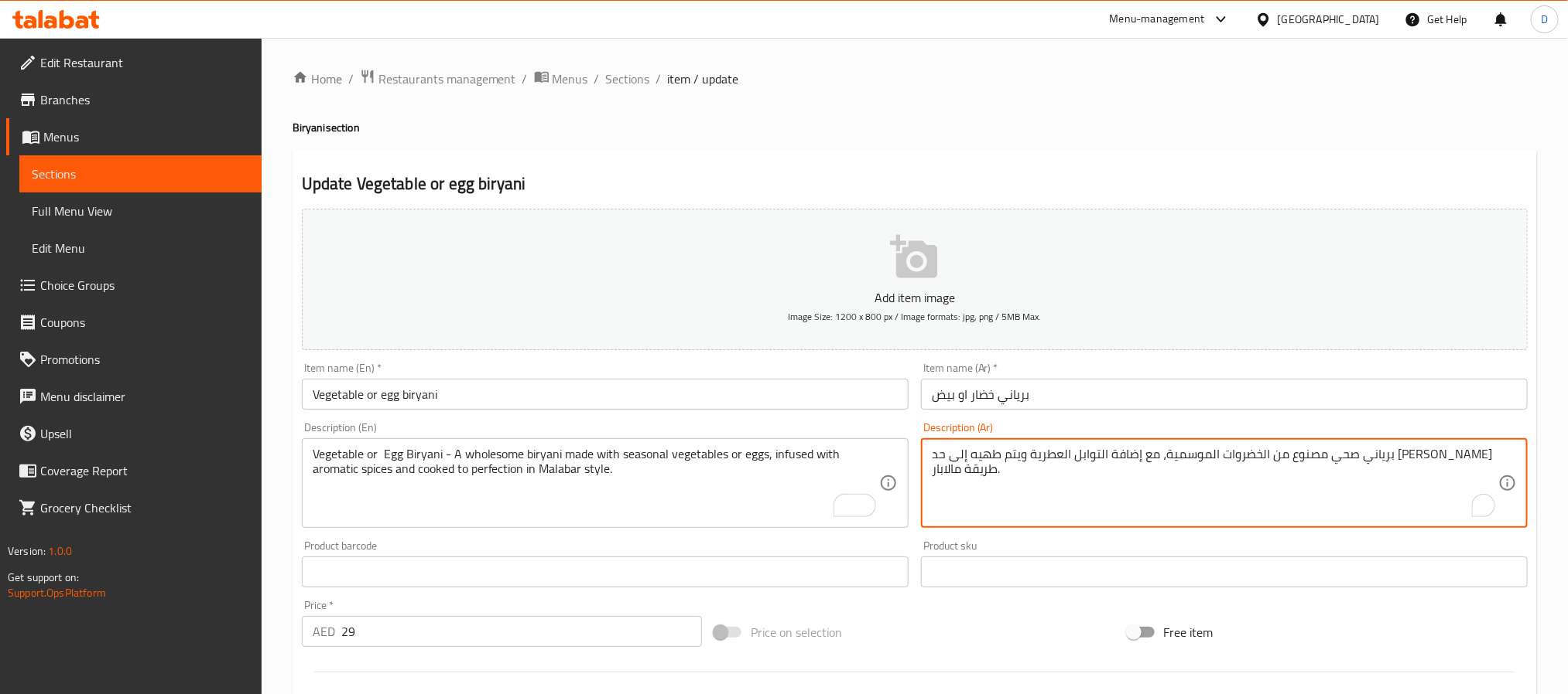
click at [1048, 460] on textarea "برياني صحي مصنوع من الخضروات الموسمية، مع إضافة التوابل العطرية ويتم طهيه إلى ح…" at bounding box center [1214, 483] width 566 height 74
paste textarea "لخضار أو البيض - برياني صحي مصنوع من الخضار الموسمية أو البيض، منقوع في التوابل…"
type textarea "برياني الخضار أو البيض - برياني صحي مصنوع من الخضار الموسمية أو البيض، منقوع في…"
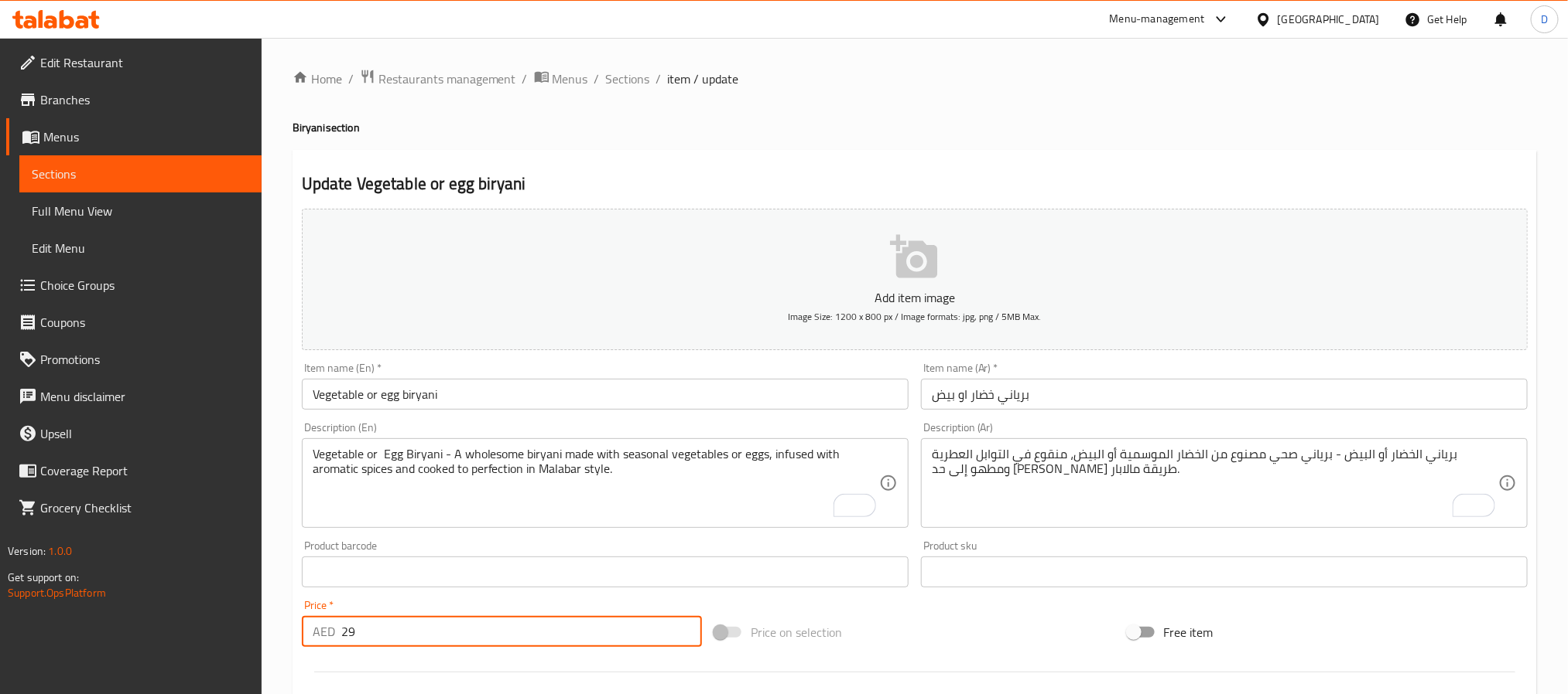
drag, startPoint x: 369, startPoint y: 625, endPoint x: 307, endPoint y: 627, distance: 62.0
click at [307, 627] on div "AED 29 Price *" at bounding box center [502, 631] width 400 height 31
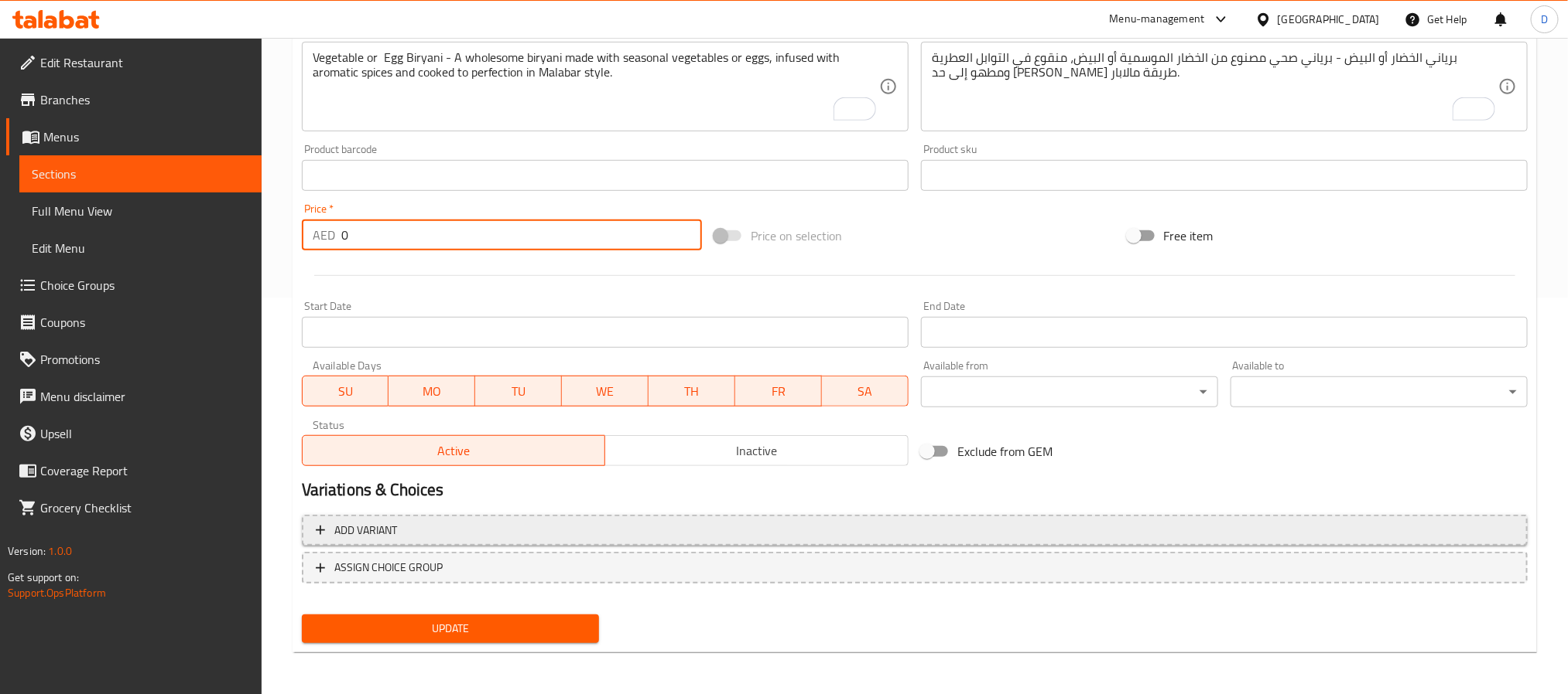
type input "0"
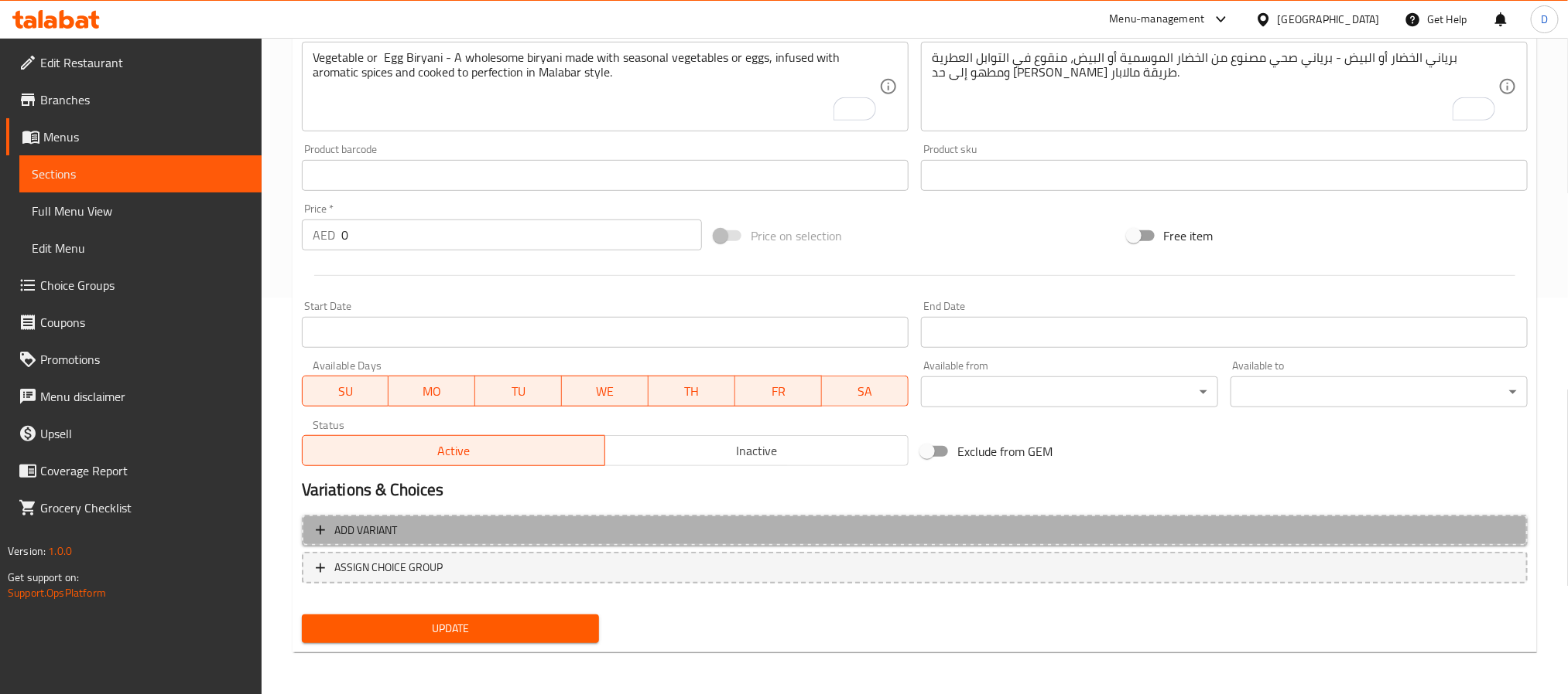
click at [630, 534] on span "Add variant" at bounding box center [914, 530] width 1198 height 19
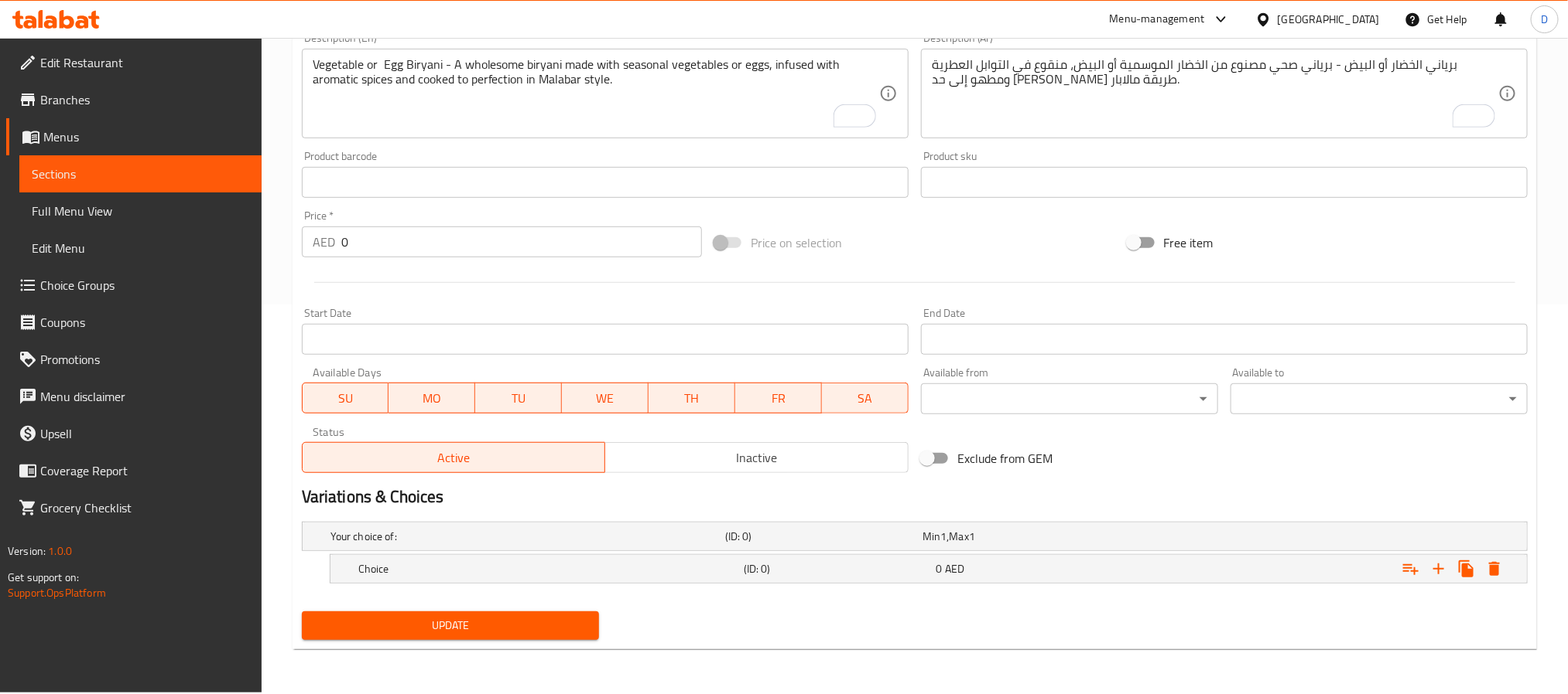
scroll to position [390, 0]
click at [1440, 575] on icon "Expand" at bounding box center [1438, 569] width 18 height 18
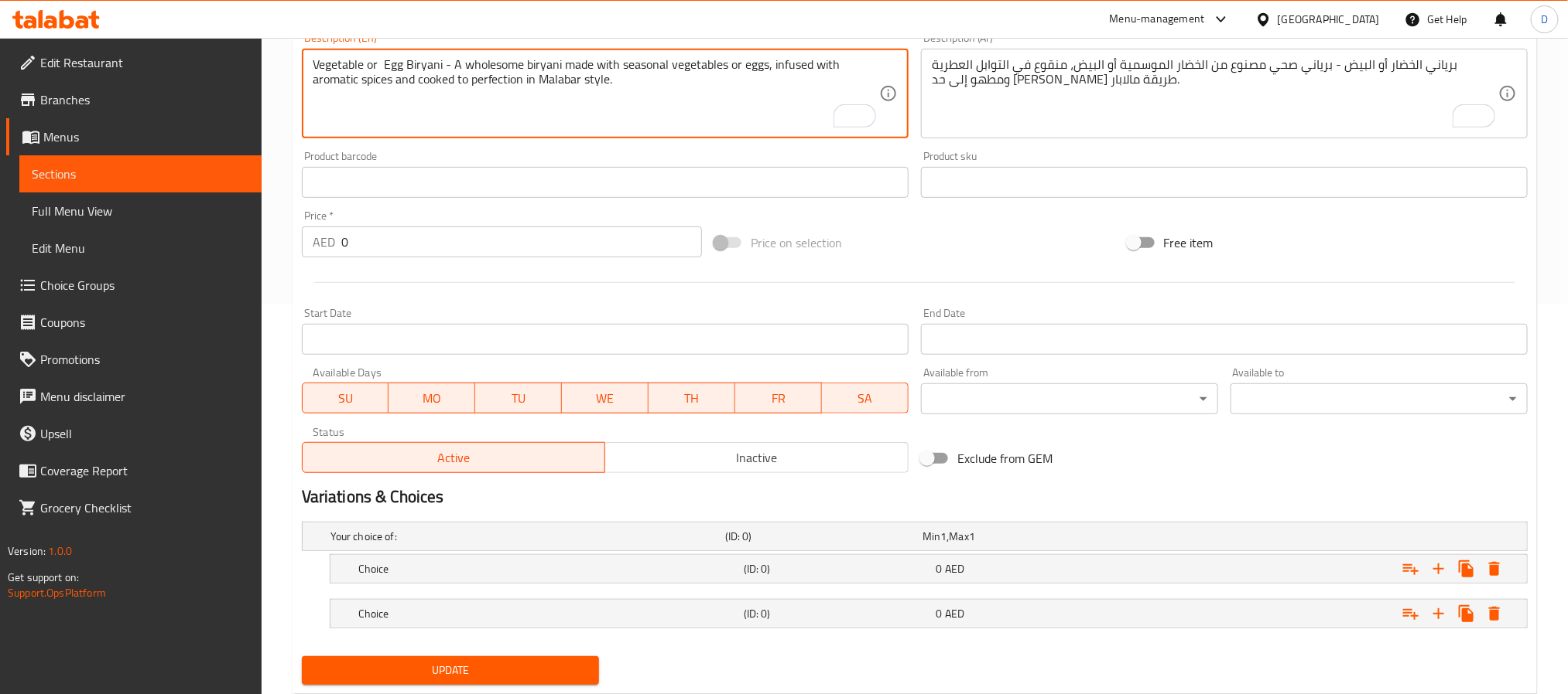
click at [353, 58] on textarea "Vegetable or Egg Biryani - A wholesome biryani made with seasonal vegetables or…" at bounding box center [595, 94] width 566 height 74
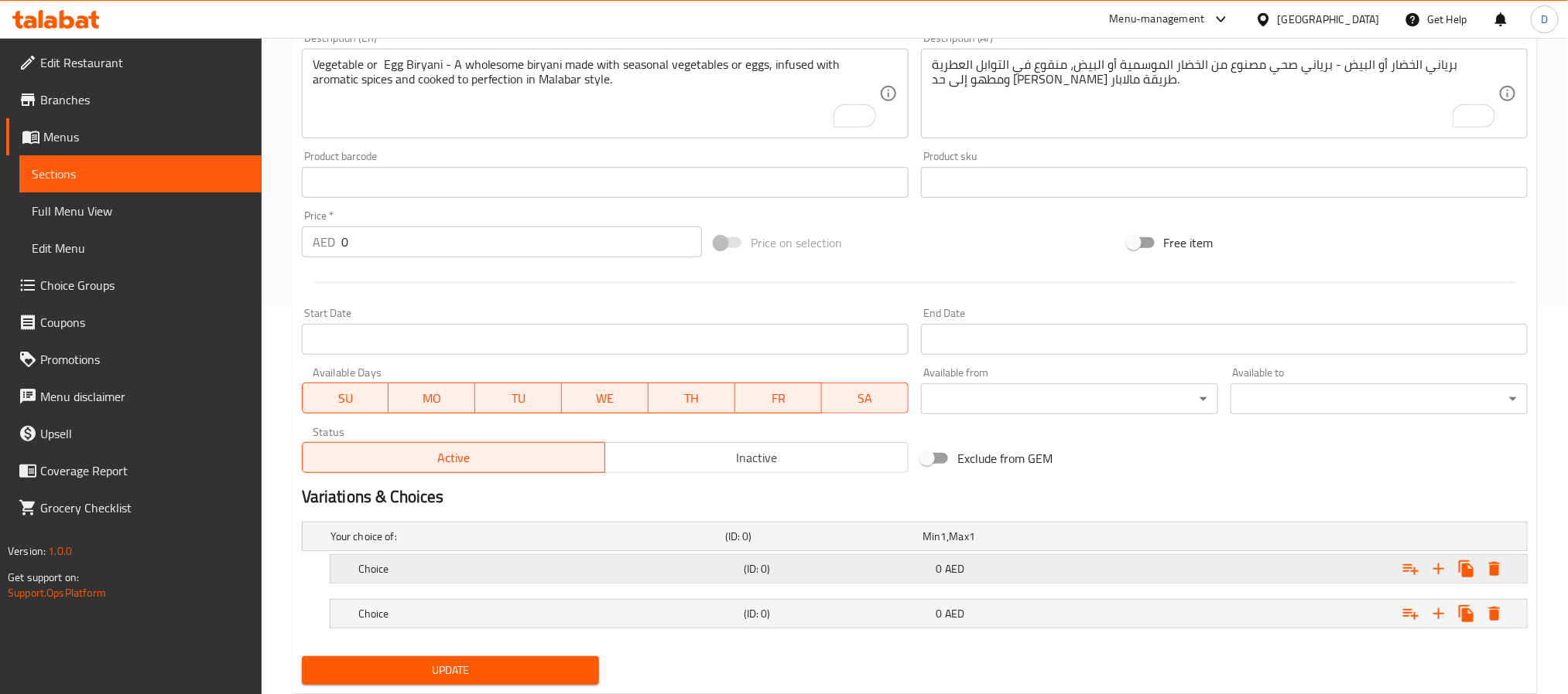
click at [483, 574] on h5 "Choice" at bounding box center [547, 569] width 379 height 15
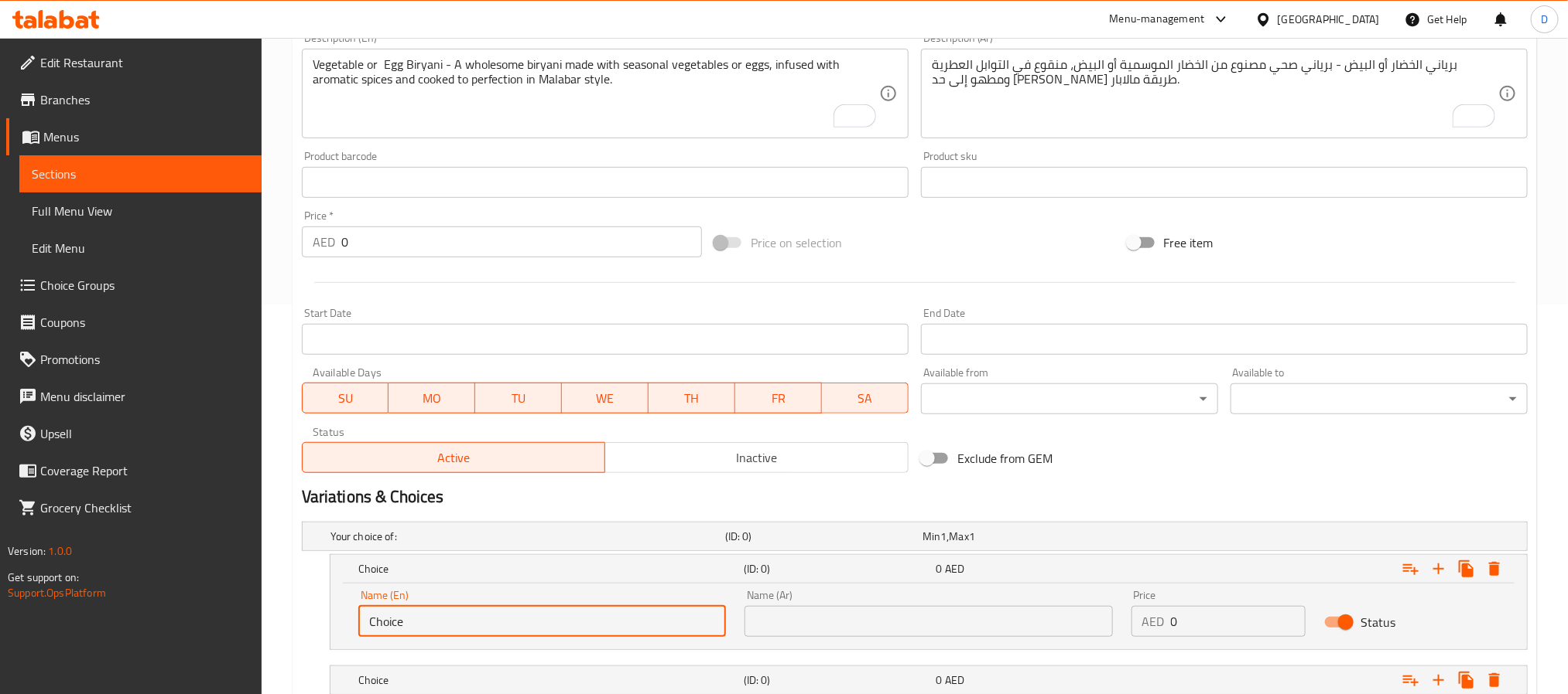
click at [381, 611] on input "Choice" at bounding box center [542, 621] width 367 height 31
paste input "Vegetable"
type input "Vegetable"
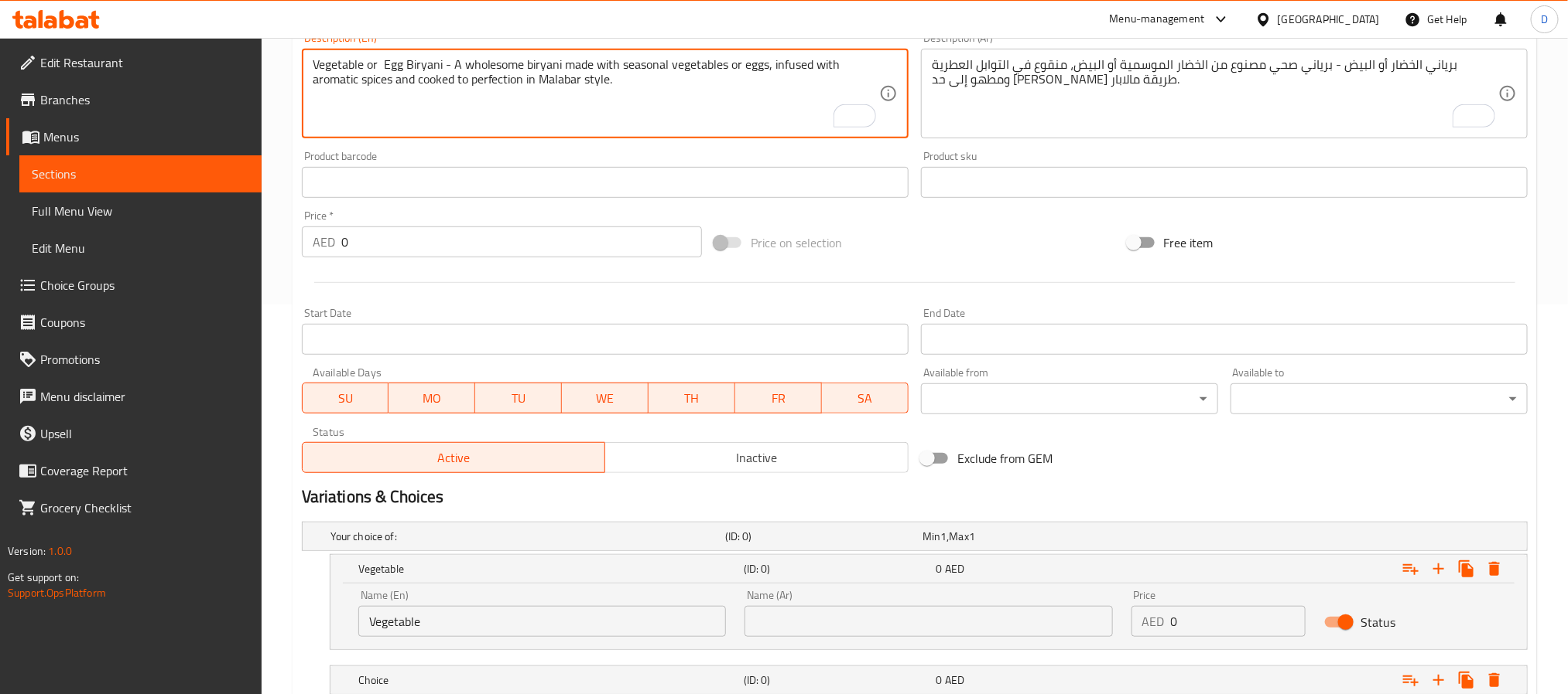
click at [395, 67] on textarea "Vegetable or Egg Biryani - A wholesome biryani made with seasonal vegetables or…" at bounding box center [595, 94] width 566 height 74
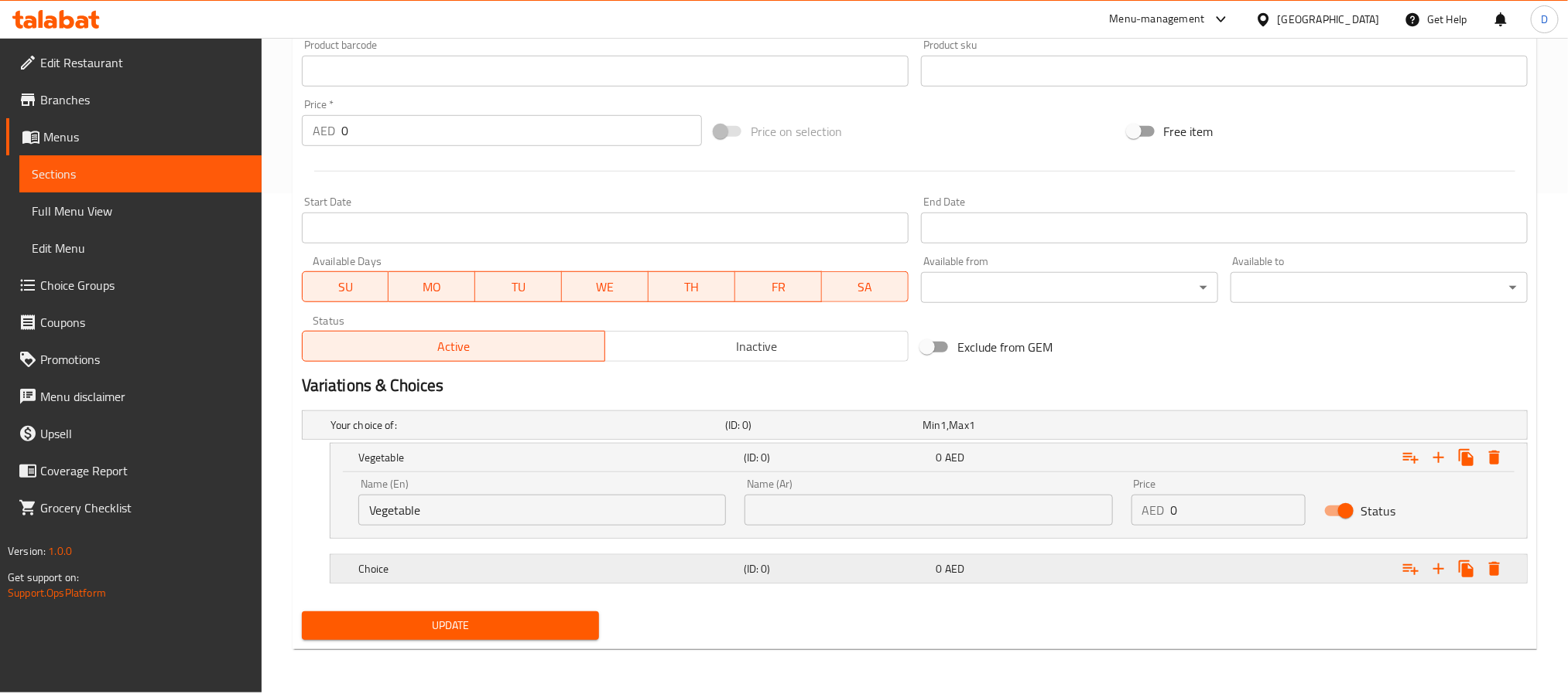
click at [393, 567] on h5 "Choice" at bounding box center [547, 569] width 379 height 15
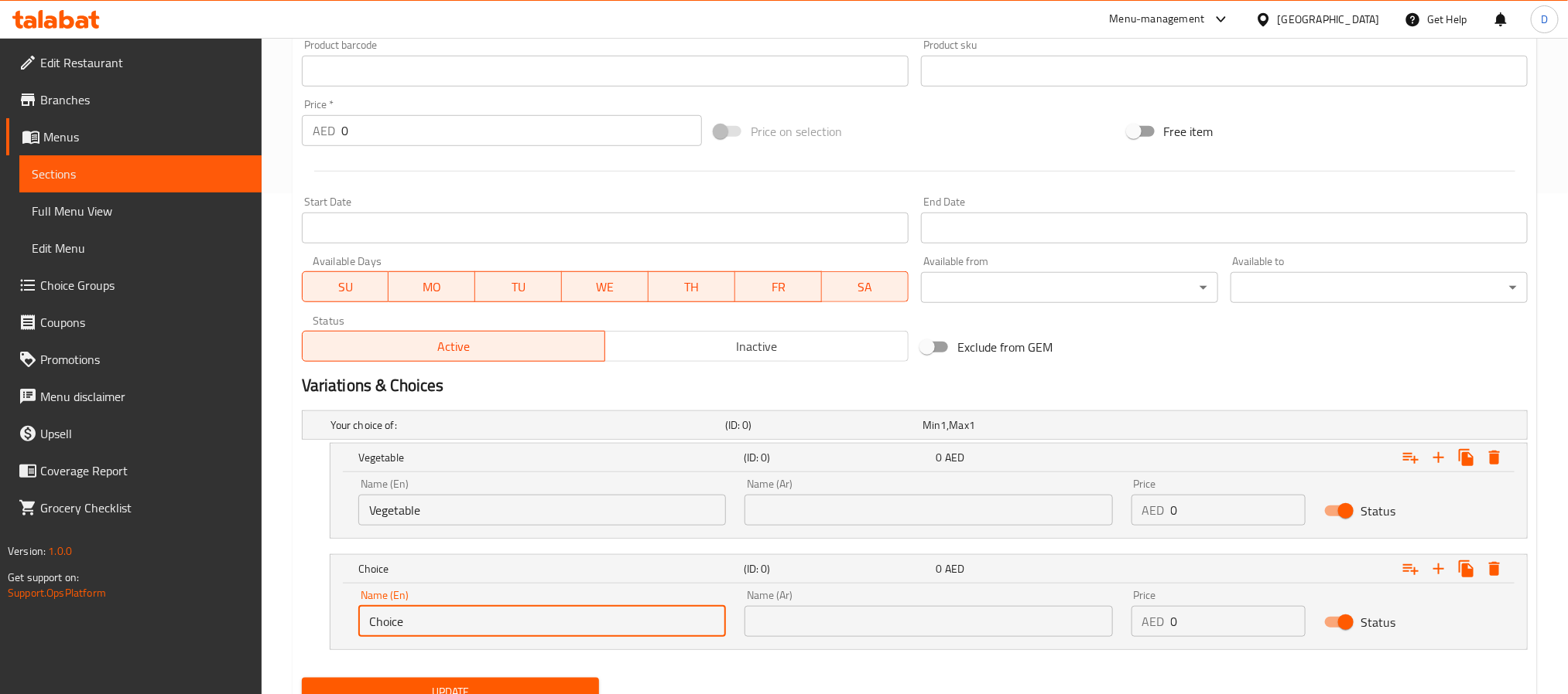
click at [382, 630] on input "Choice" at bounding box center [542, 621] width 367 height 31
paste input "Egg"
click at [382, 630] on input "Egg" at bounding box center [542, 621] width 367 height 31
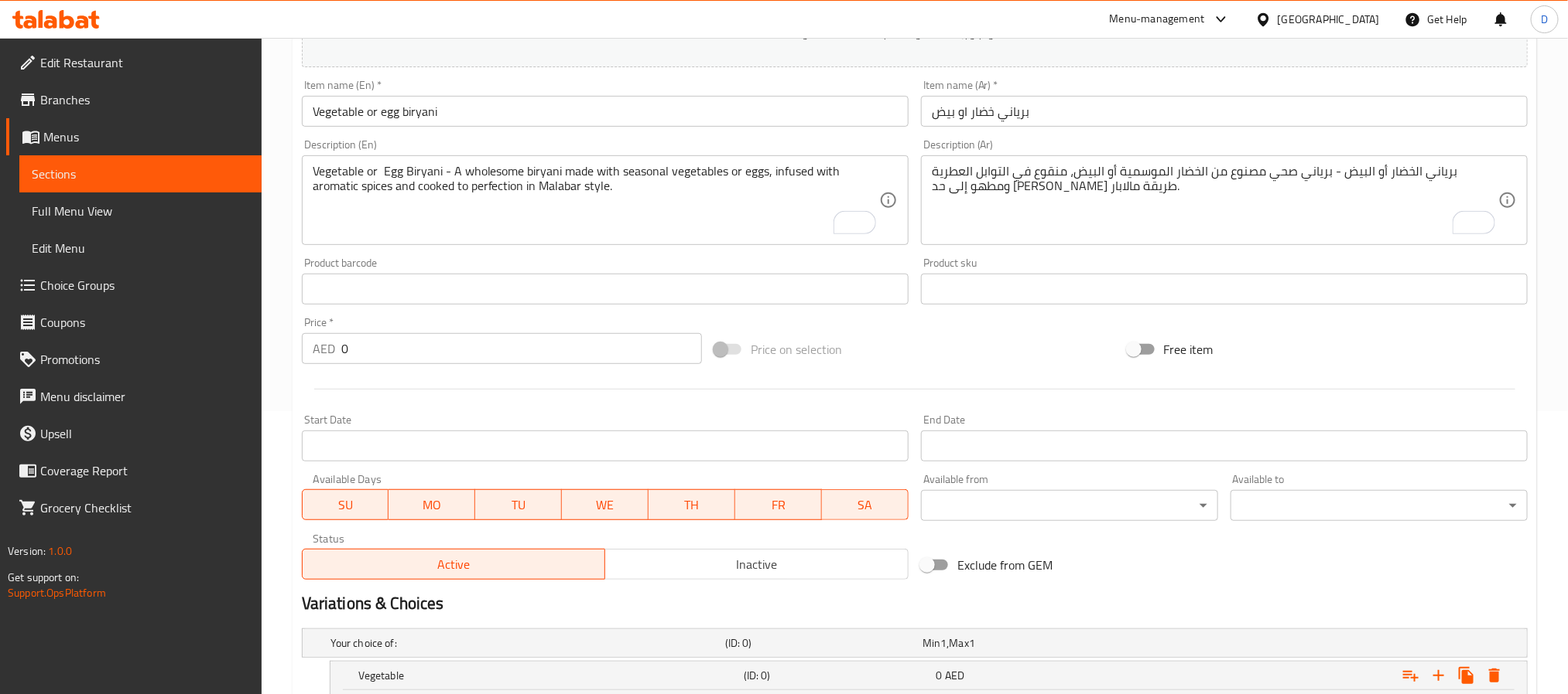
scroll to position [282, 0]
type input "Egg"
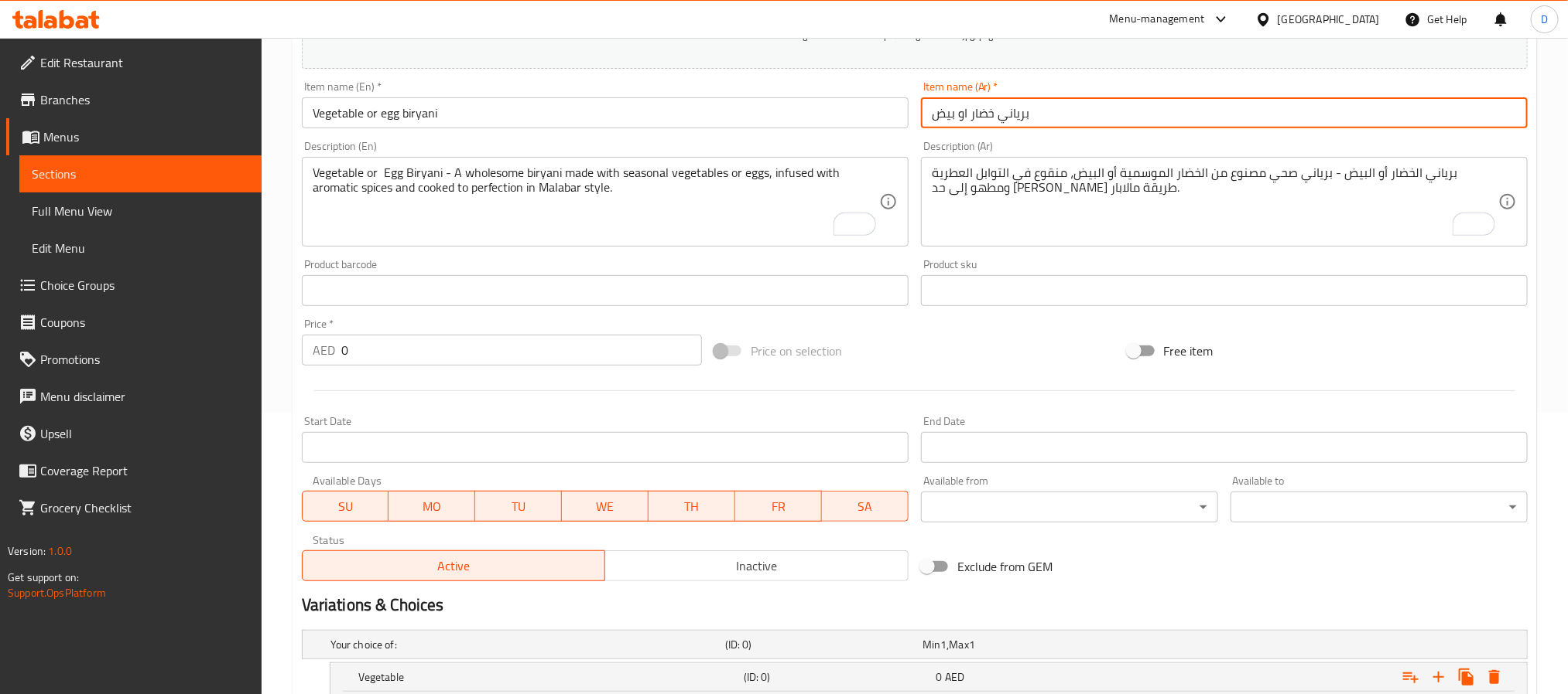
click at [987, 110] on input "برياني خضار او بيض" at bounding box center [1223, 113] width 606 height 31
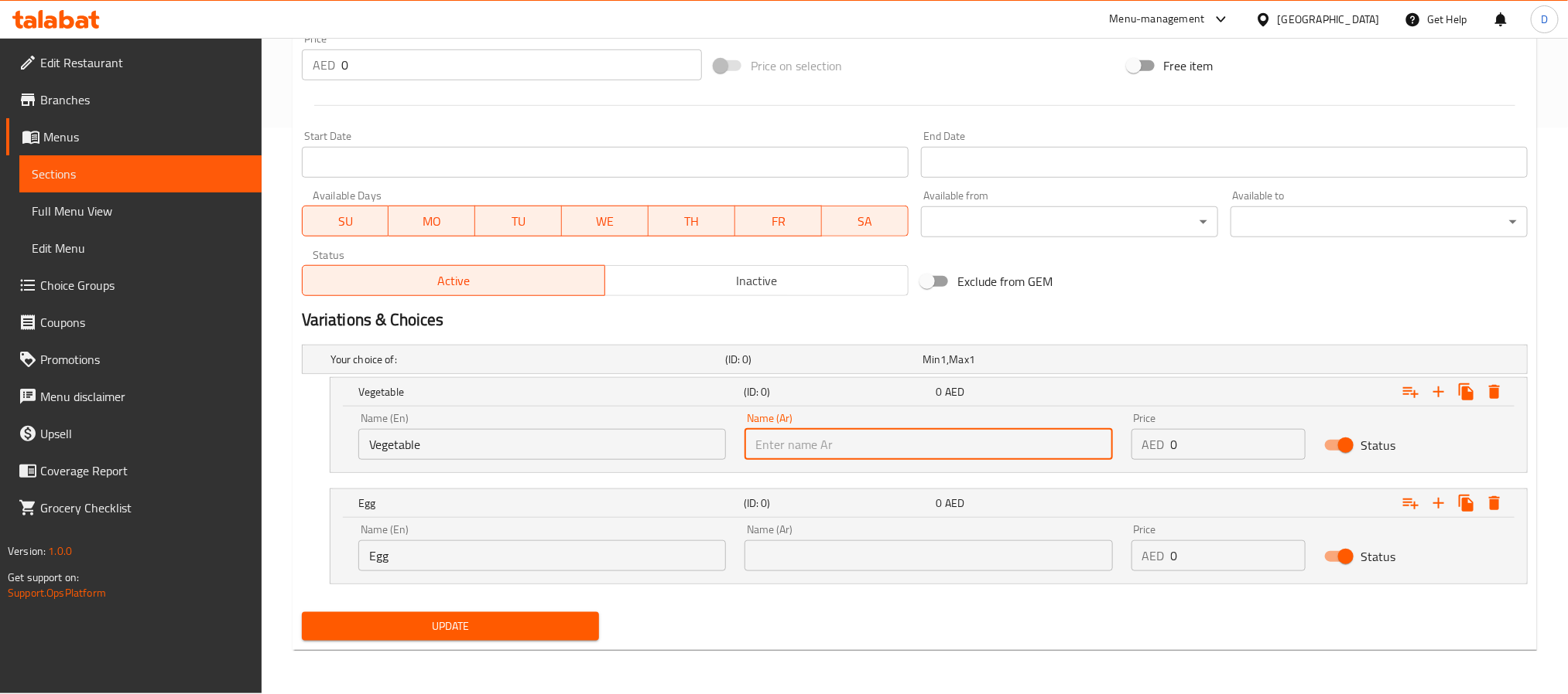
click at [859, 445] on input "text" at bounding box center [928, 444] width 367 height 31
paste input "خضار"
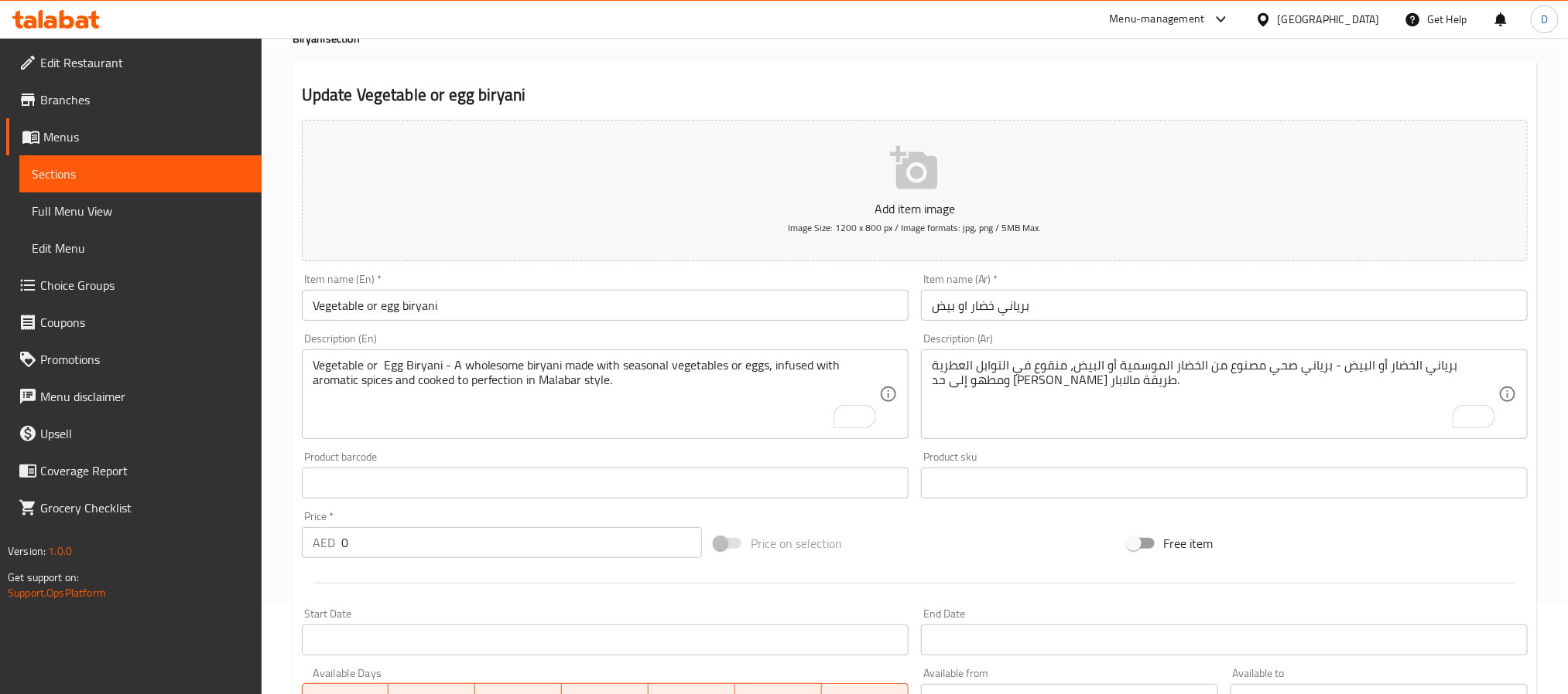
scroll to position [88, 0]
type input "خضار"
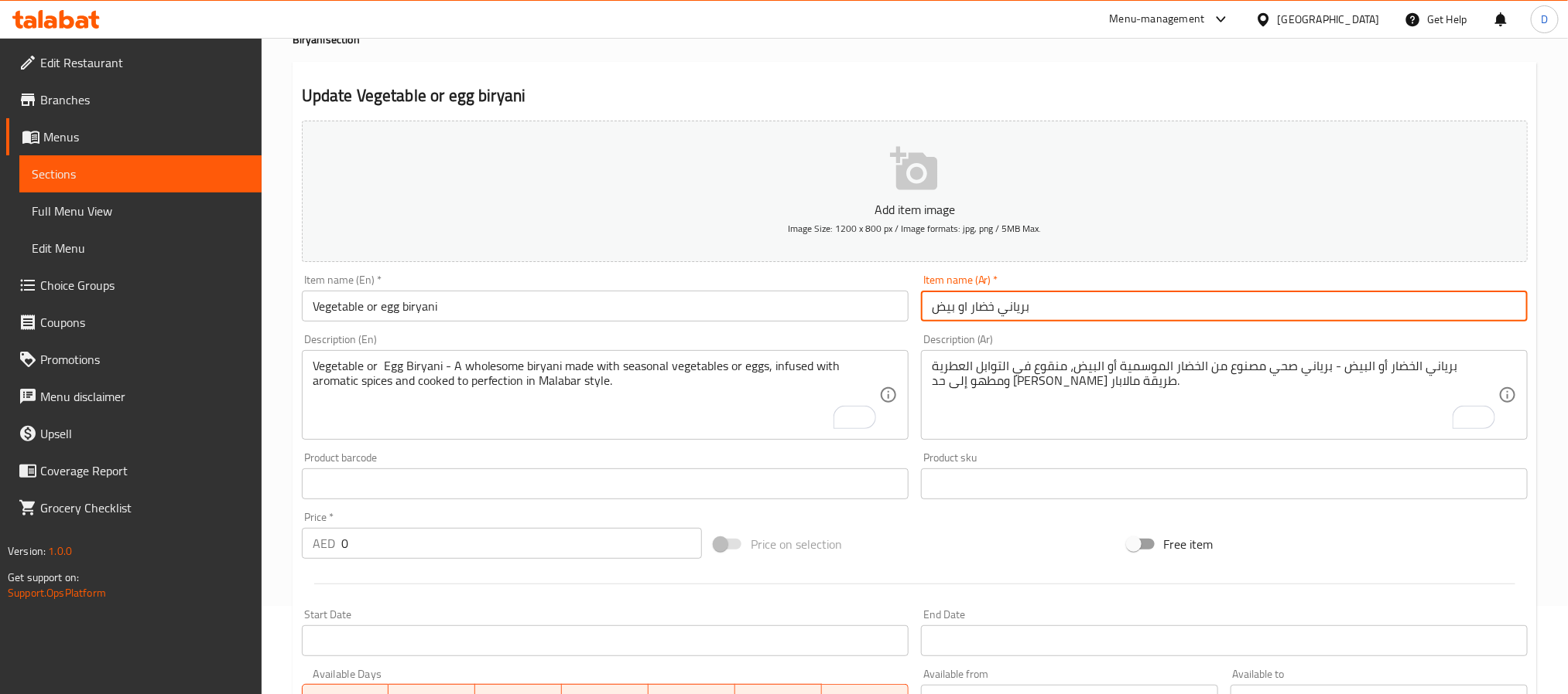
click at [944, 309] on input "برياني خضار او بيض" at bounding box center [1223, 306] width 606 height 31
paste input "ضار"
type input "برياني خضار او بيض"
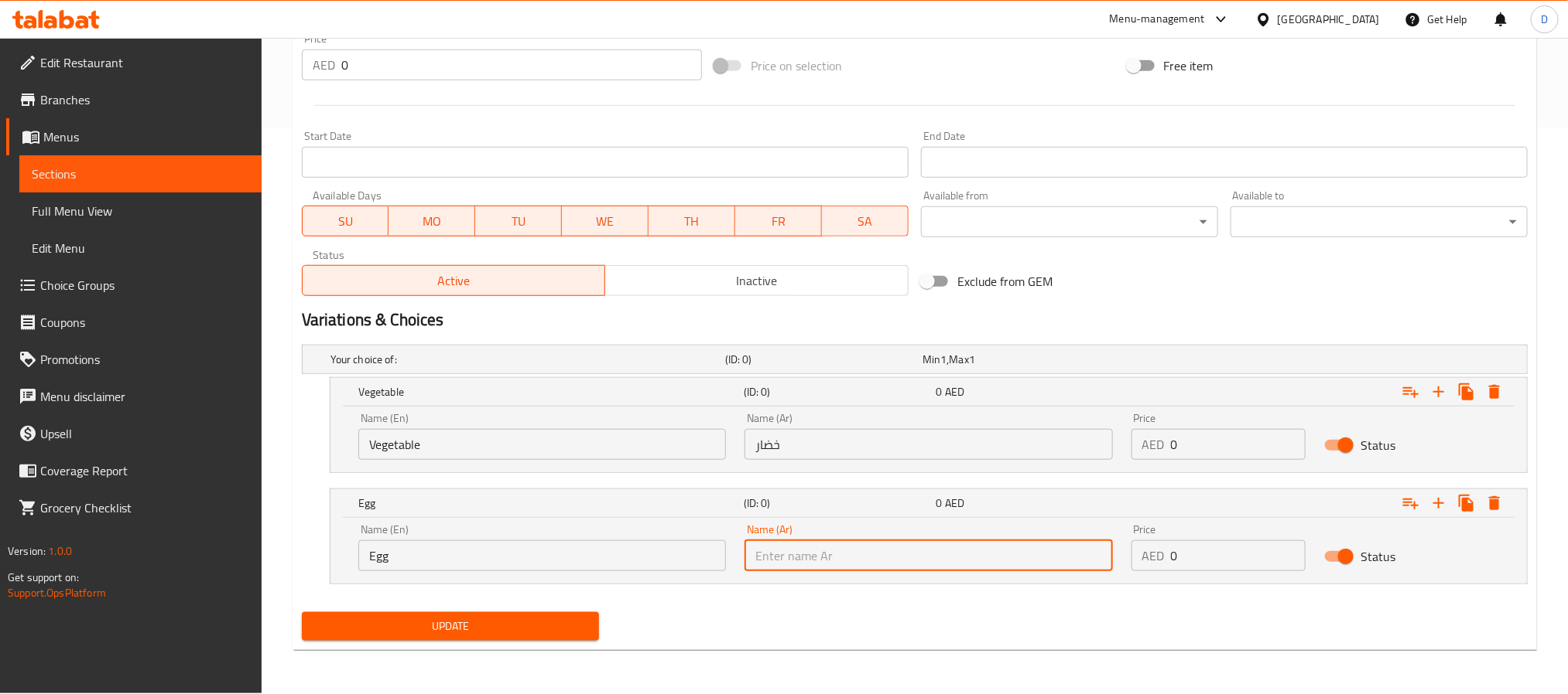
paste input "بيض"
click at [919, 560] on input "text" at bounding box center [928, 556] width 367 height 31
type input "بيض"
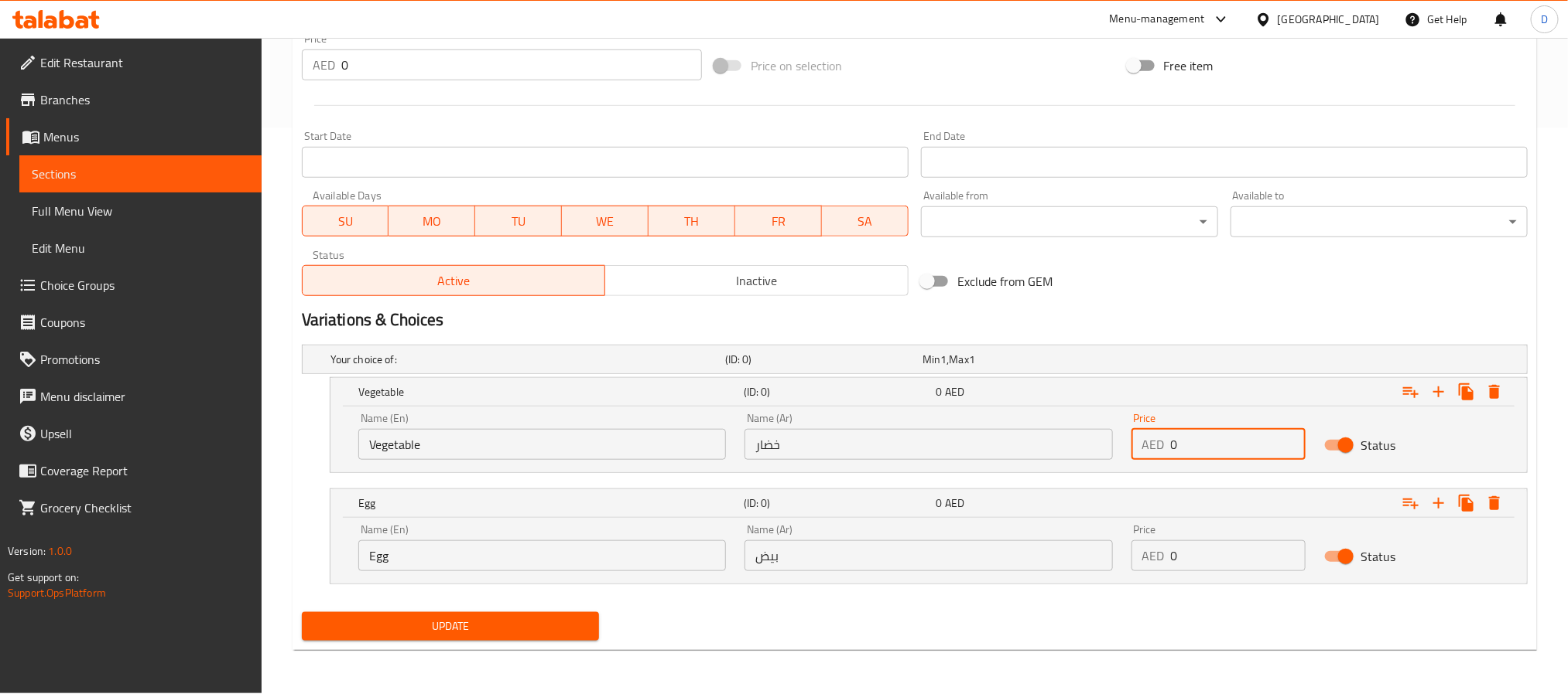
drag, startPoint x: 1201, startPoint y: 444, endPoint x: 1111, endPoint y: 437, distance: 90.3
click at [1111, 437] on div "Name (En) Vegetable Name (En) Name (Ar) خضار Name (Ar) Price AED 0 Price Status" at bounding box center [928, 436] width 1159 height 65
type input "29"
drag, startPoint x: 1208, startPoint y: 564, endPoint x: 1122, endPoint y: 550, distance: 87.1
click at [1122, 550] on div "Price AED 0 Price" at bounding box center [1218, 548] width 194 height 65
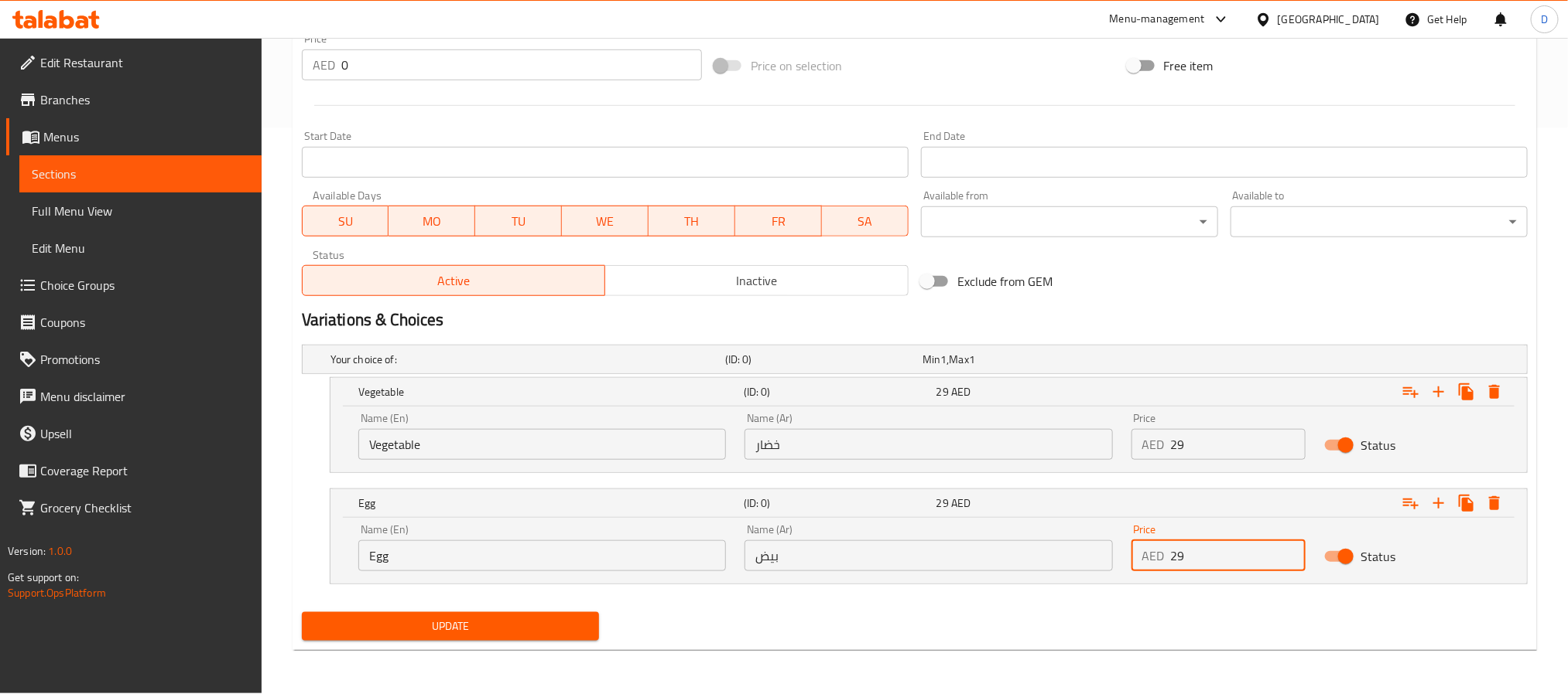
type input "29"
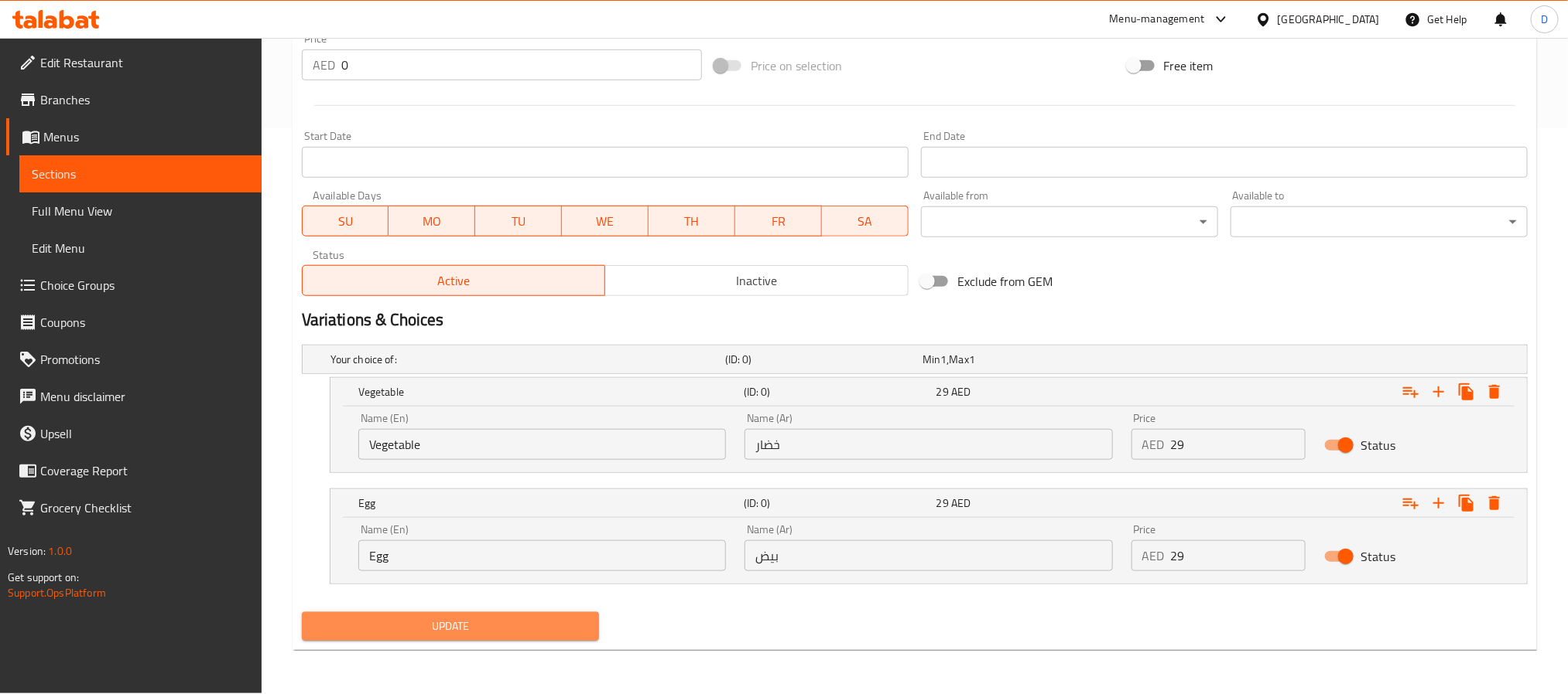
click at [520, 634] on span "Update" at bounding box center [451, 626] width 273 height 19
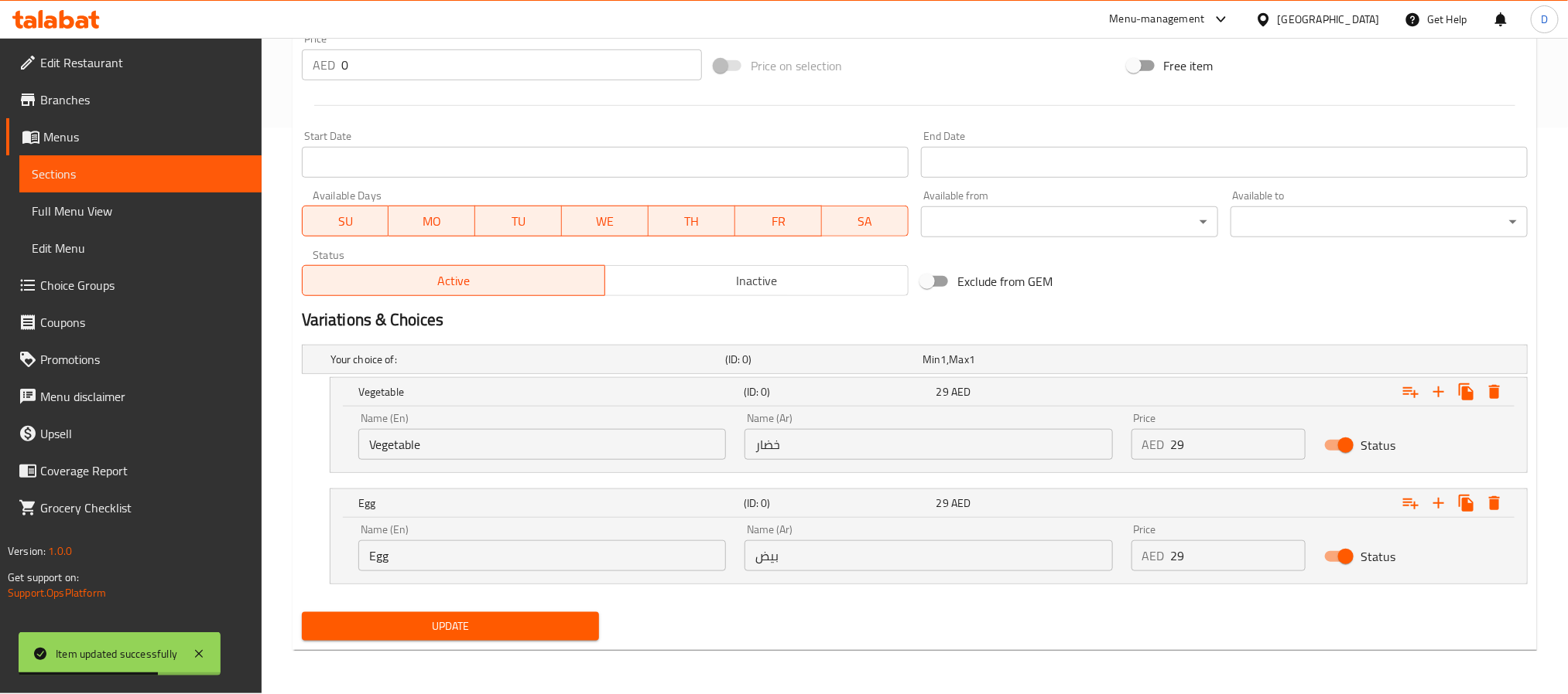
scroll to position [0, 0]
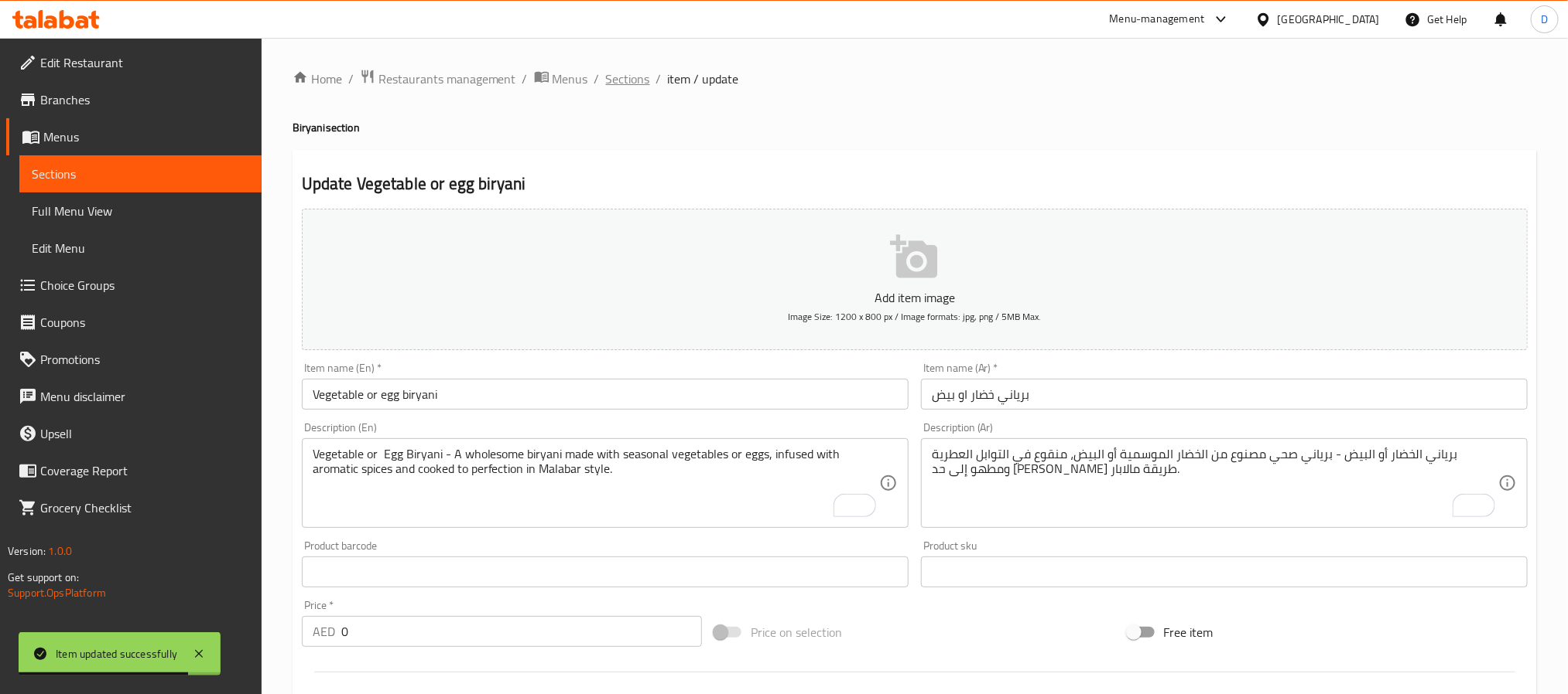
click at [646, 81] on span "Sections" at bounding box center [628, 79] width 45 height 18
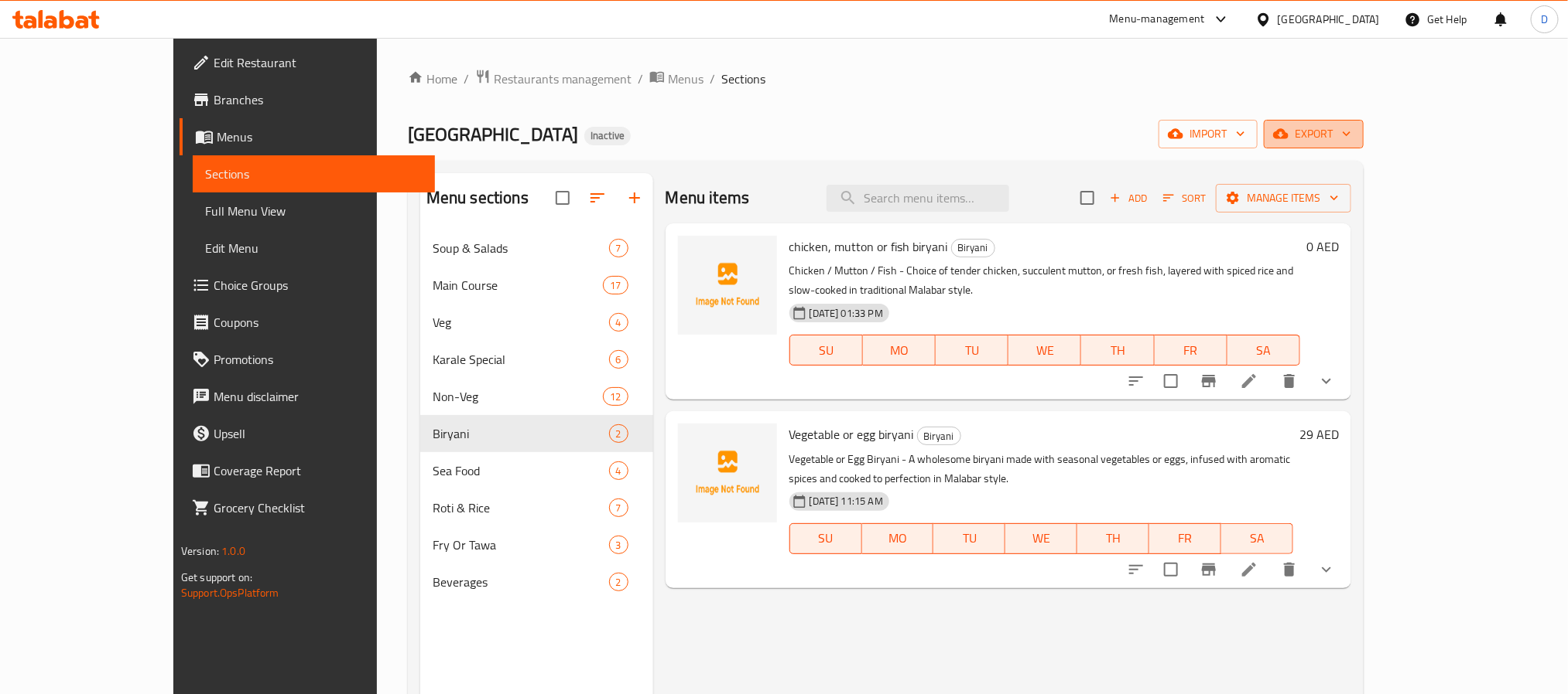
click at [1363, 122] on button "export" at bounding box center [1313, 134] width 100 height 28
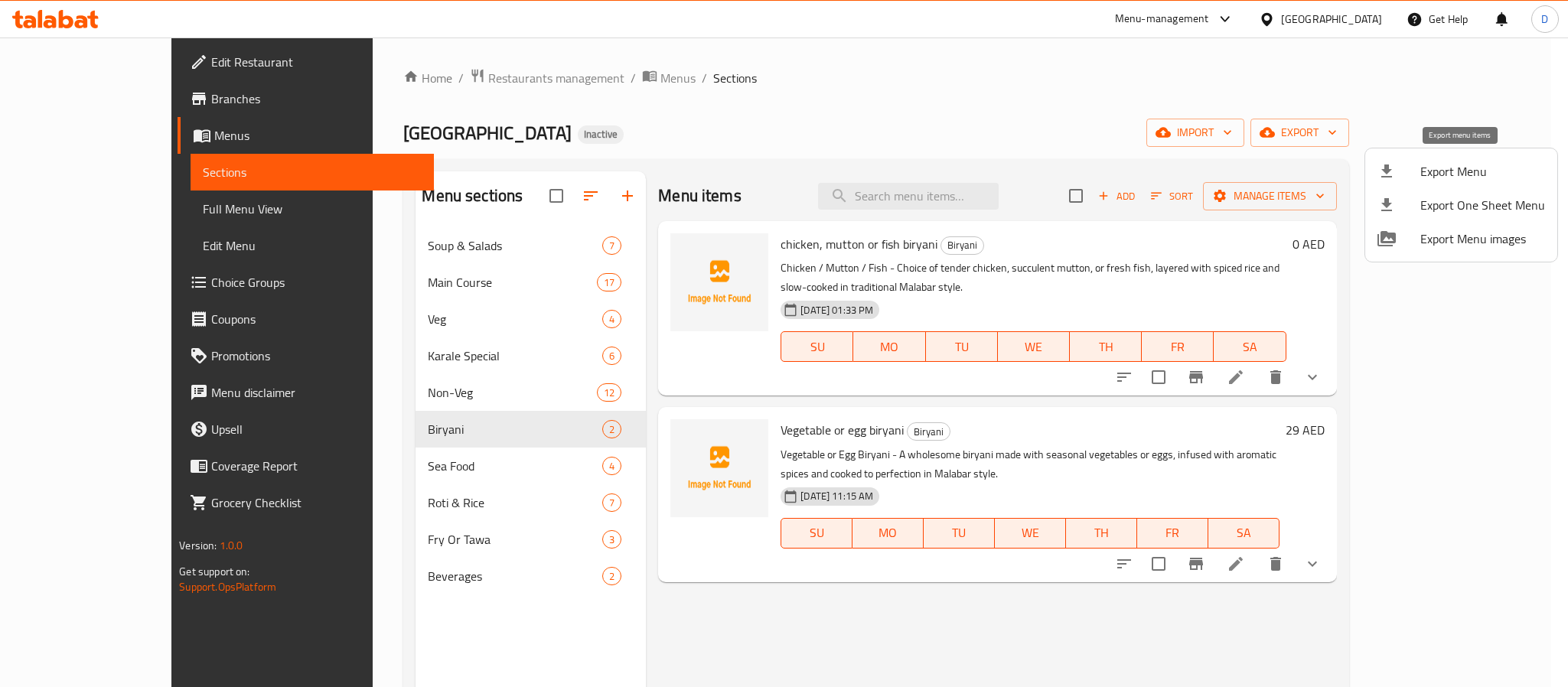
click at [1439, 162] on span "Export Menu" at bounding box center [1483, 171] width 125 height 18
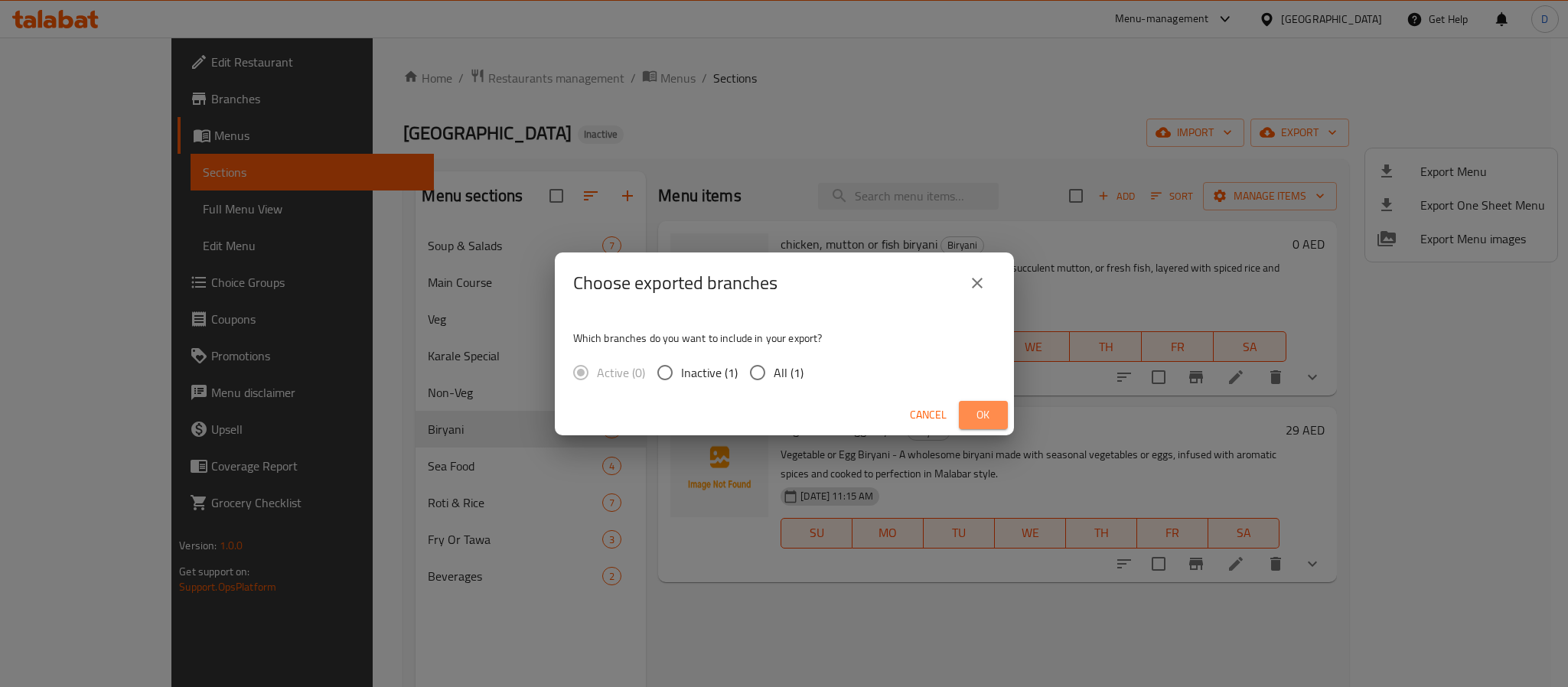
click at [997, 411] on button "Ok" at bounding box center [984, 415] width 49 height 28
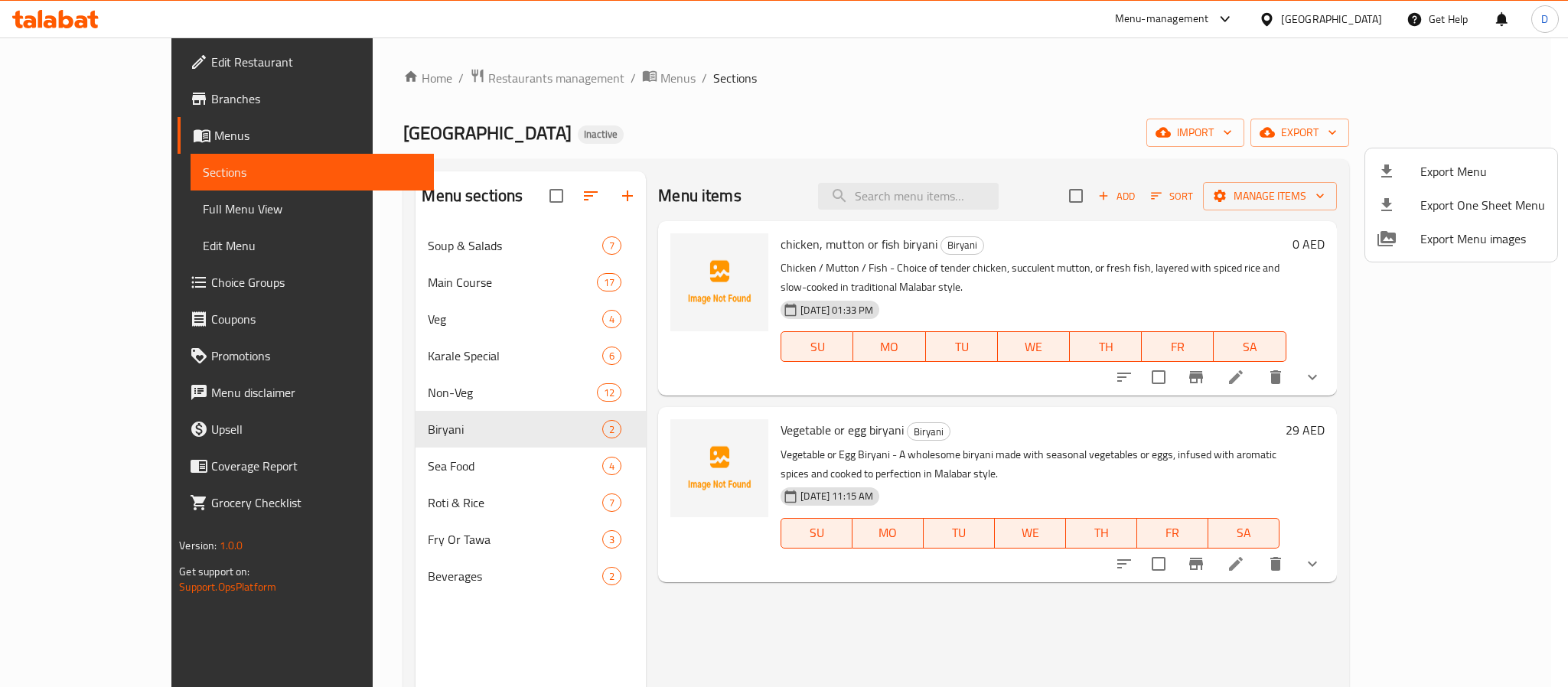
click at [984, 167] on div at bounding box center [784, 344] width 1568 height 687
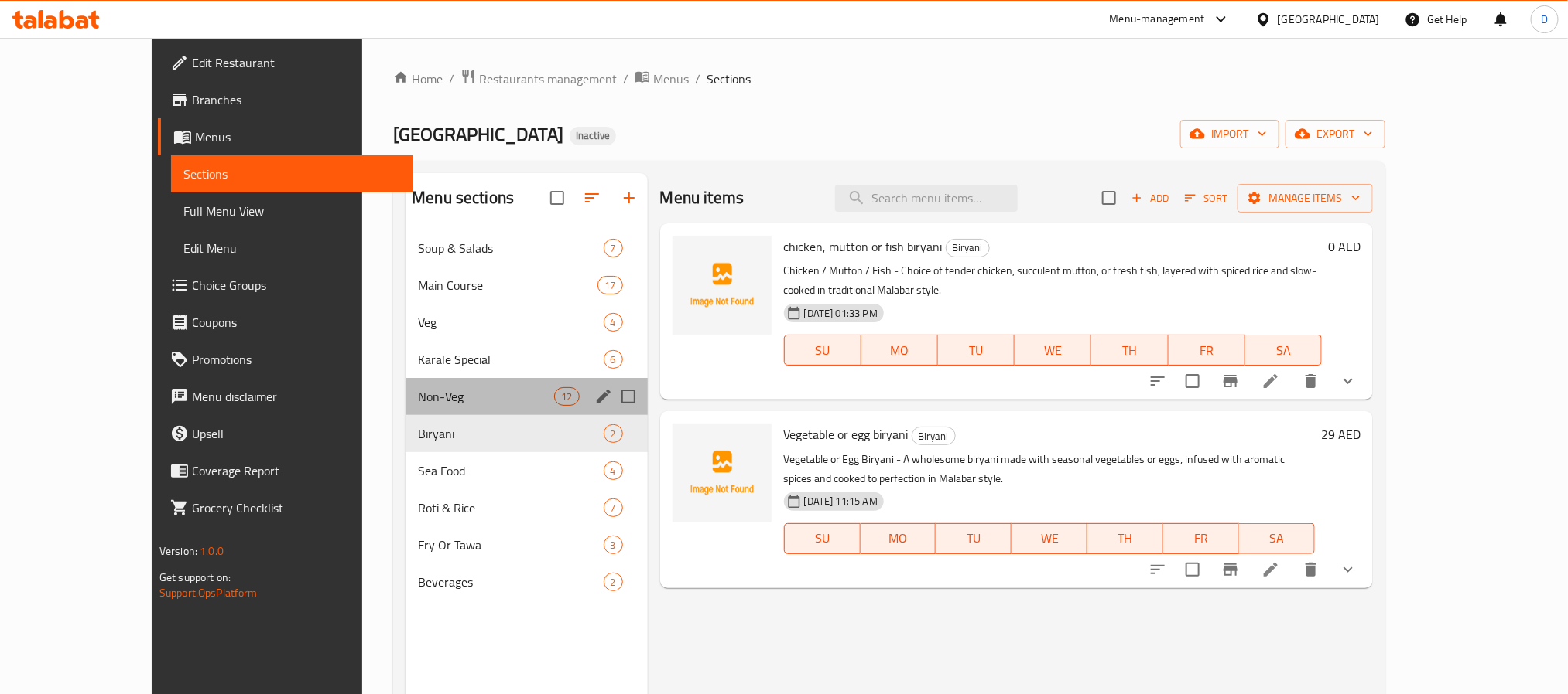
click at [454, 386] on div "Non-Veg 12" at bounding box center [526, 396] width 242 height 37
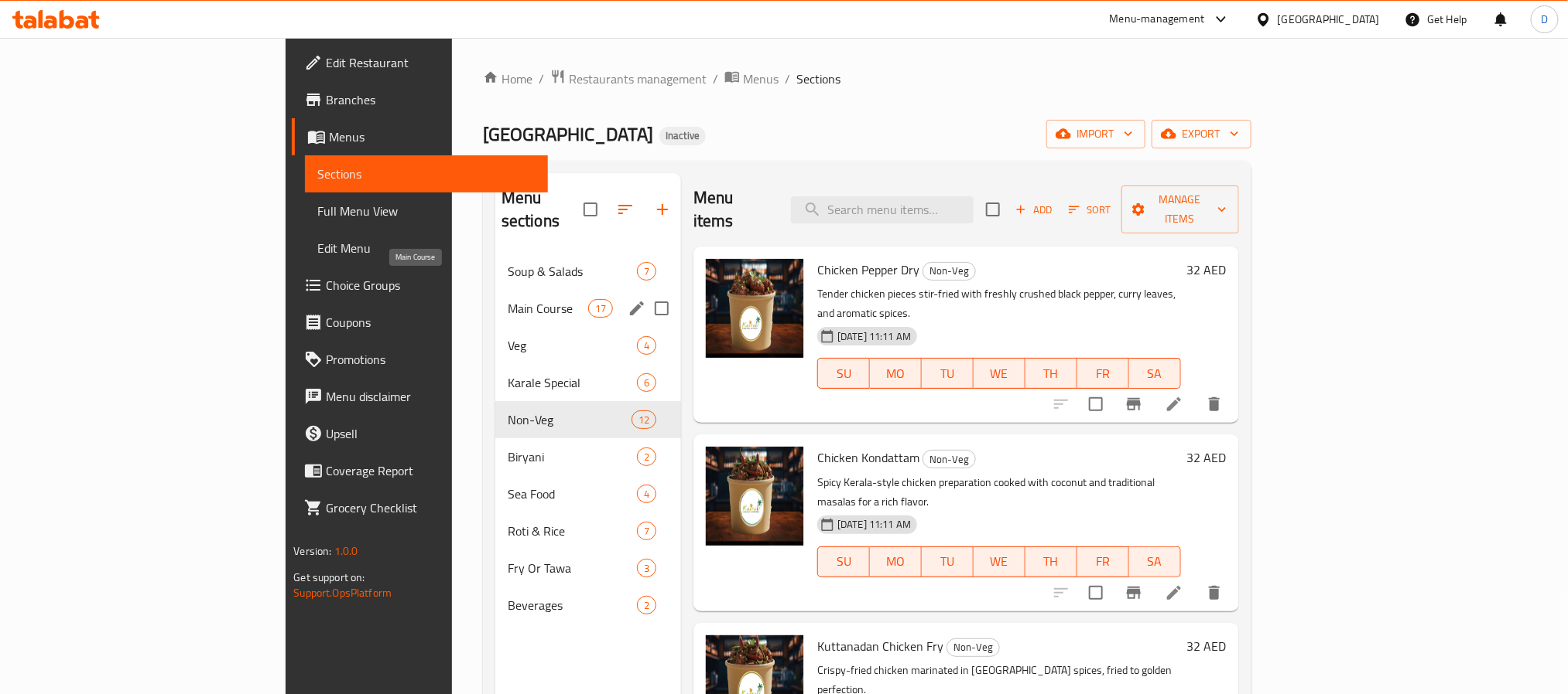
click at [507, 299] on span "Main Course" at bounding box center [547, 308] width 81 height 18
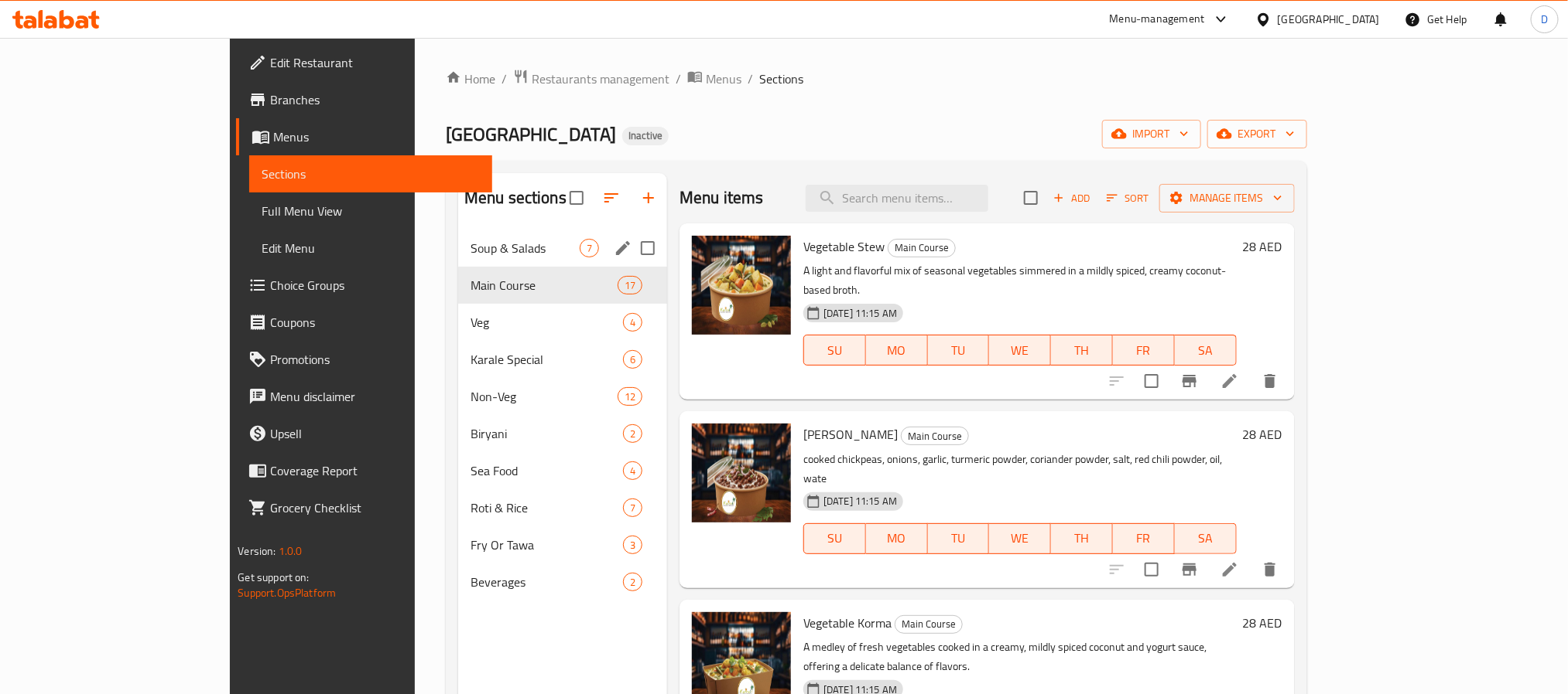
click at [471, 242] on span "Soup & Salads" at bounding box center [525, 248] width 109 height 18
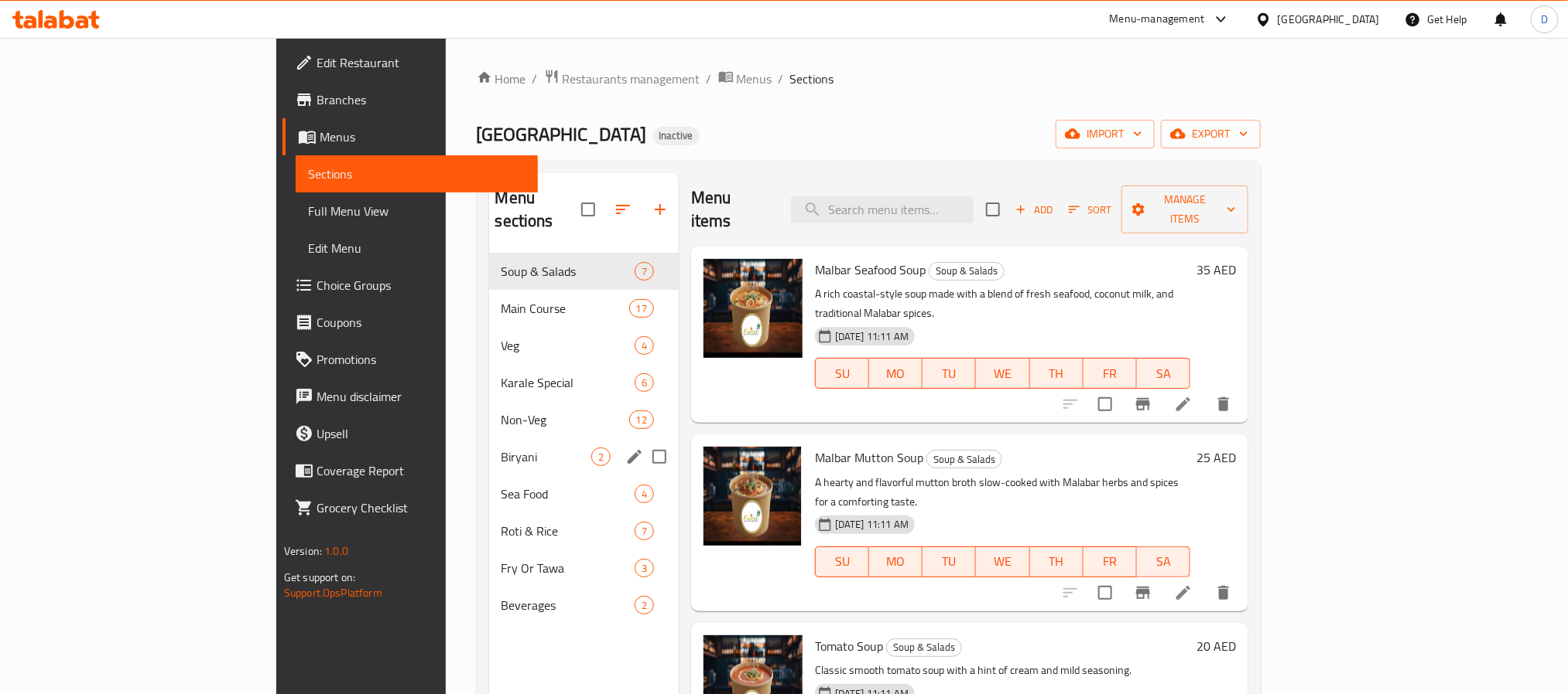
click at [502, 448] on span "Biryani" at bounding box center [546, 457] width 90 height 18
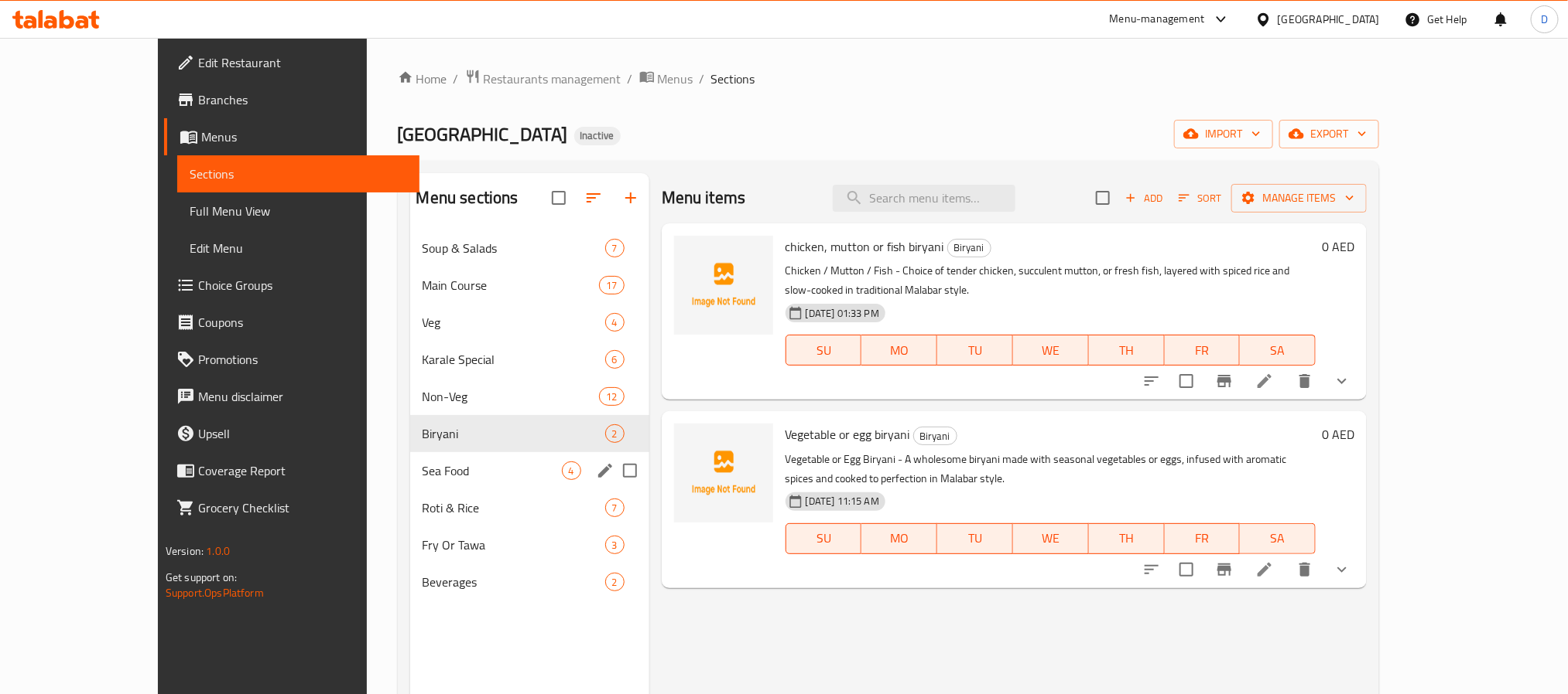
click at [469, 486] on div "Sea Food 4" at bounding box center [529, 471] width 239 height 37
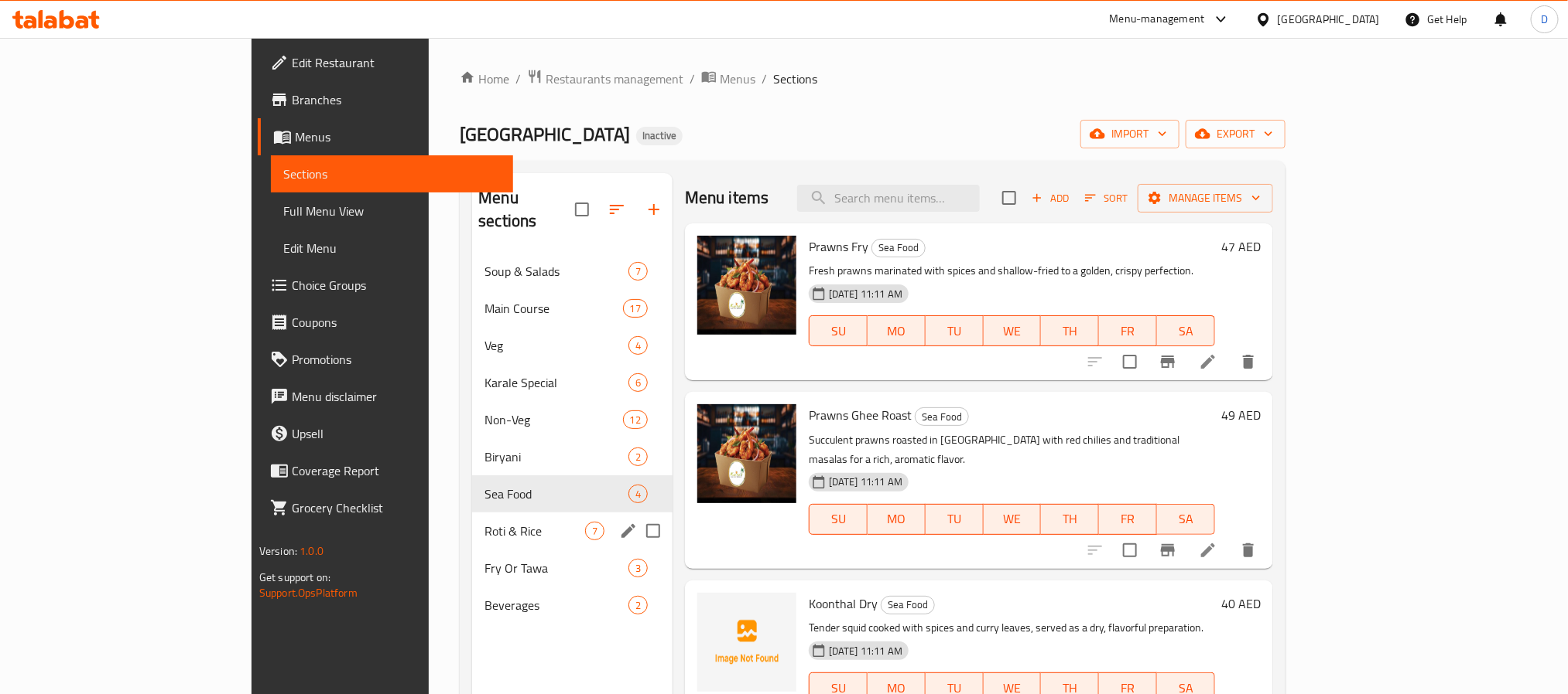
click at [484, 522] on span "Roti & Rice" at bounding box center [534, 531] width 101 height 18
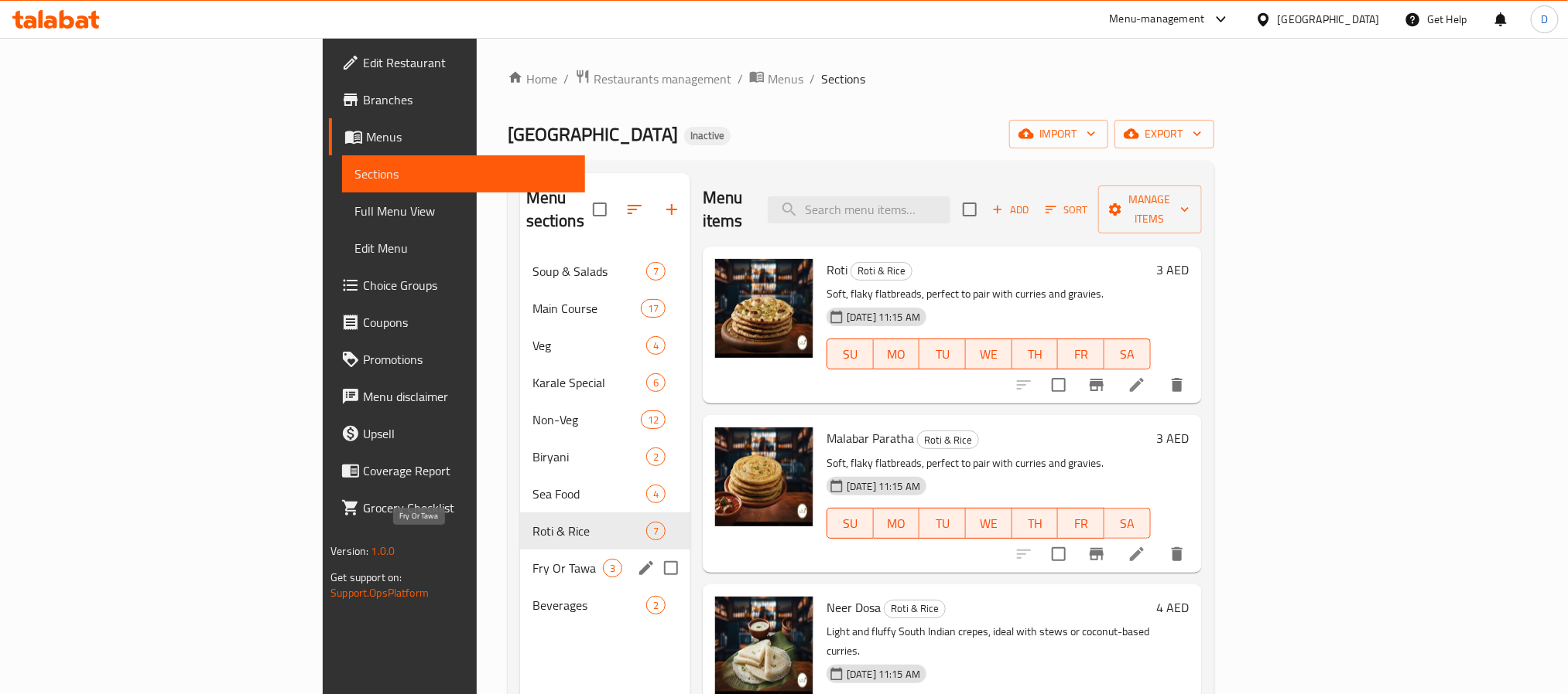
click at [533, 559] on span "Fry Or Tawa" at bounding box center [567, 568] width 70 height 18
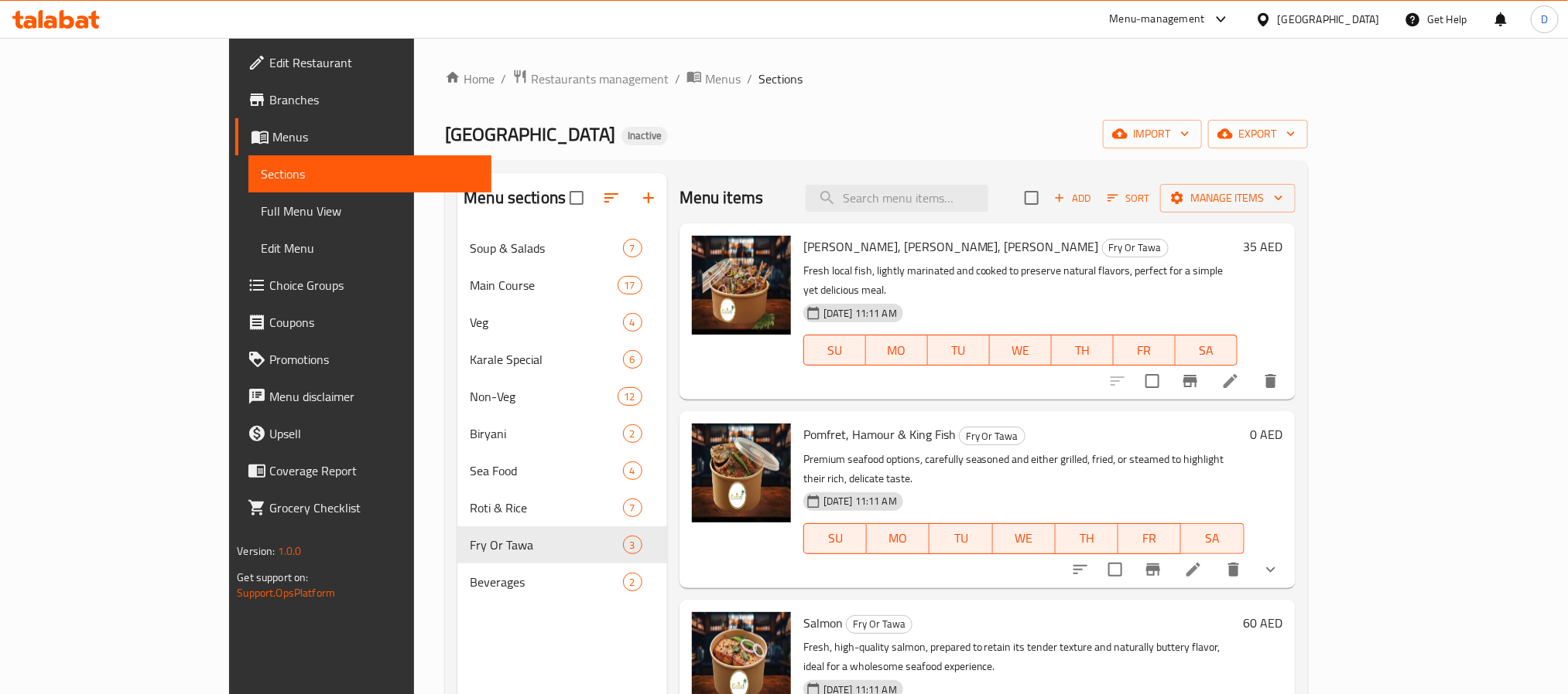
click at [1289, 551] on button "show more" at bounding box center [1270, 570] width 37 height 37
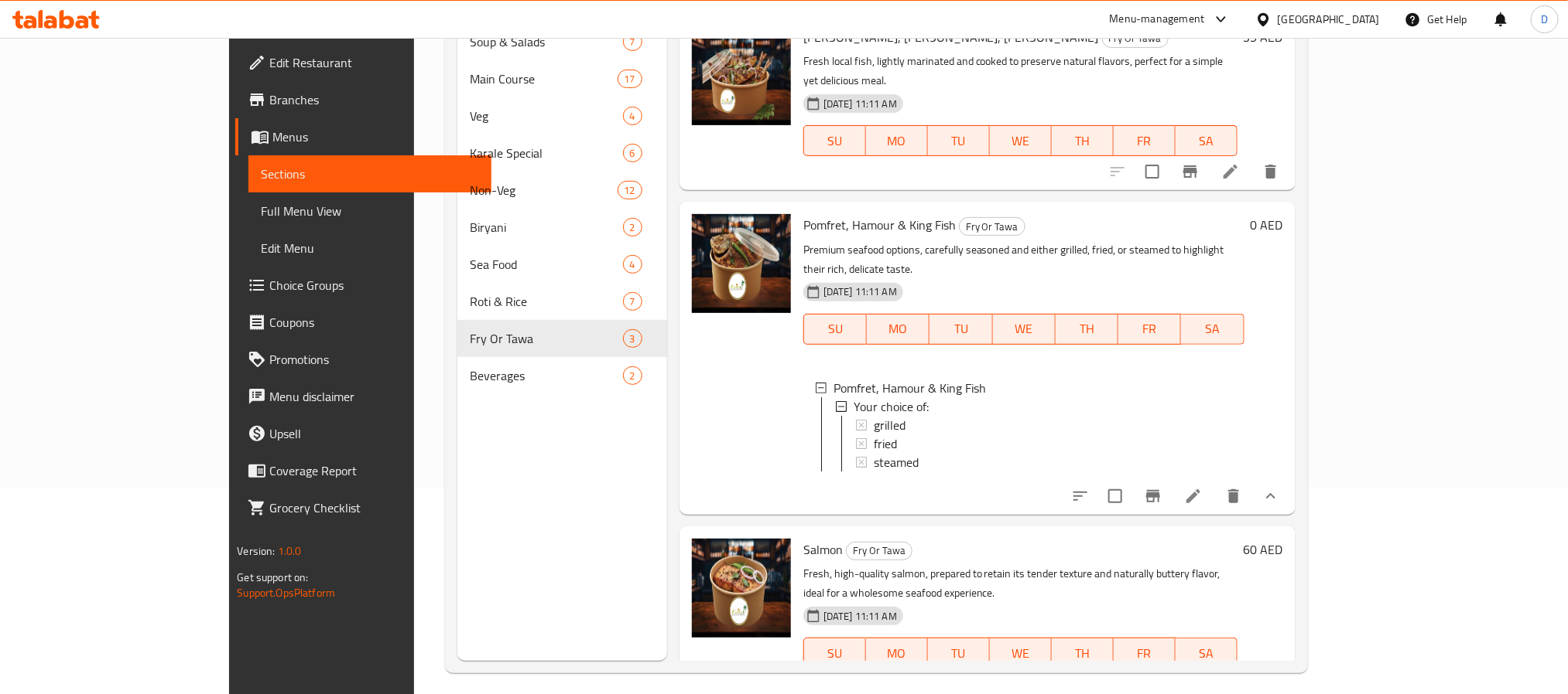
scroll to position [216, 0]
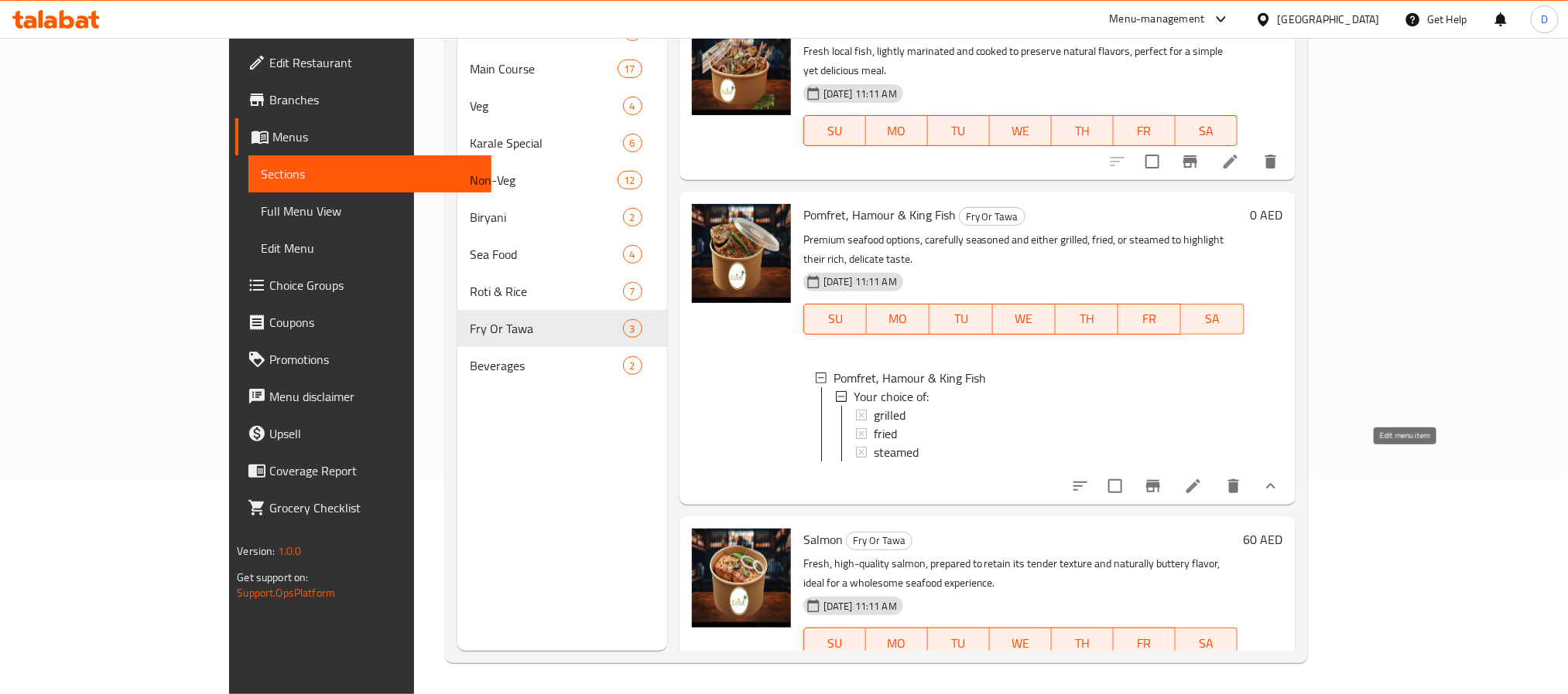
click at [1203, 477] on icon at bounding box center [1193, 486] width 18 height 18
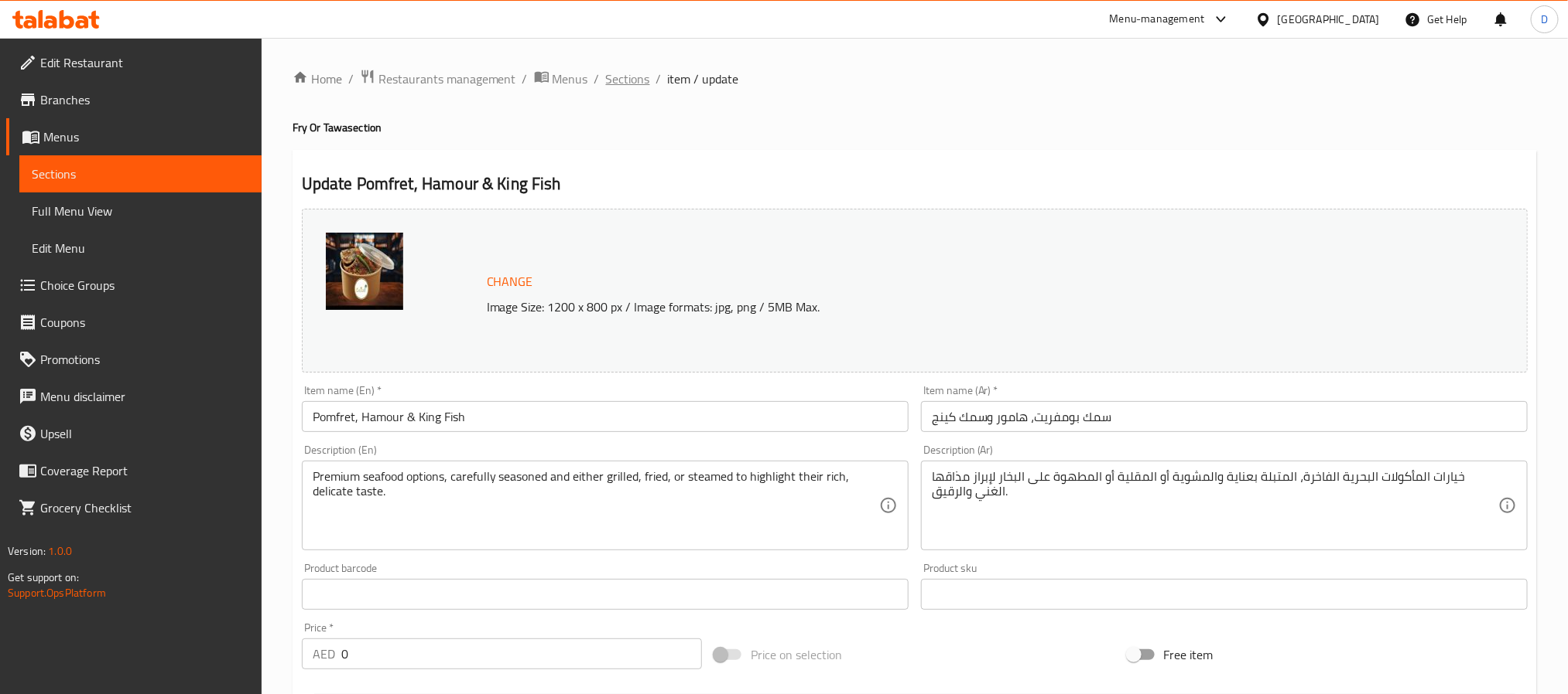
click at [636, 75] on span "Sections" at bounding box center [628, 79] width 45 height 18
